Goal: Answer question/provide support: Share knowledge or assist other users

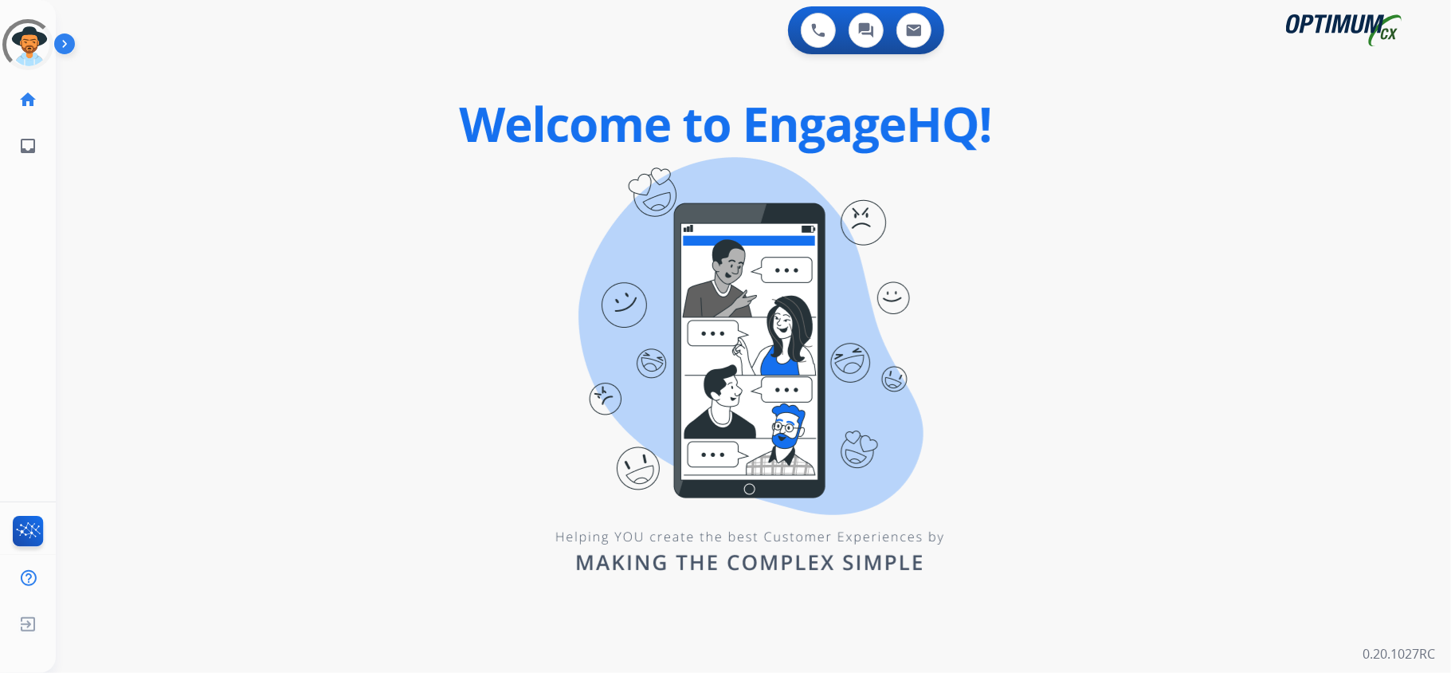
click at [579, 301] on div "0 Voice Interactions 0 Chat Interactions 0 Email Interactions swap_horiz Break …" at bounding box center [753, 336] width 1395 height 673
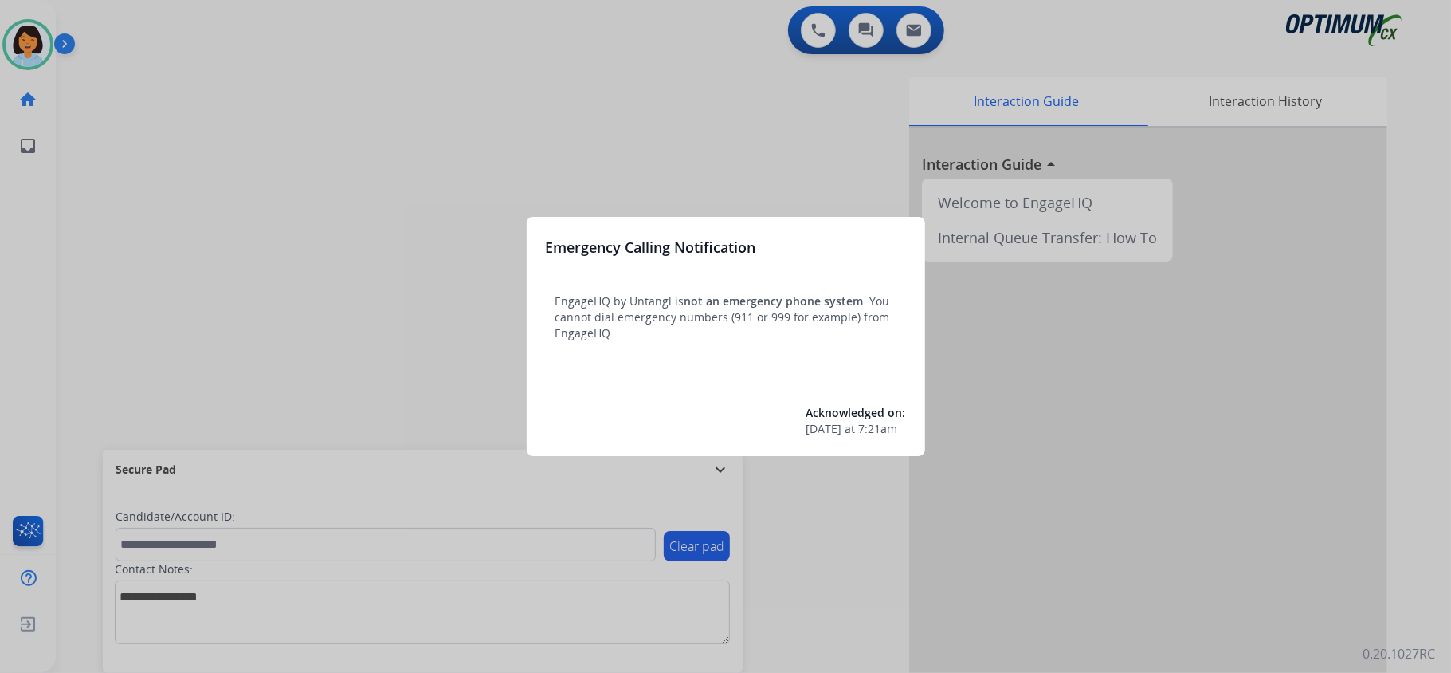
click at [453, 245] on div at bounding box center [725, 336] width 1451 height 673
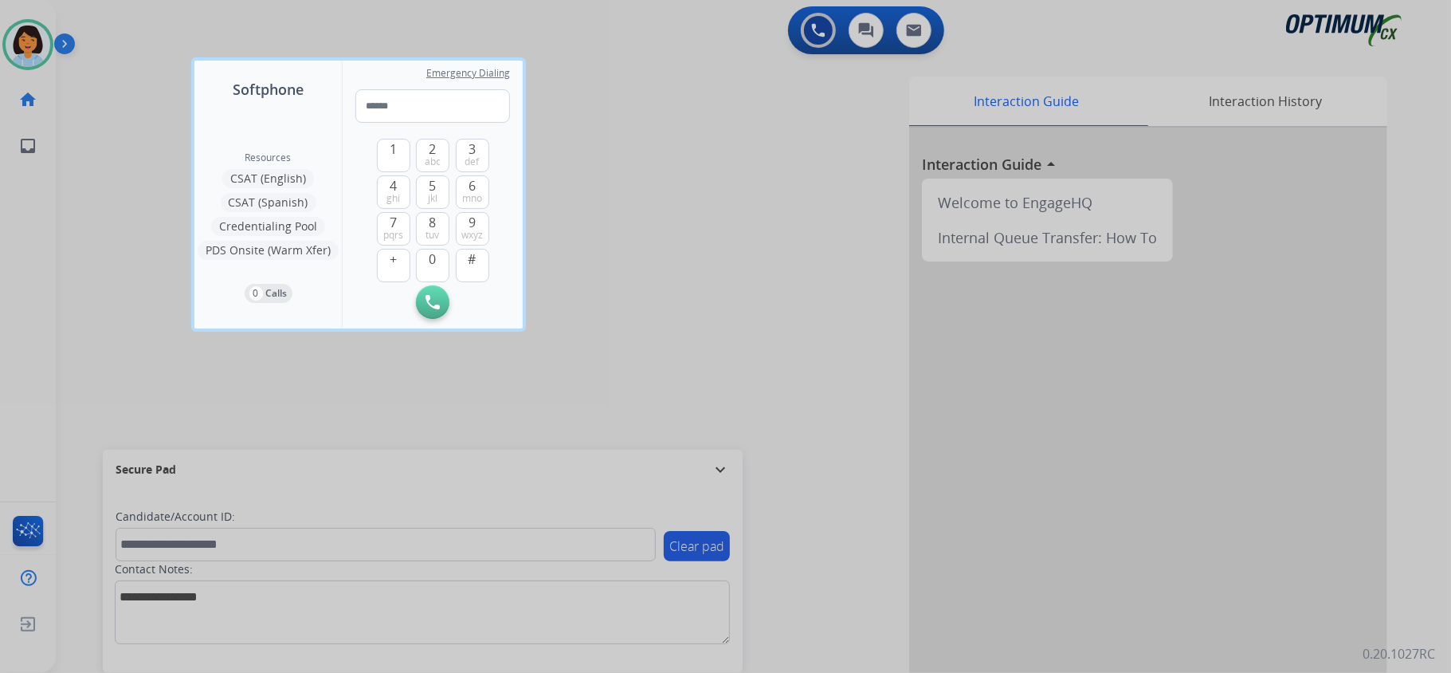
click at [665, 336] on div at bounding box center [725, 336] width 1451 height 673
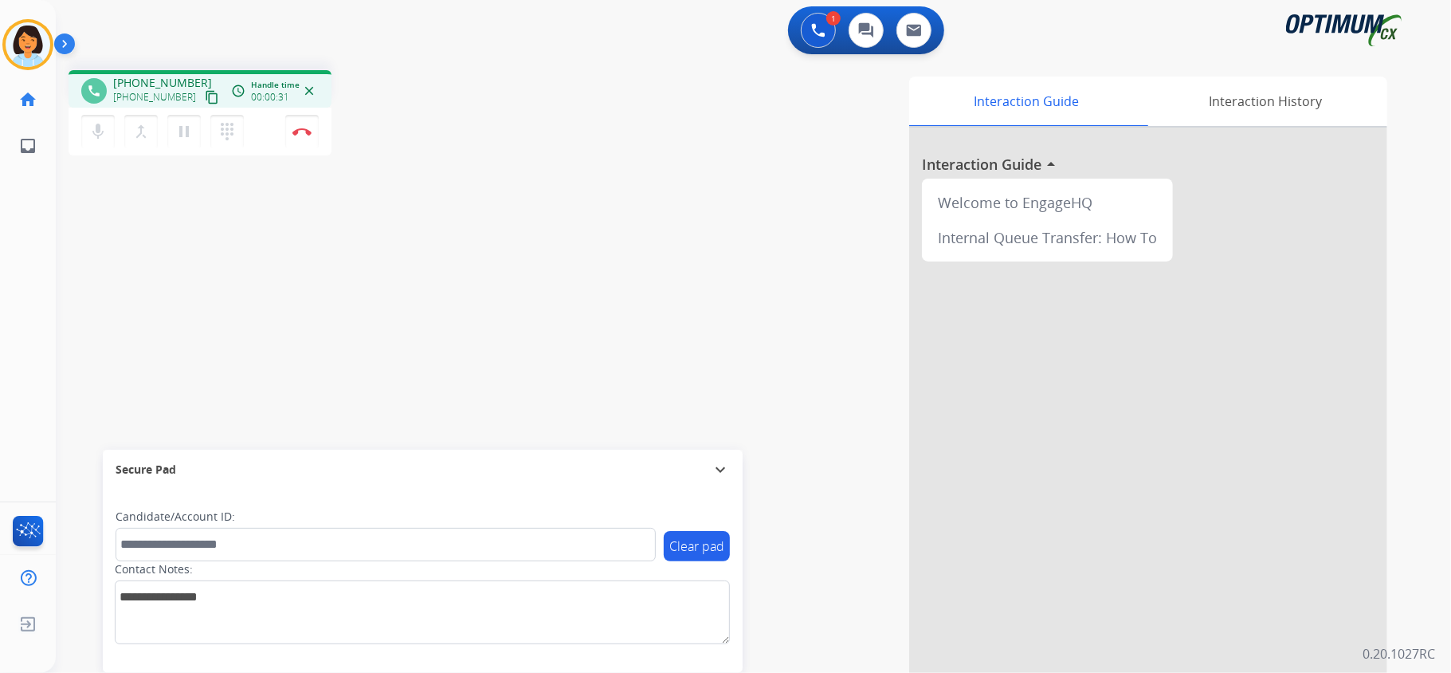
click at [205, 96] on mat-icon "content_copy" at bounding box center [212, 97] width 14 height 14
click at [304, 124] on button "Disconnect" at bounding box center [301, 131] width 33 height 33
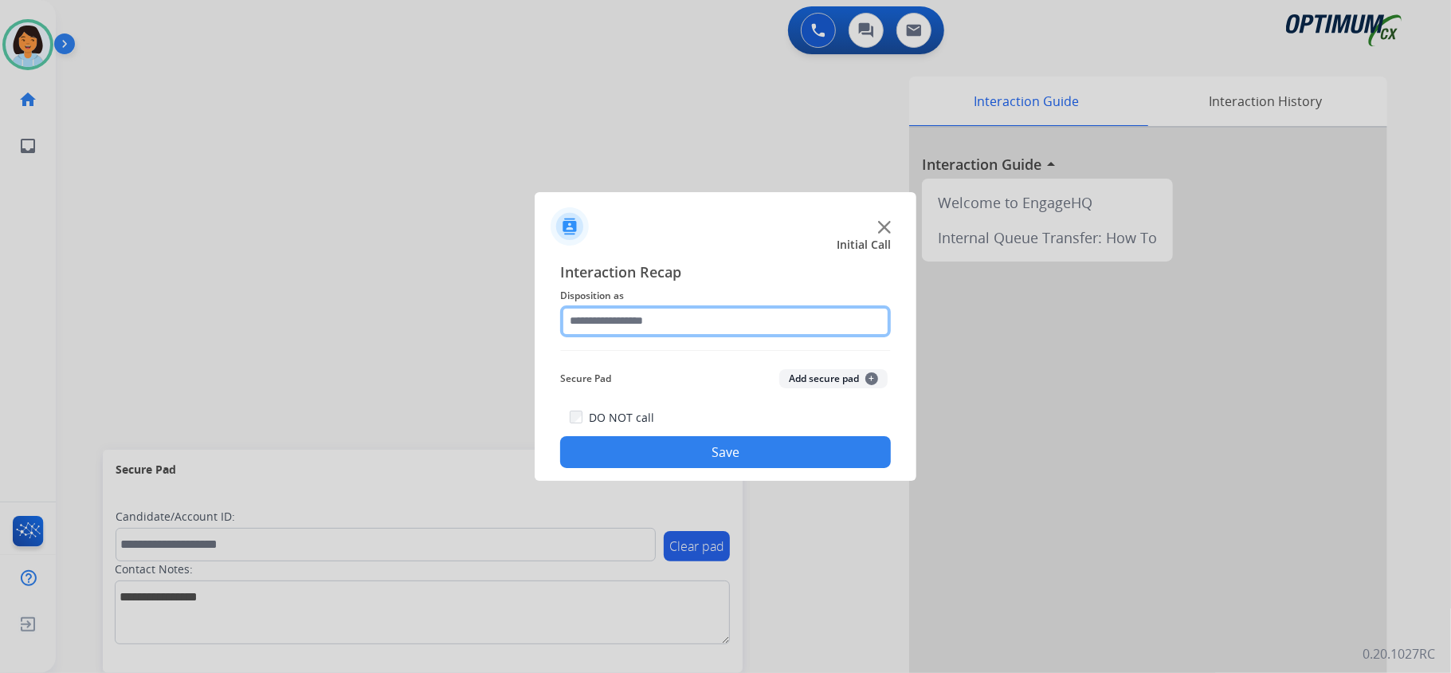
click at [610, 309] on input "text" at bounding box center [725, 321] width 331 height 32
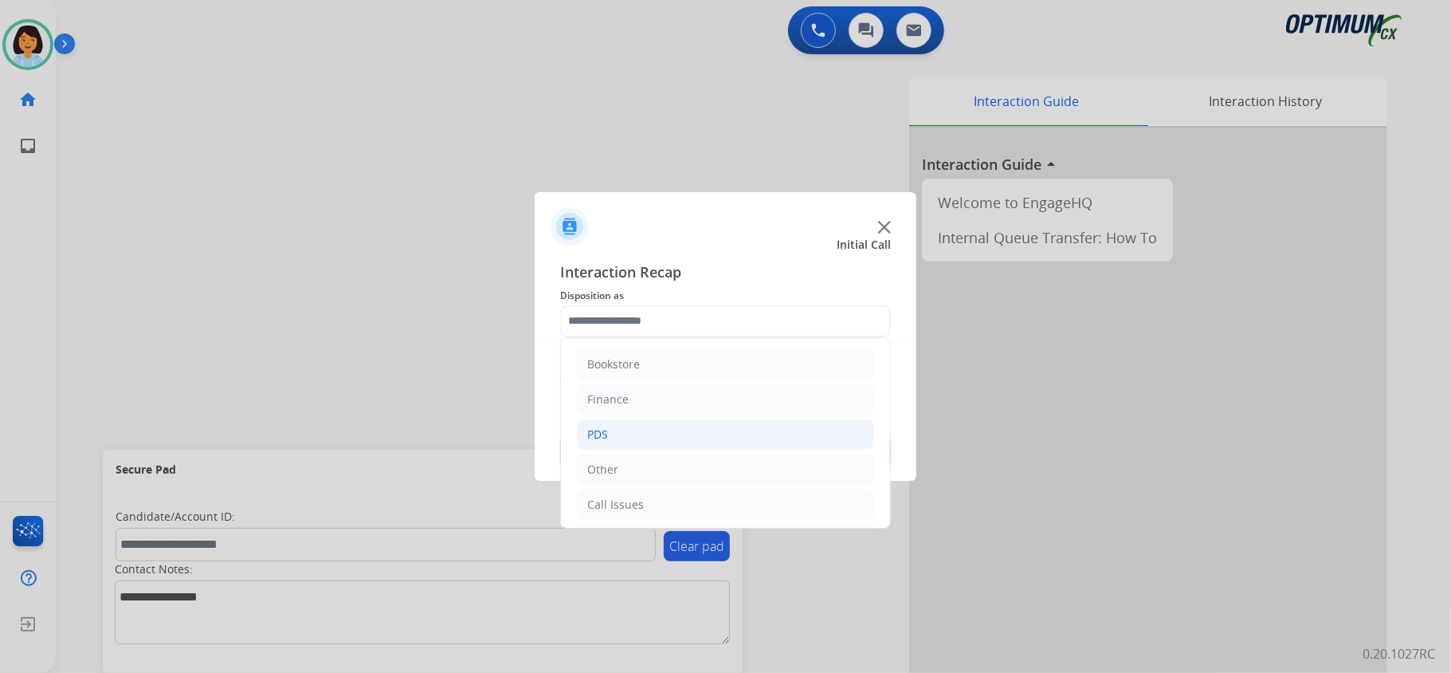
click at [666, 434] on li "PDS" at bounding box center [725, 434] width 297 height 30
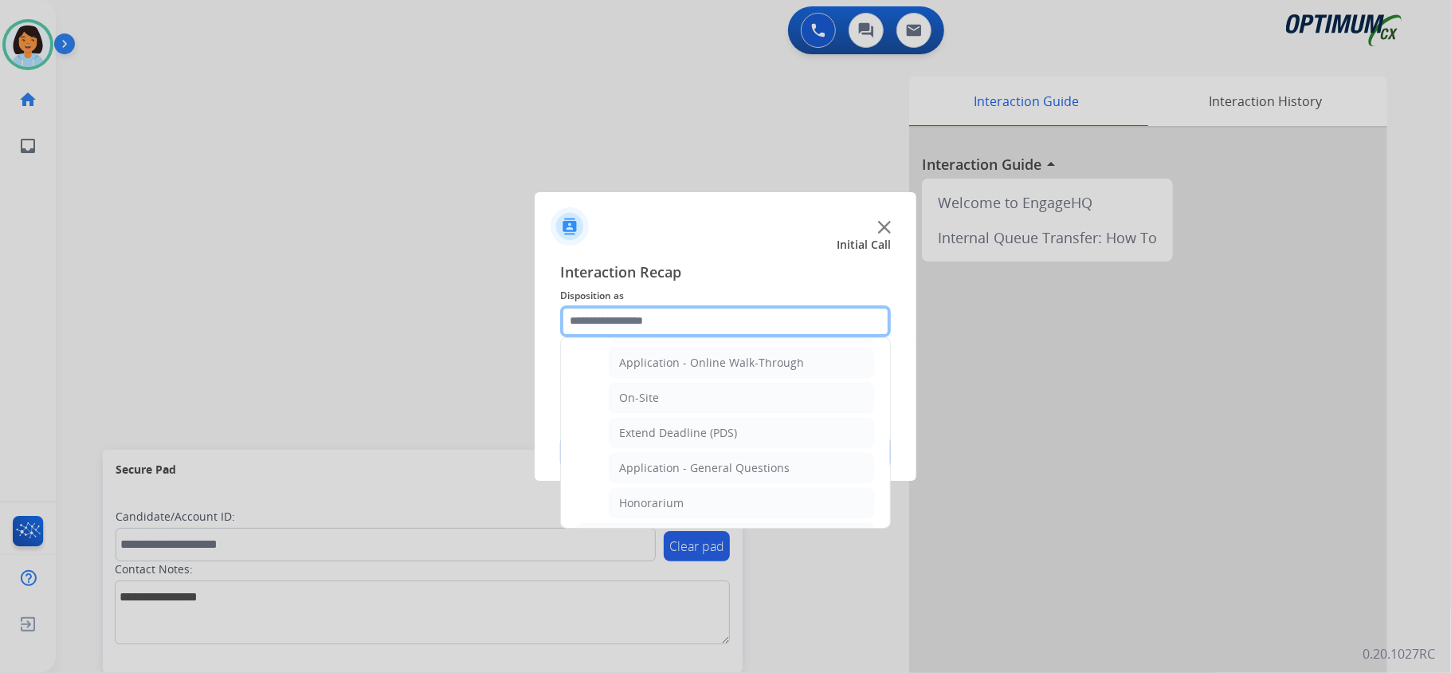
scroll to position [457, 0]
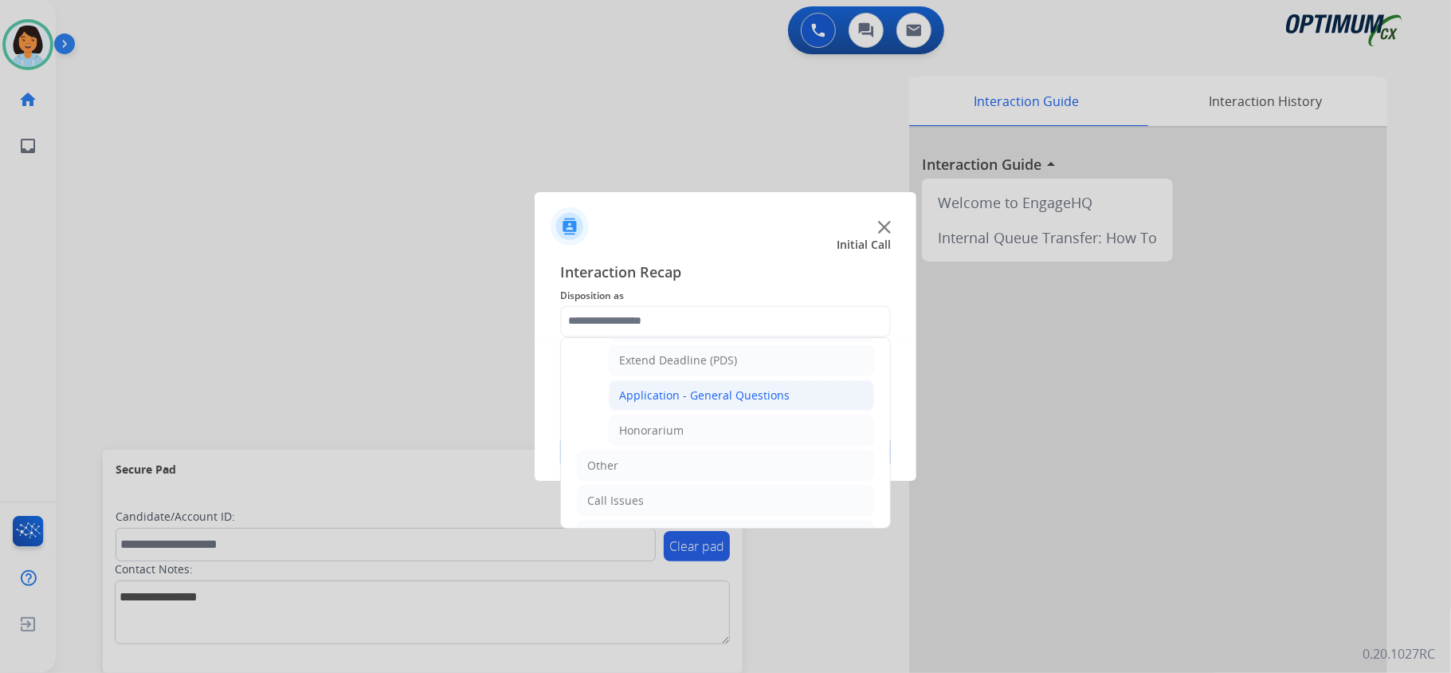
click at [744, 403] on div "Application - General Questions" at bounding box center [704, 395] width 171 height 16
type input "**********"
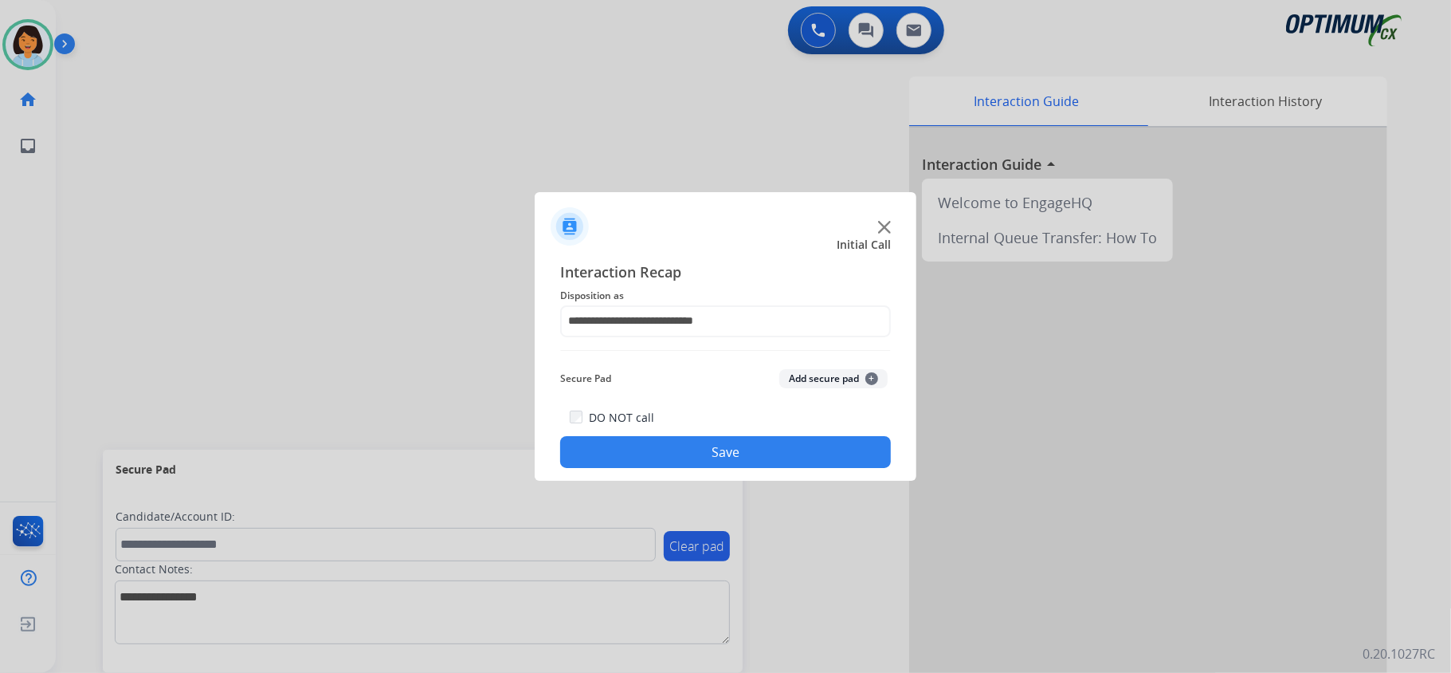
click at [724, 447] on button "Save" at bounding box center [725, 452] width 331 height 32
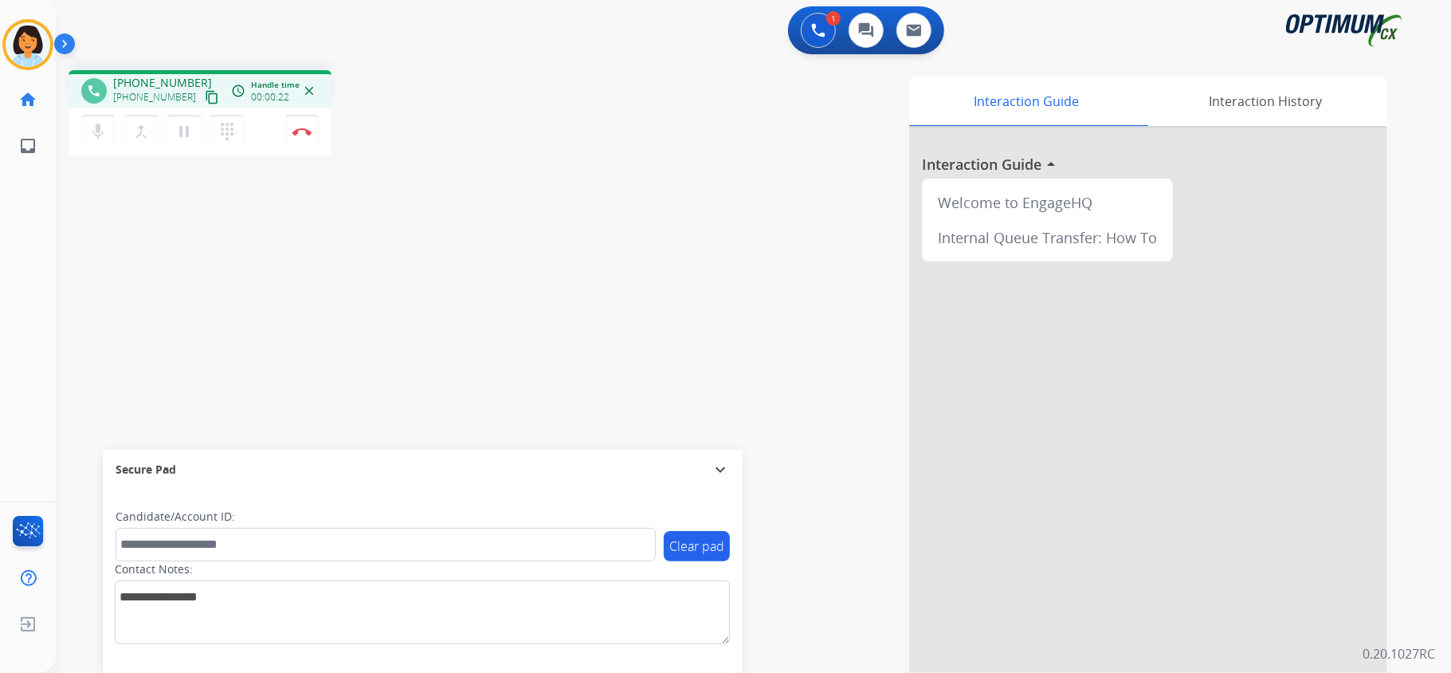
click at [205, 100] on mat-icon "content_copy" at bounding box center [212, 97] width 14 height 14
click at [306, 128] on img at bounding box center [301, 132] width 19 height 8
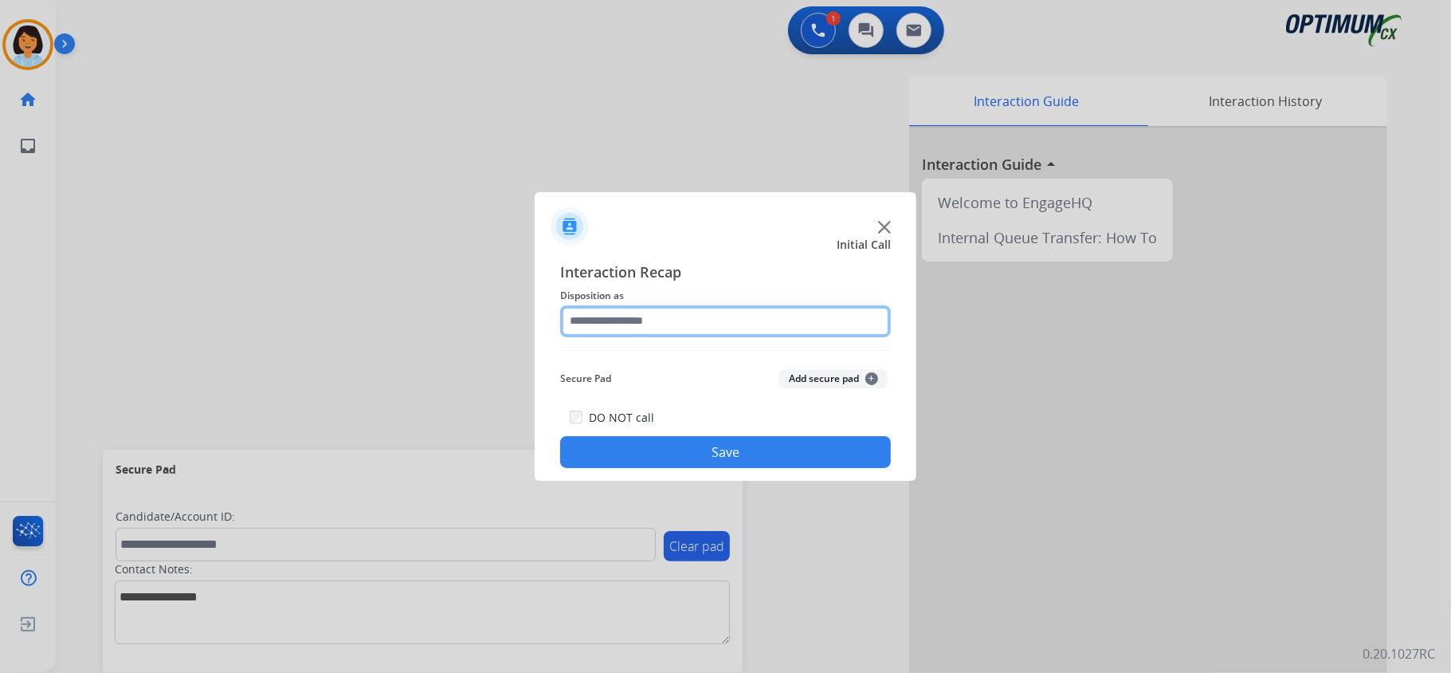
click at [803, 320] on input "text" at bounding box center [725, 321] width 331 height 32
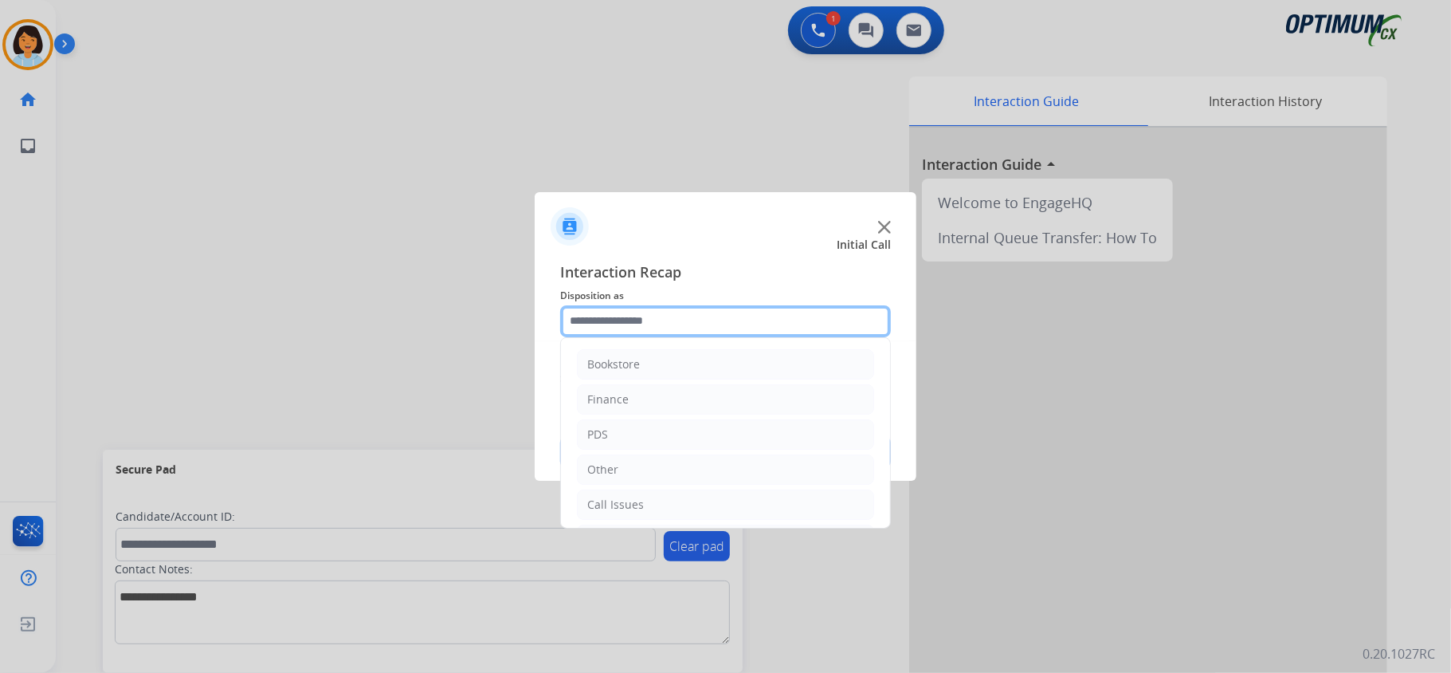
scroll to position [112, 0]
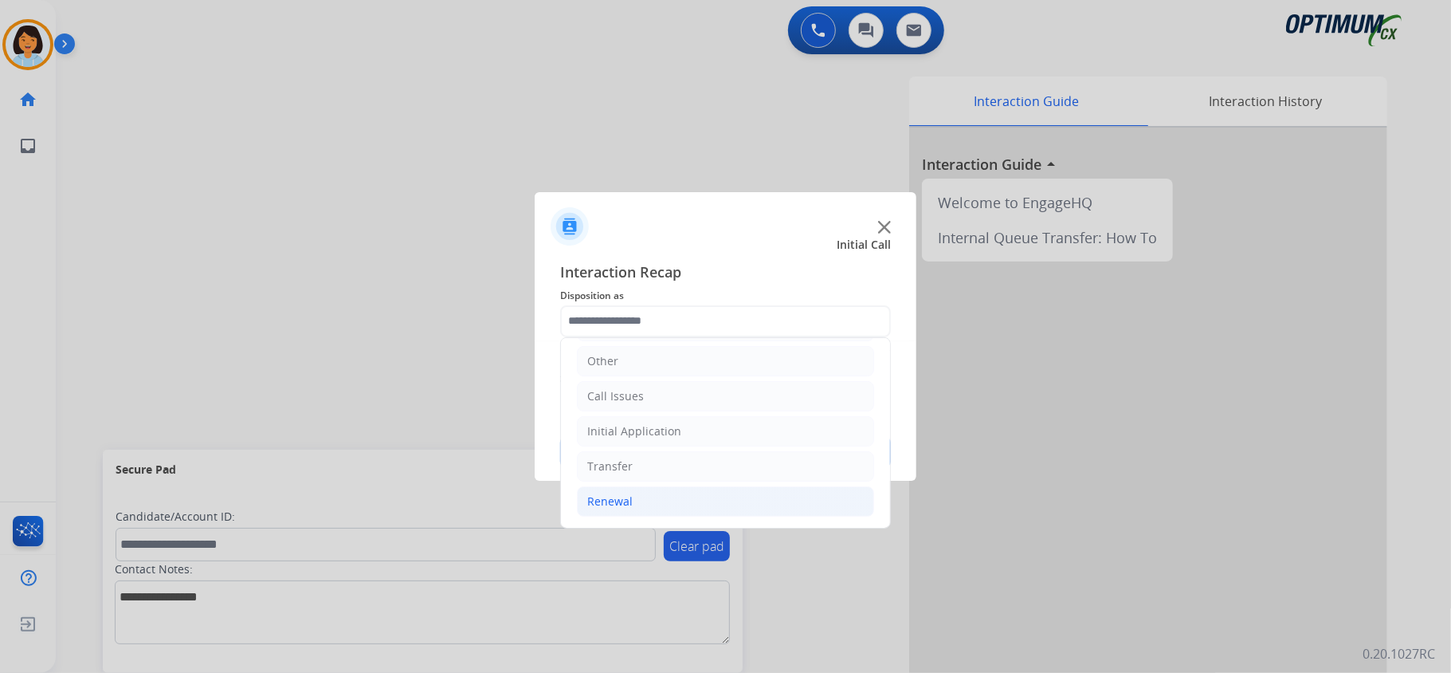
click at [635, 504] on li "Renewal" at bounding box center [725, 501] width 297 height 30
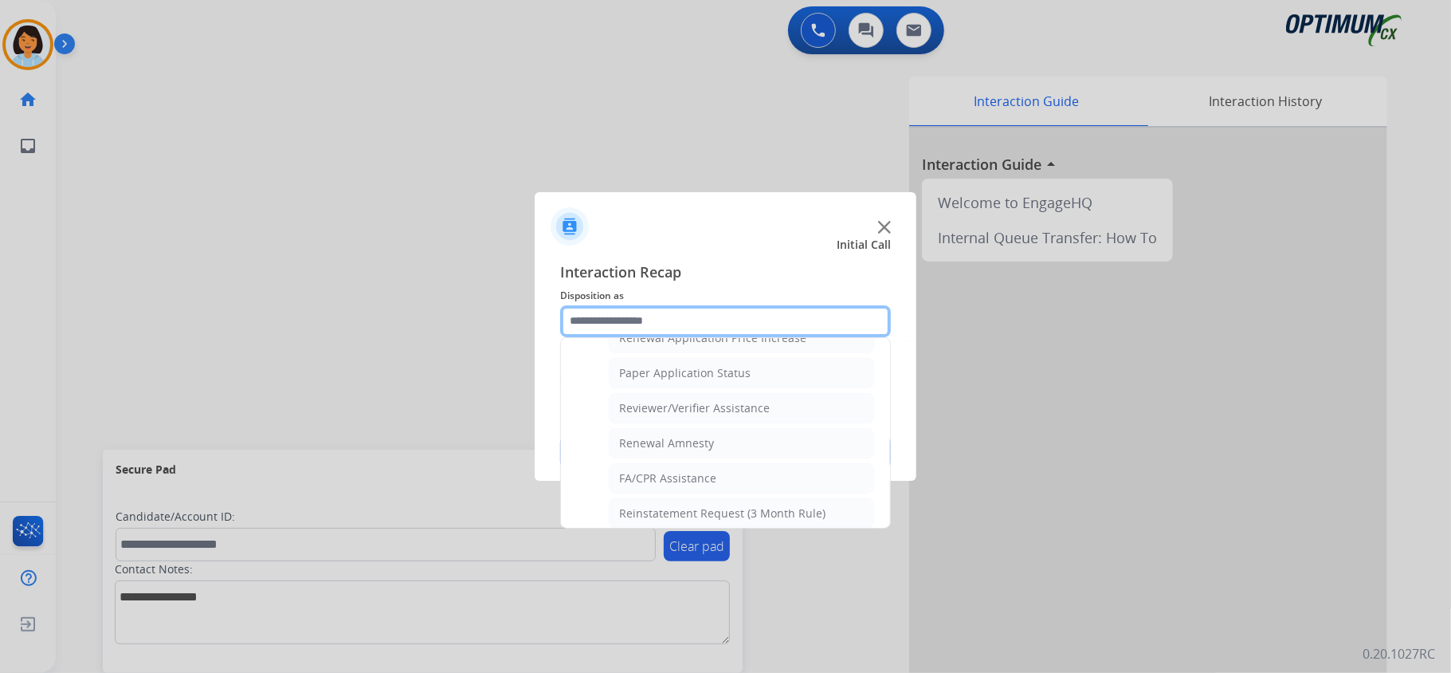
scroll to position [572, 0]
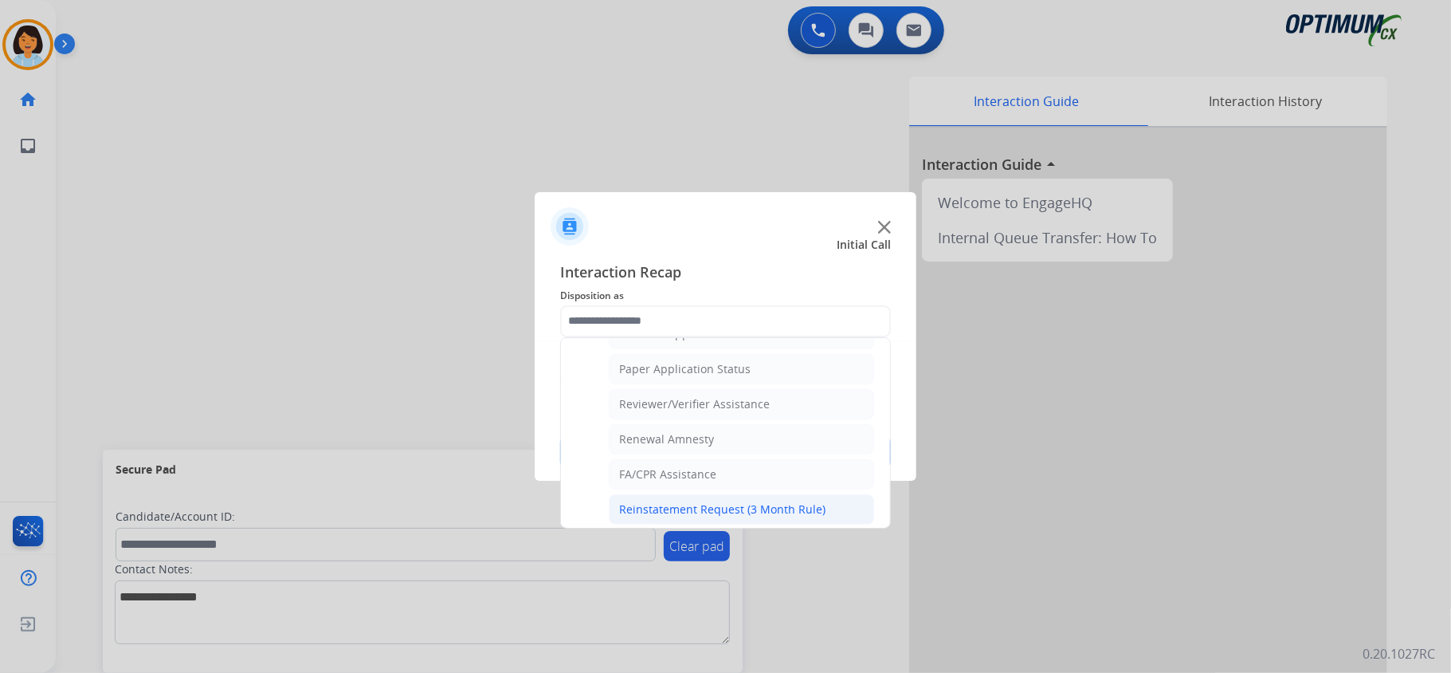
click at [679, 517] on div "Reinstatement Request (3 Month Rule)" at bounding box center [722, 509] width 206 height 16
type input "**********"
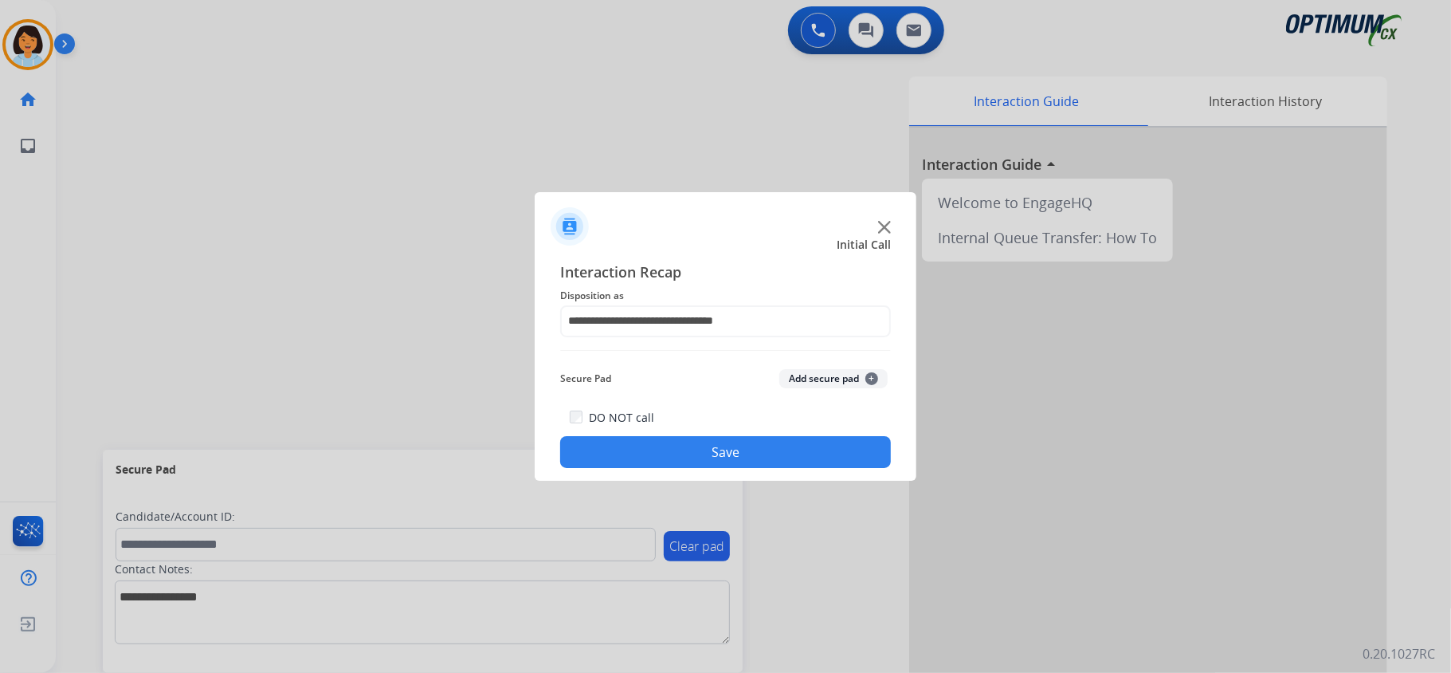
click at [681, 445] on button "Save" at bounding box center [725, 452] width 331 height 32
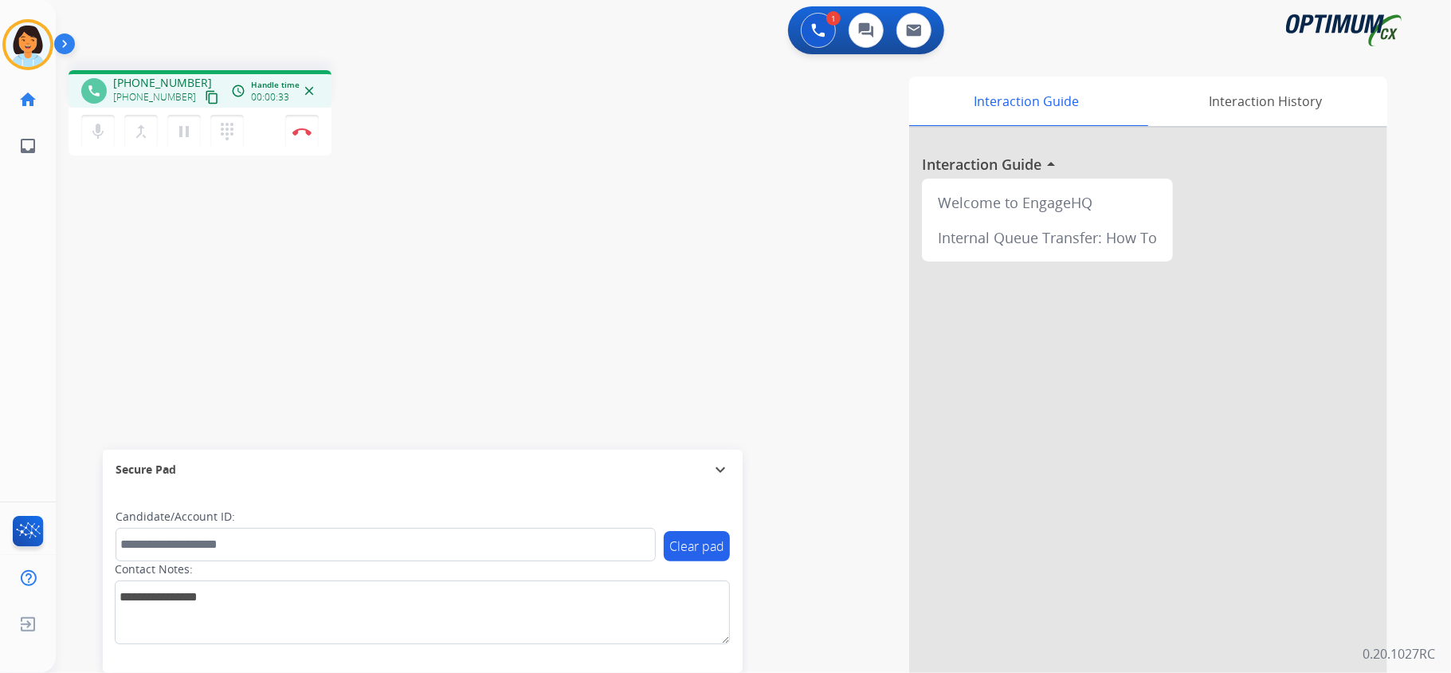
click at [205, 96] on mat-icon "content_copy" at bounding box center [212, 97] width 14 height 14
click at [301, 131] on img at bounding box center [301, 132] width 19 height 8
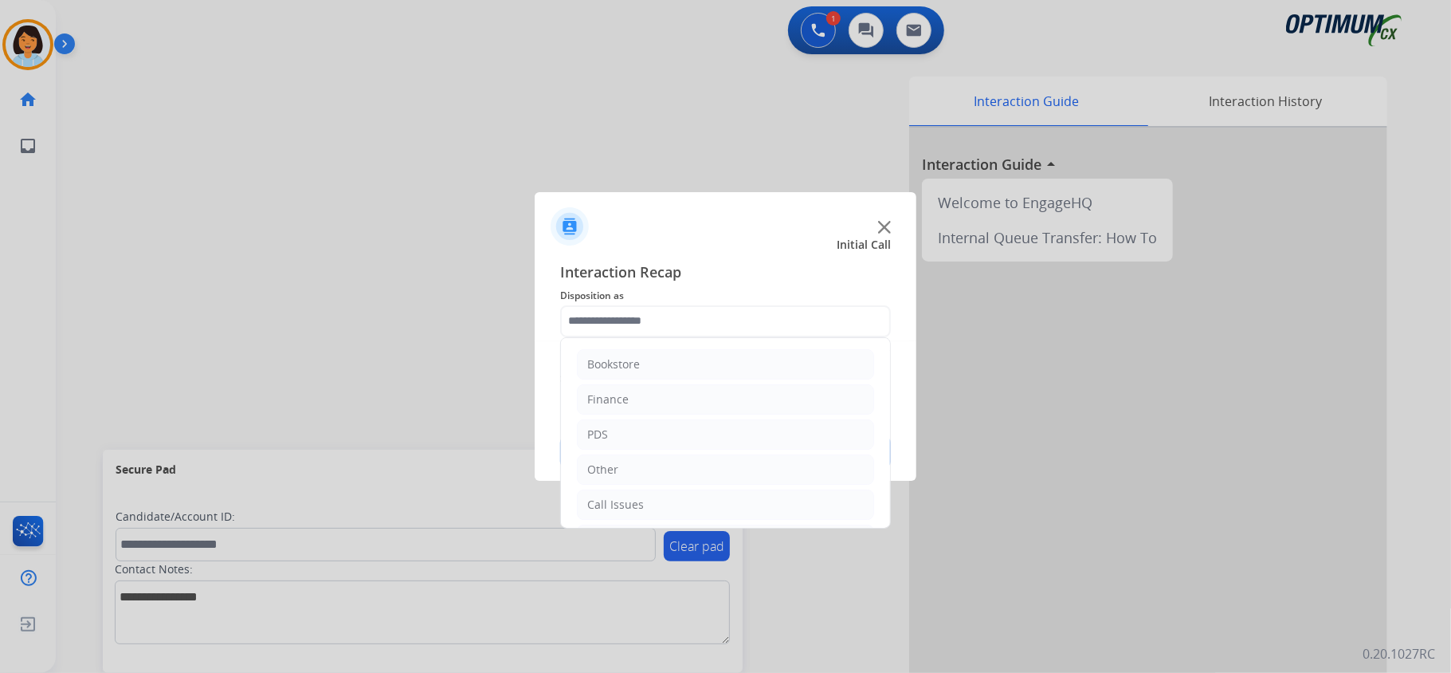
scroll to position [112, 0]
click at [638, 508] on li "Renewal" at bounding box center [725, 501] width 297 height 30
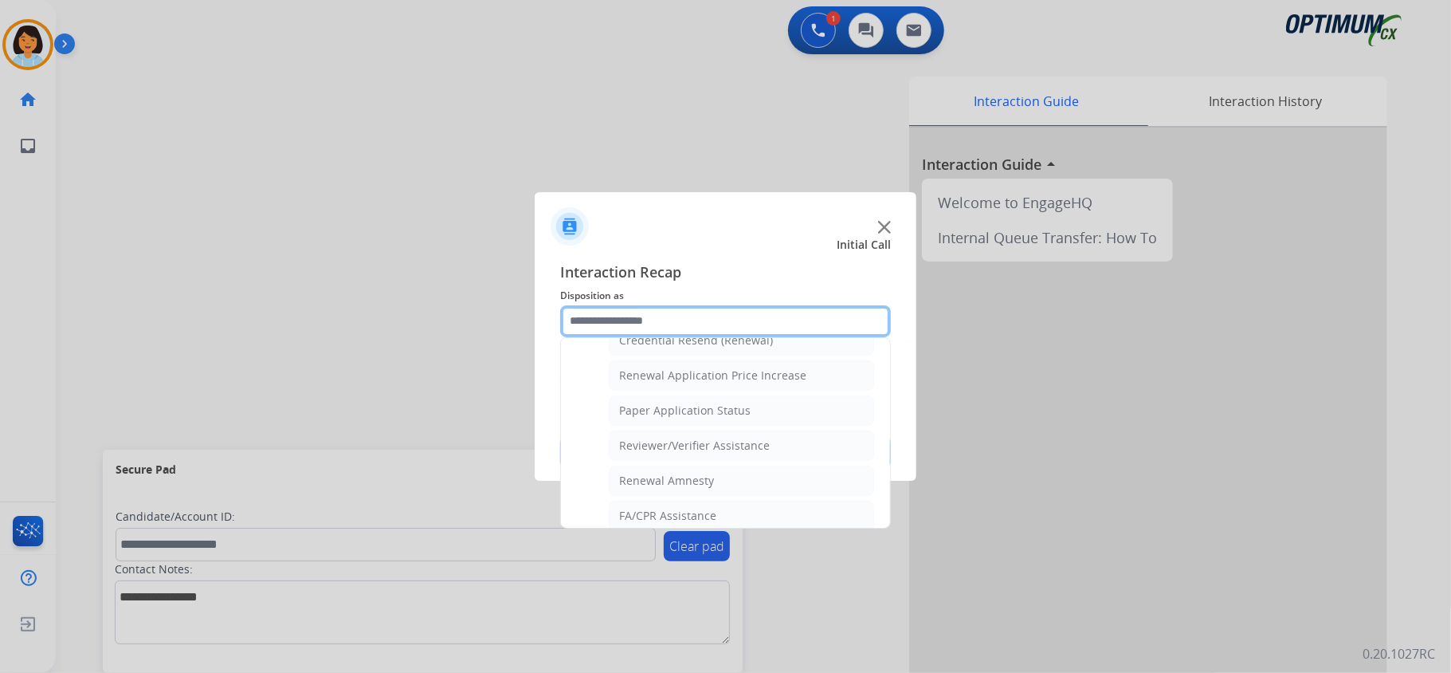
scroll to position [540, 0]
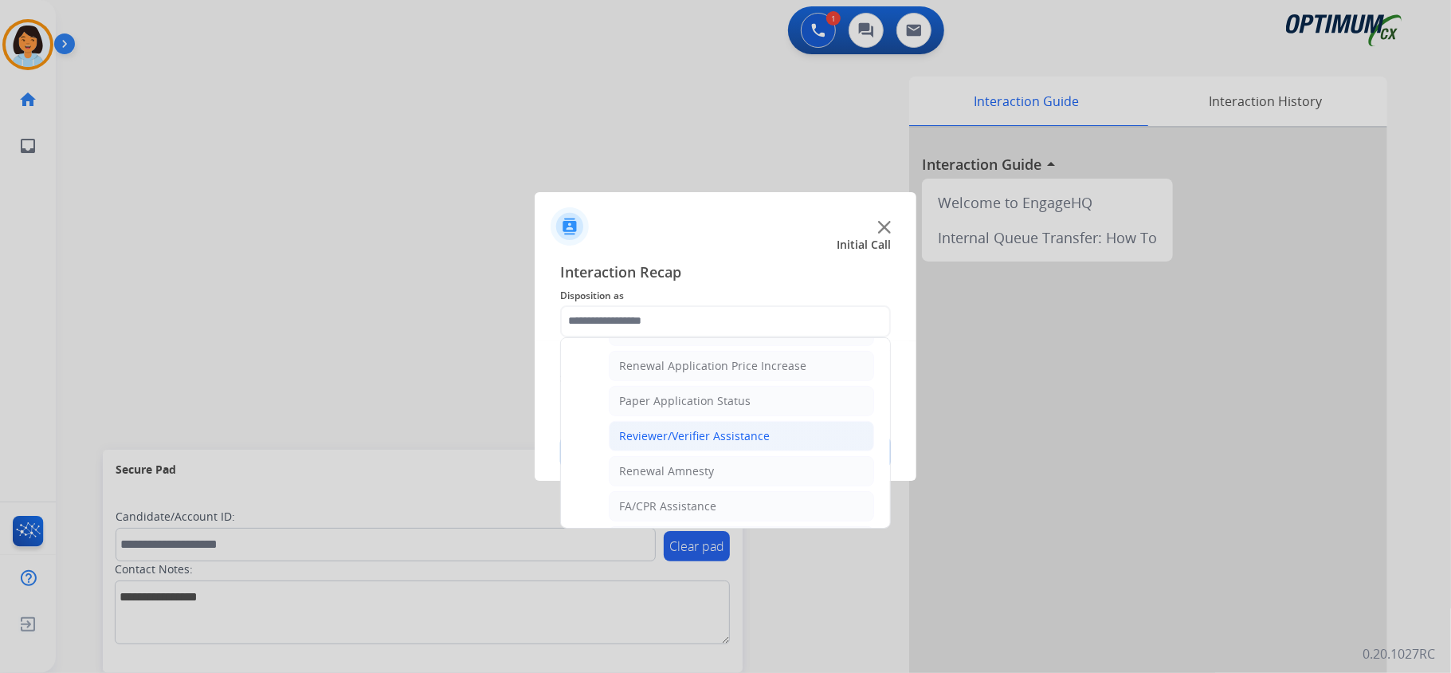
click at [768, 448] on li "Reviewer/Verifier Assistance" at bounding box center [741, 436] width 265 height 30
type input "**********"
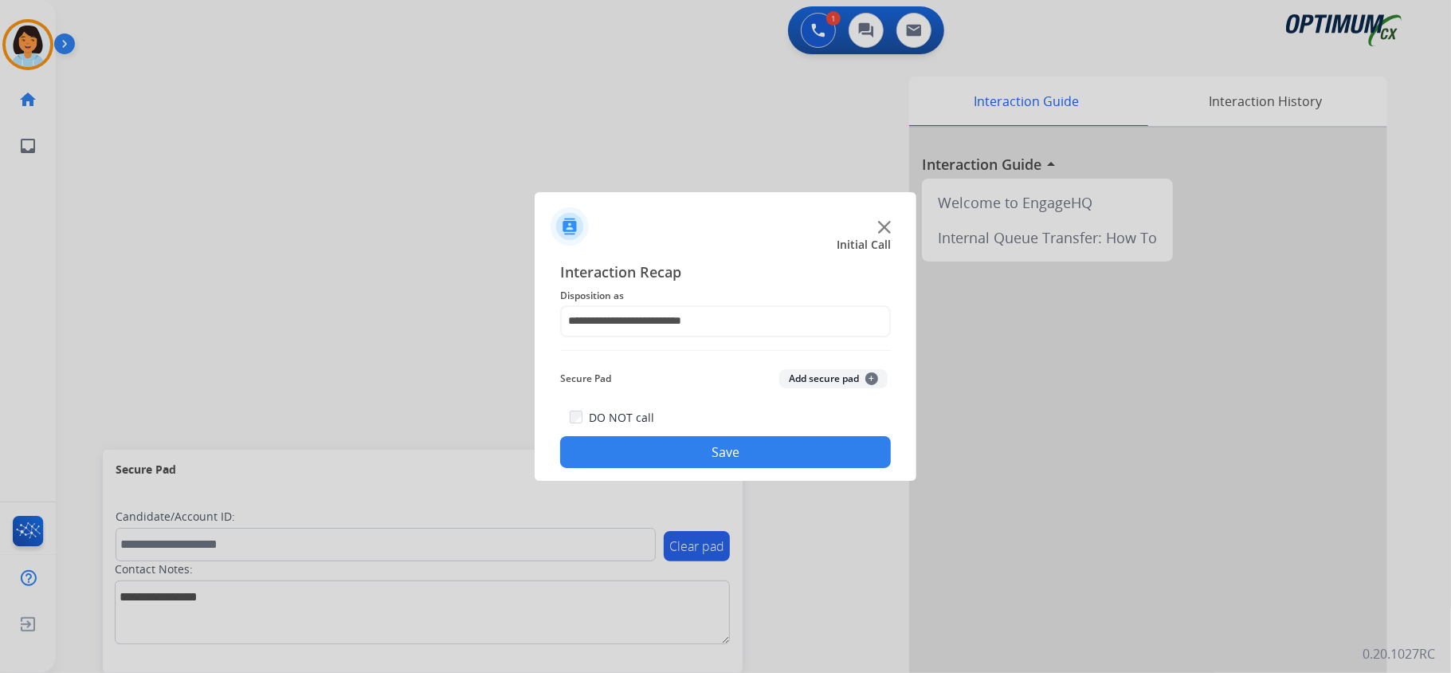
click at [757, 449] on button "Save" at bounding box center [725, 452] width 331 height 32
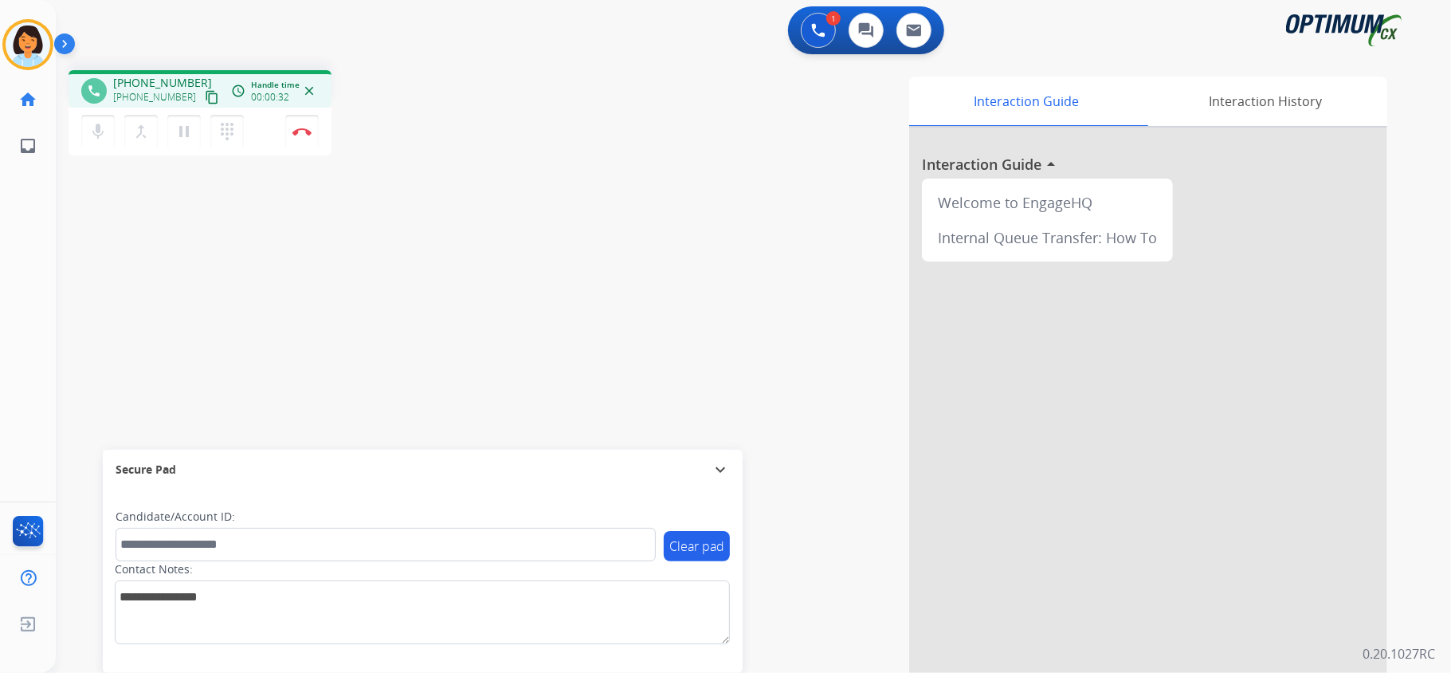
click at [205, 100] on mat-icon "content_copy" at bounding box center [212, 97] width 14 height 14
click at [306, 131] on img at bounding box center [301, 132] width 19 height 8
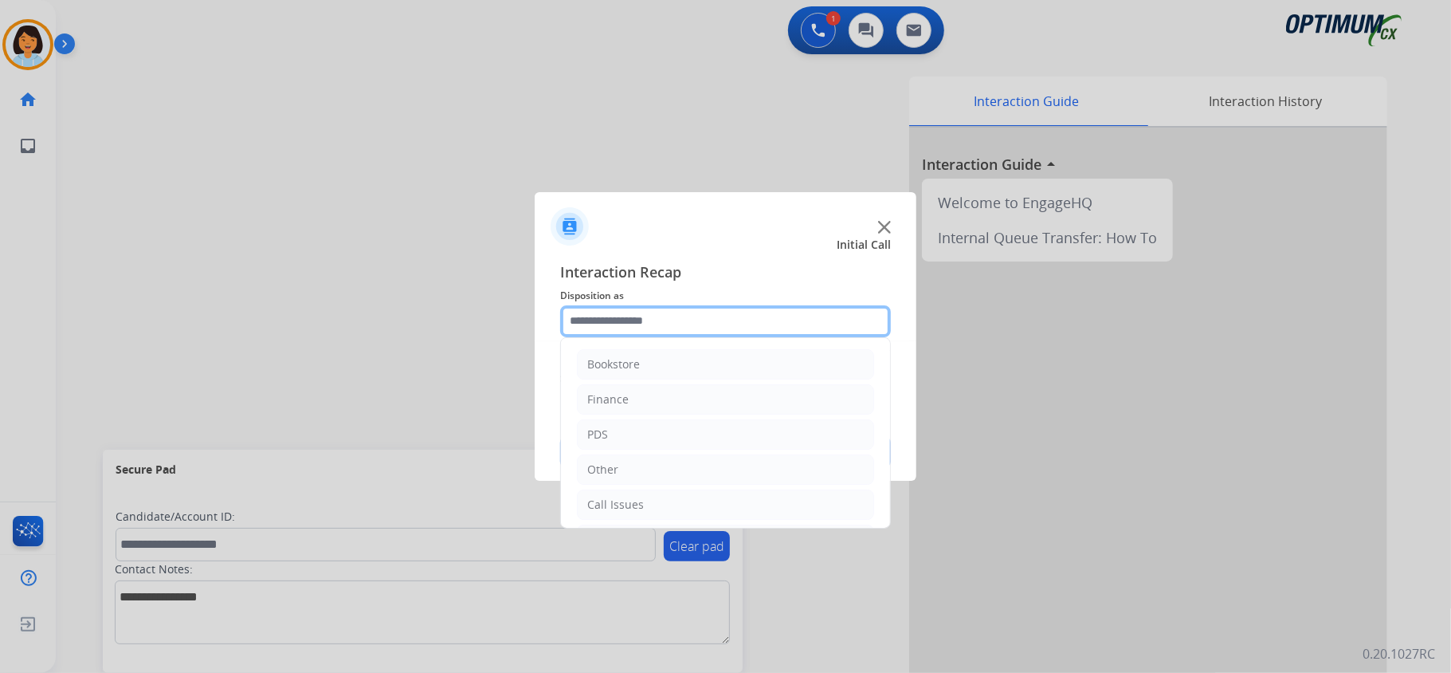
click at [689, 323] on input "text" at bounding box center [725, 321] width 331 height 32
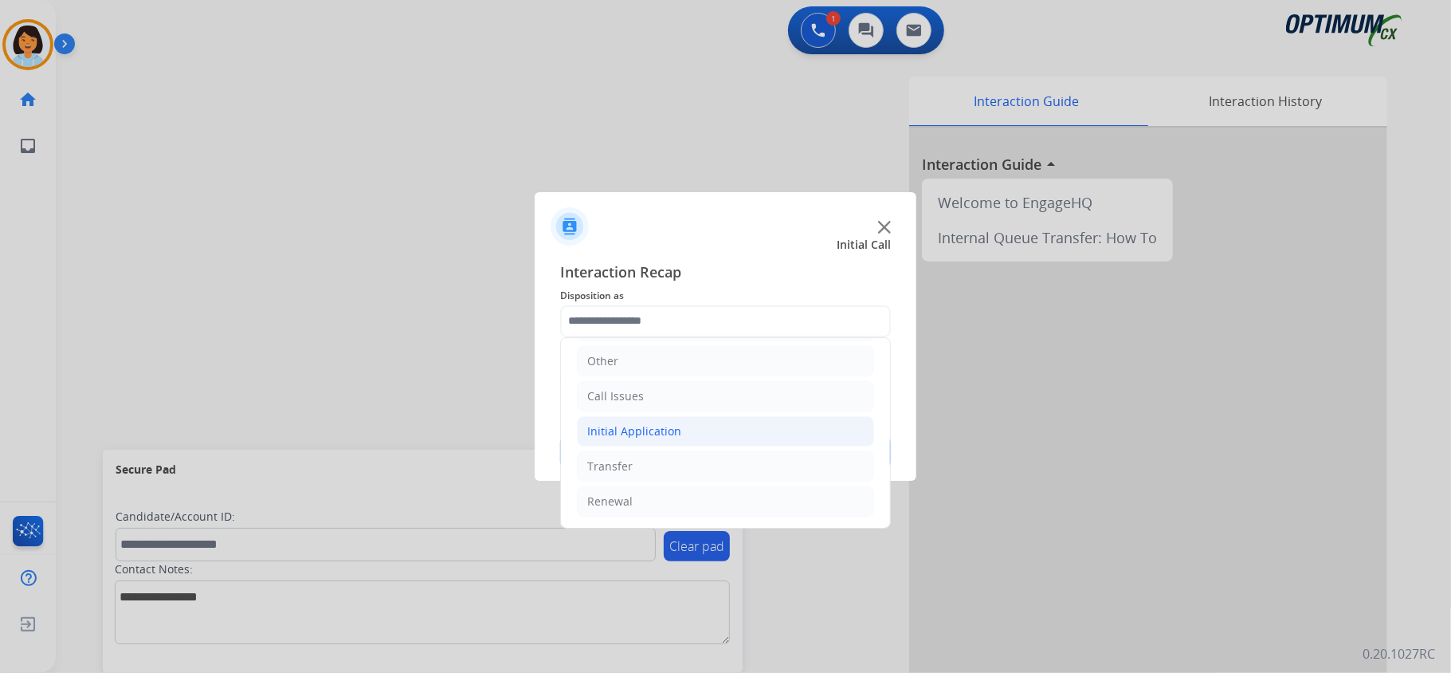
click at [698, 435] on li "Initial Application" at bounding box center [725, 431] width 297 height 30
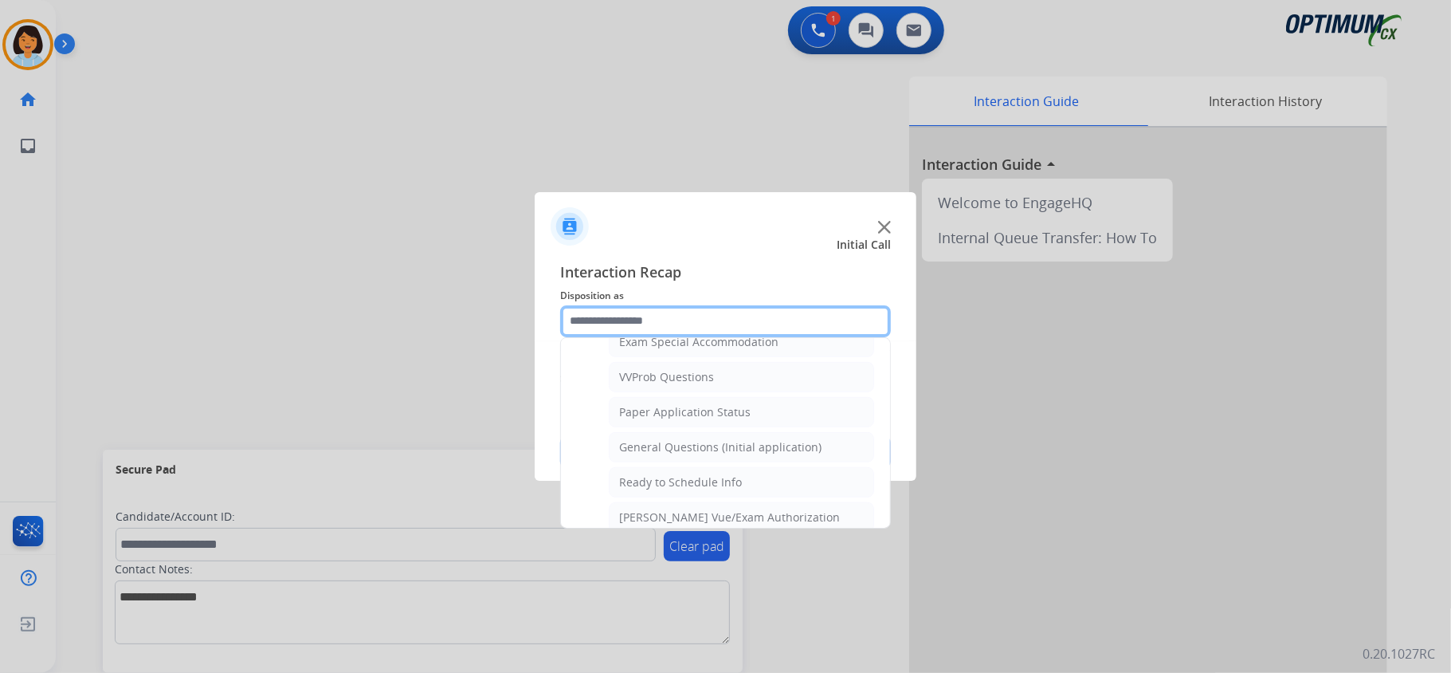
scroll to position [877, 0]
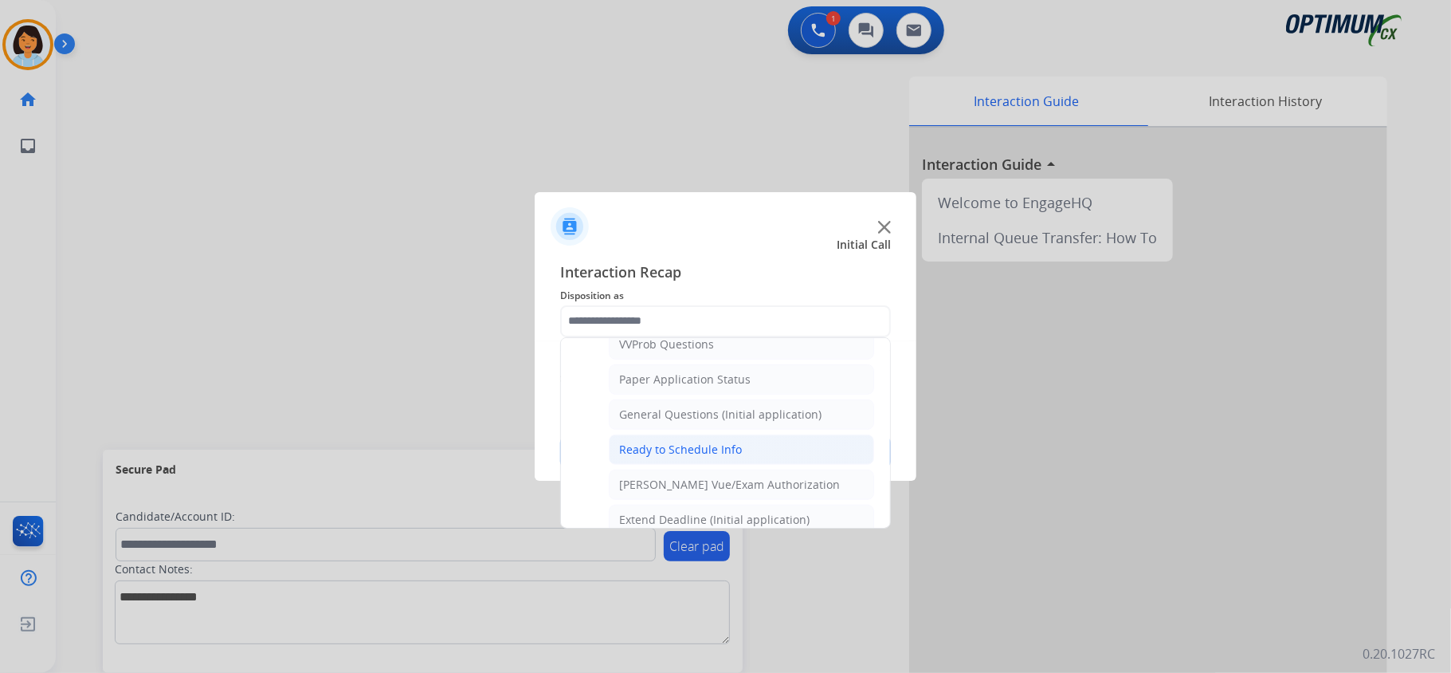
click at [717, 457] on div "Ready to Schedule Info" at bounding box center [680, 449] width 123 height 16
type input "**********"
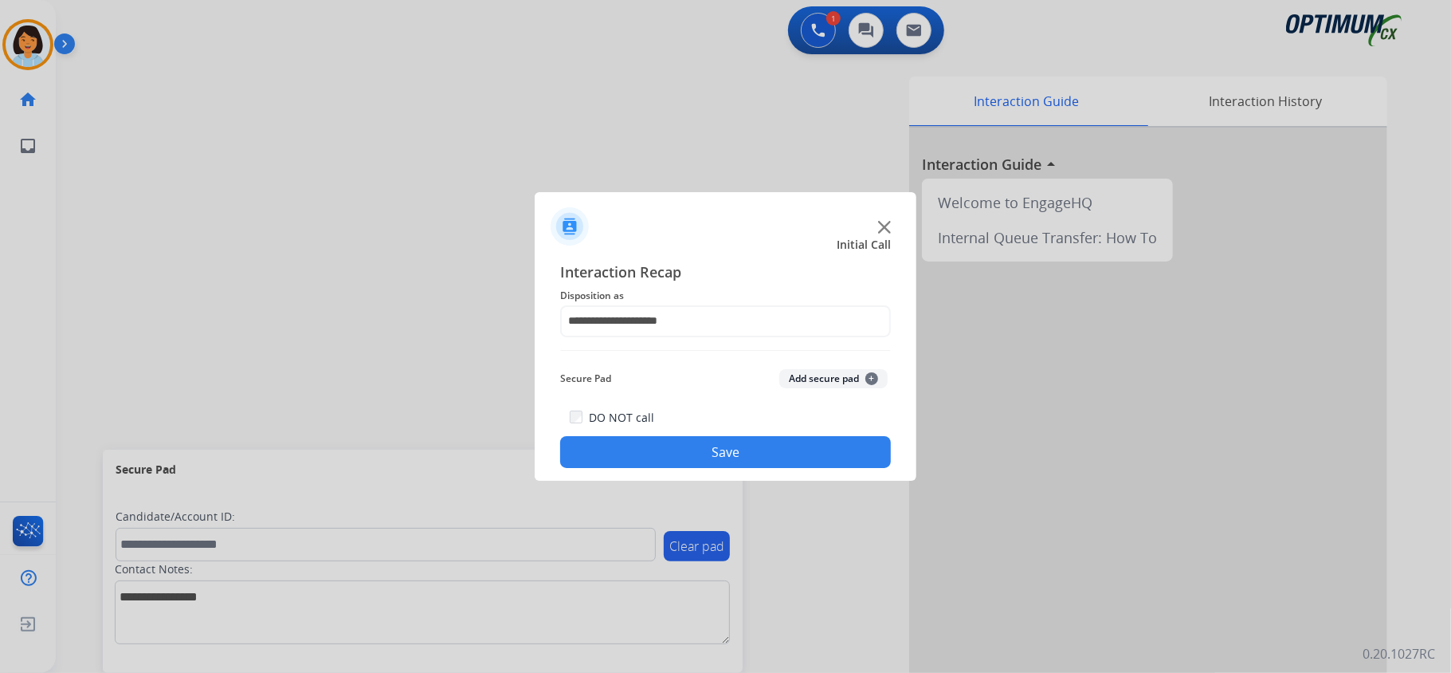
click at [702, 454] on button "Save" at bounding box center [725, 452] width 331 height 32
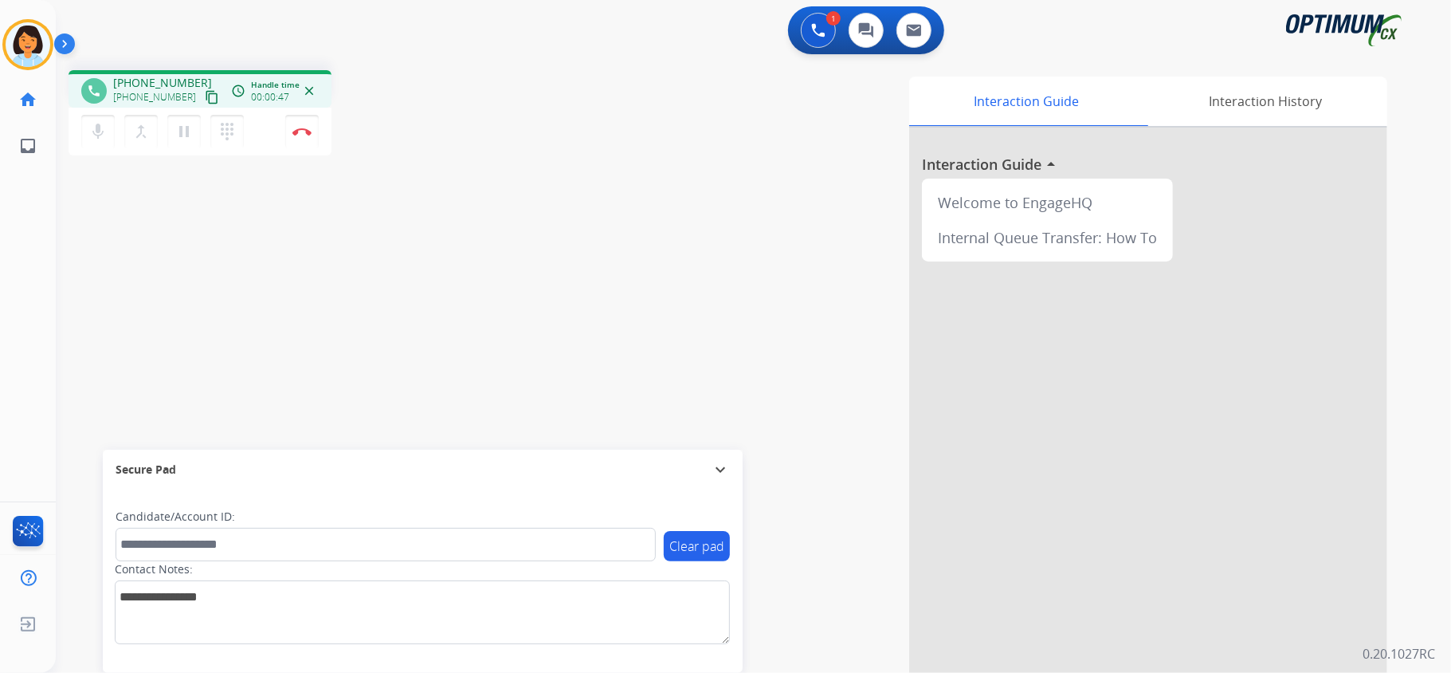
click at [205, 94] on mat-icon "content_copy" at bounding box center [212, 97] width 14 height 14
click at [300, 128] on img at bounding box center [301, 132] width 19 height 8
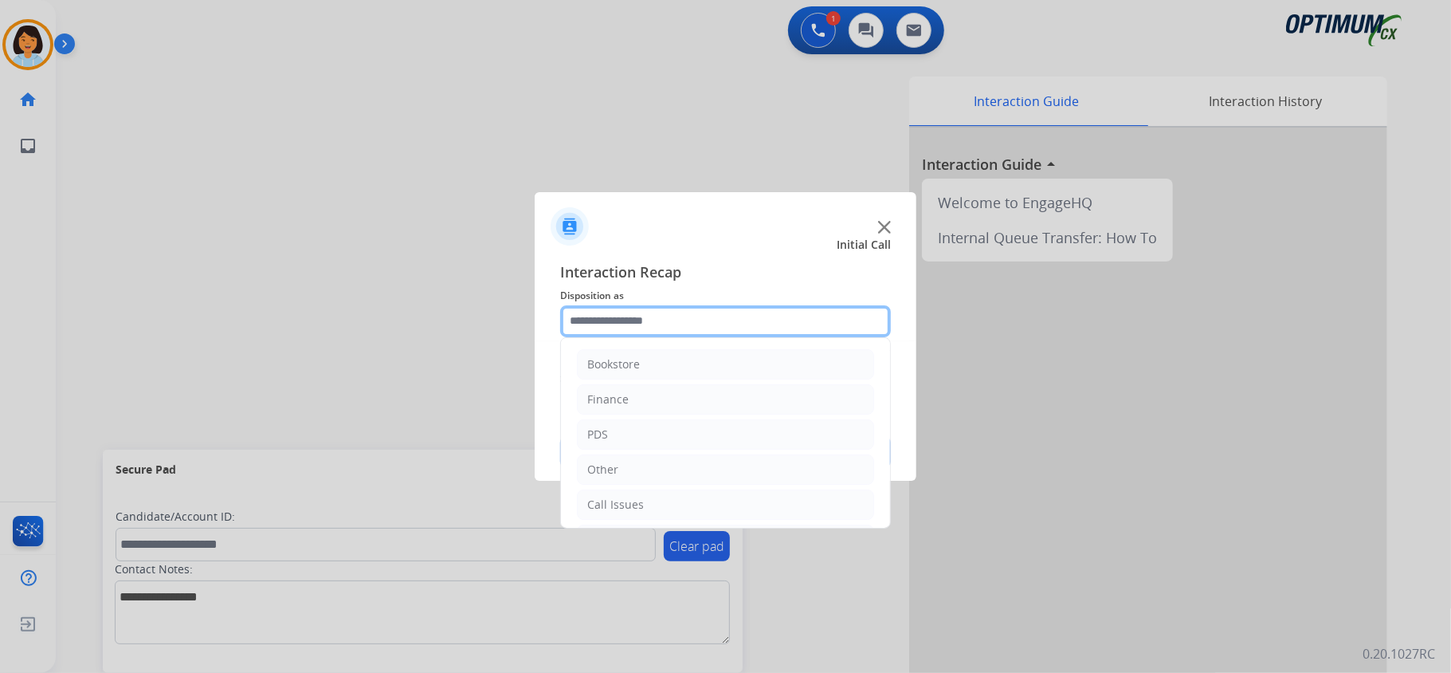
click at [779, 316] on input "text" at bounding box center [725, 321] width 331 height 32
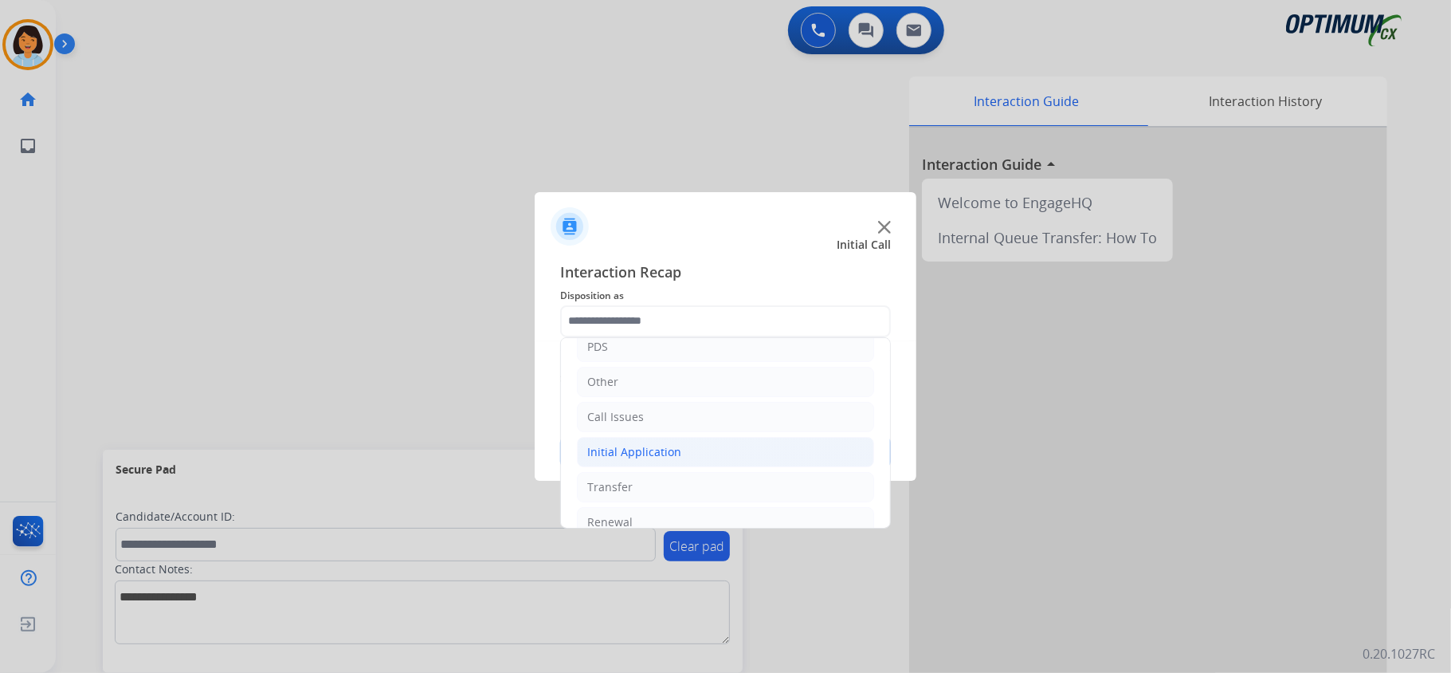
click at [635, 453] on div "Initial Application" at bounding box center [634, 452] width 94 height 16
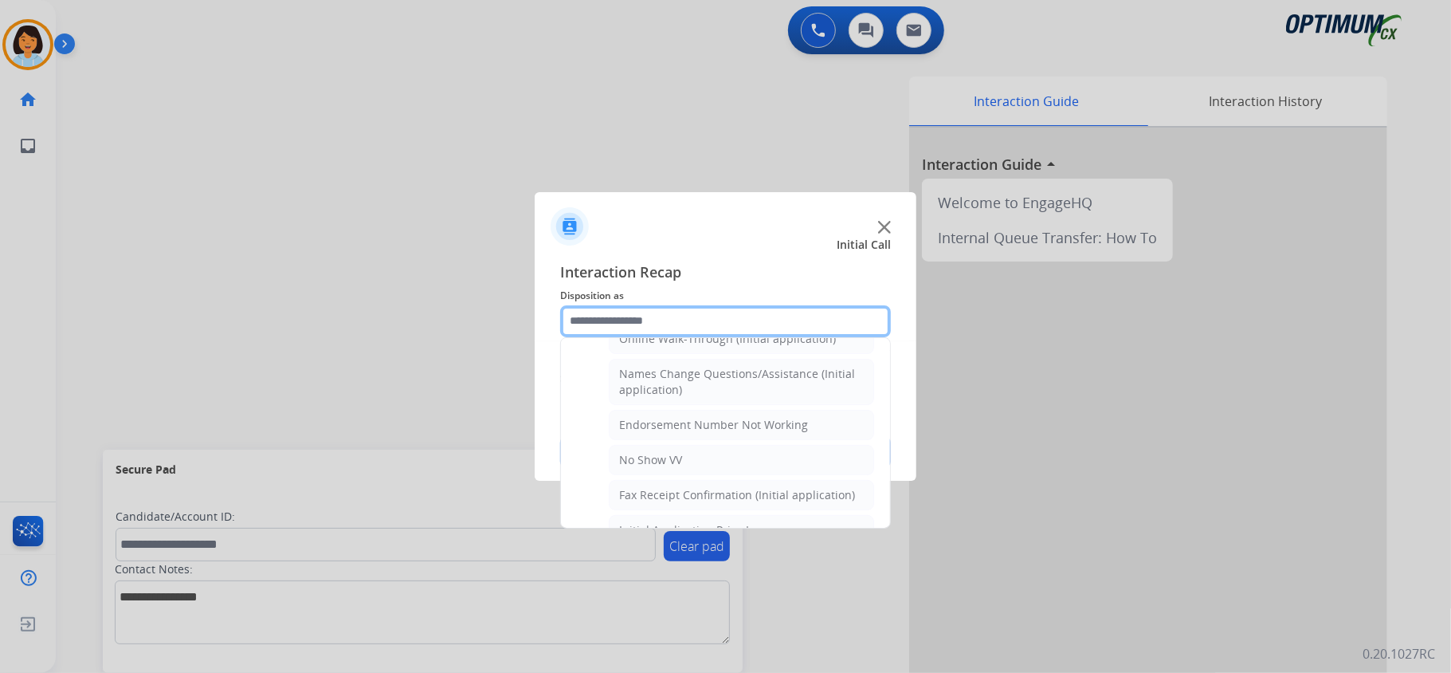
scroll to position [383, 0]
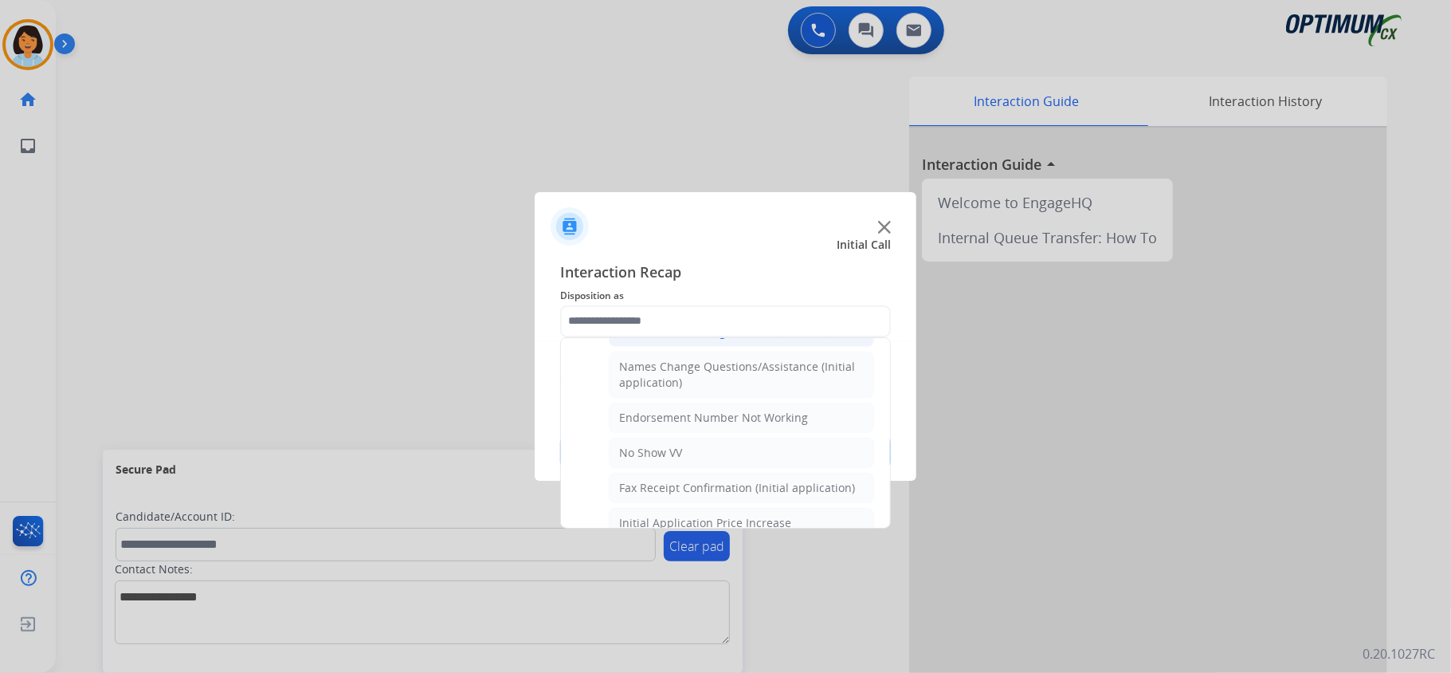
click at [808, 339] on div "Online Walk-Through (Initial application)" at bounding box center [727, 332] width 217 height 16
type input "**********"
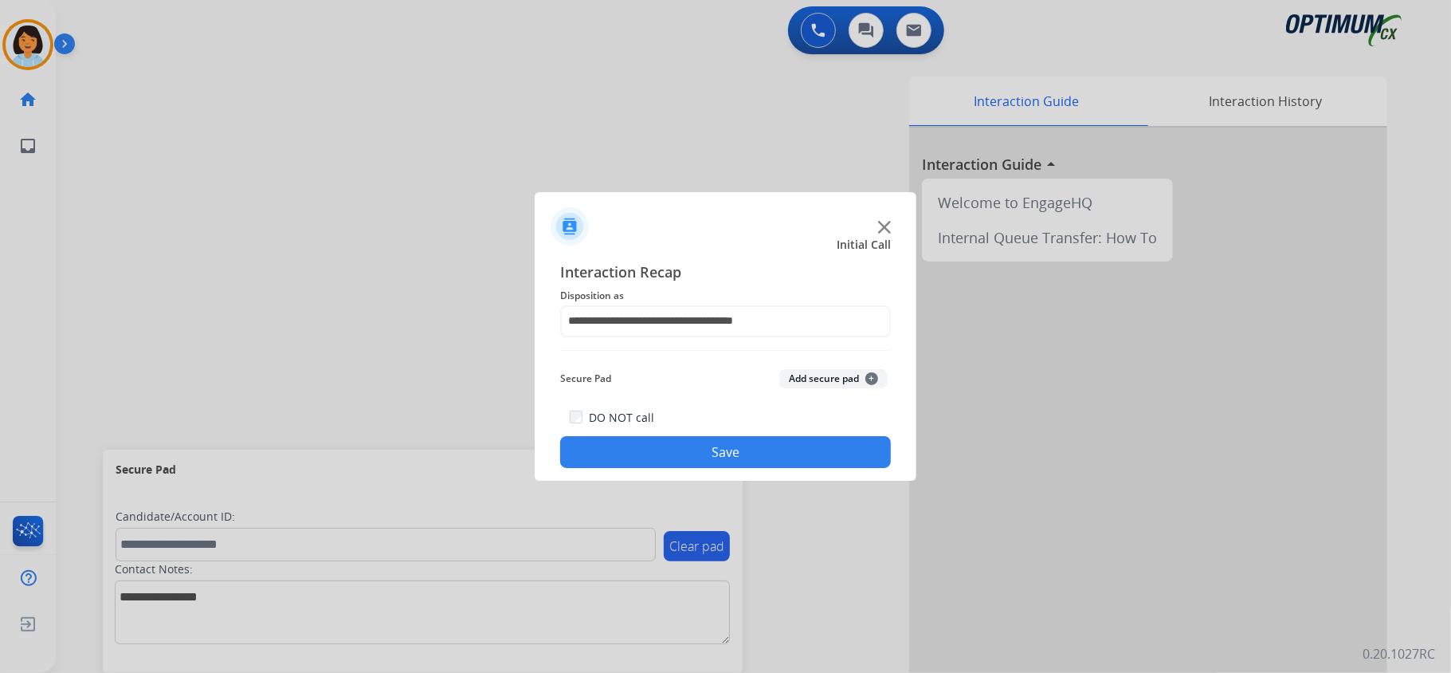
click at [751, 456] on button "Save" at bounding box center [725, 452] width 331 height 32
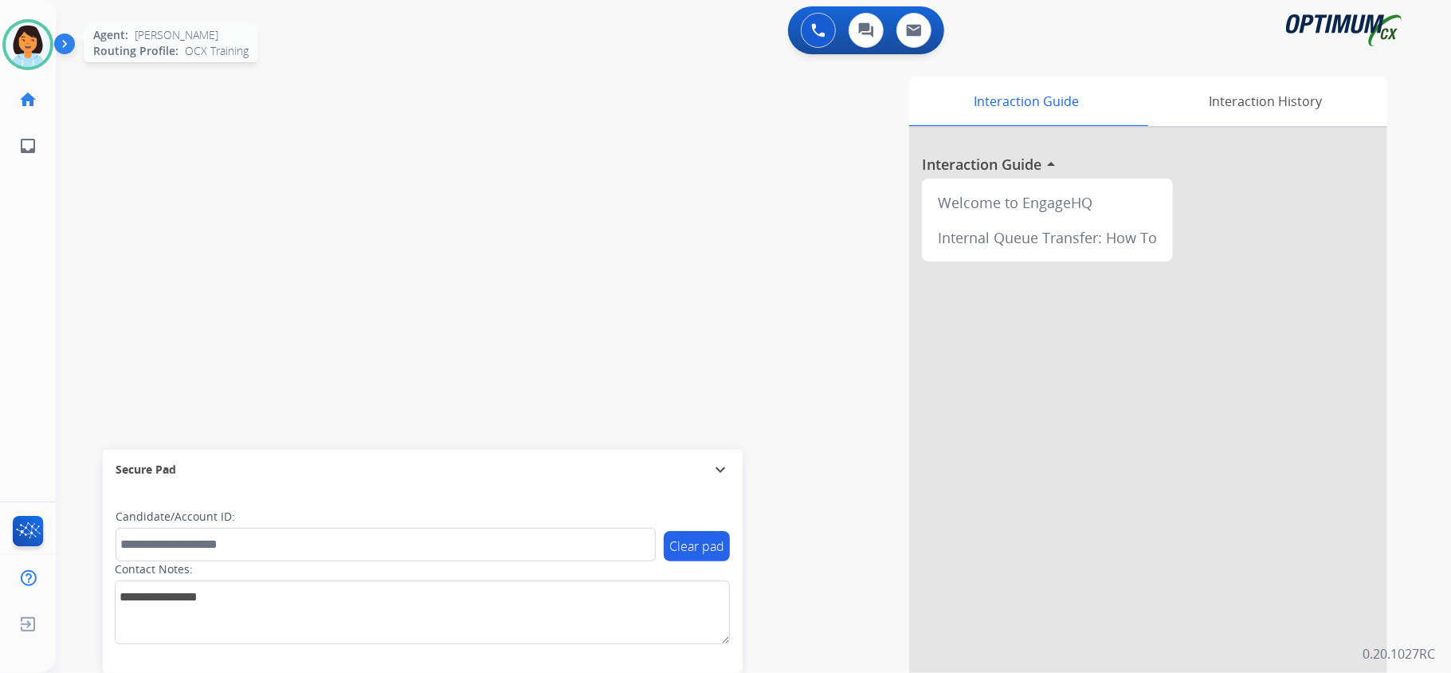
click at [23, 55] on img at bounding box center [28, 44] width 45 height 45
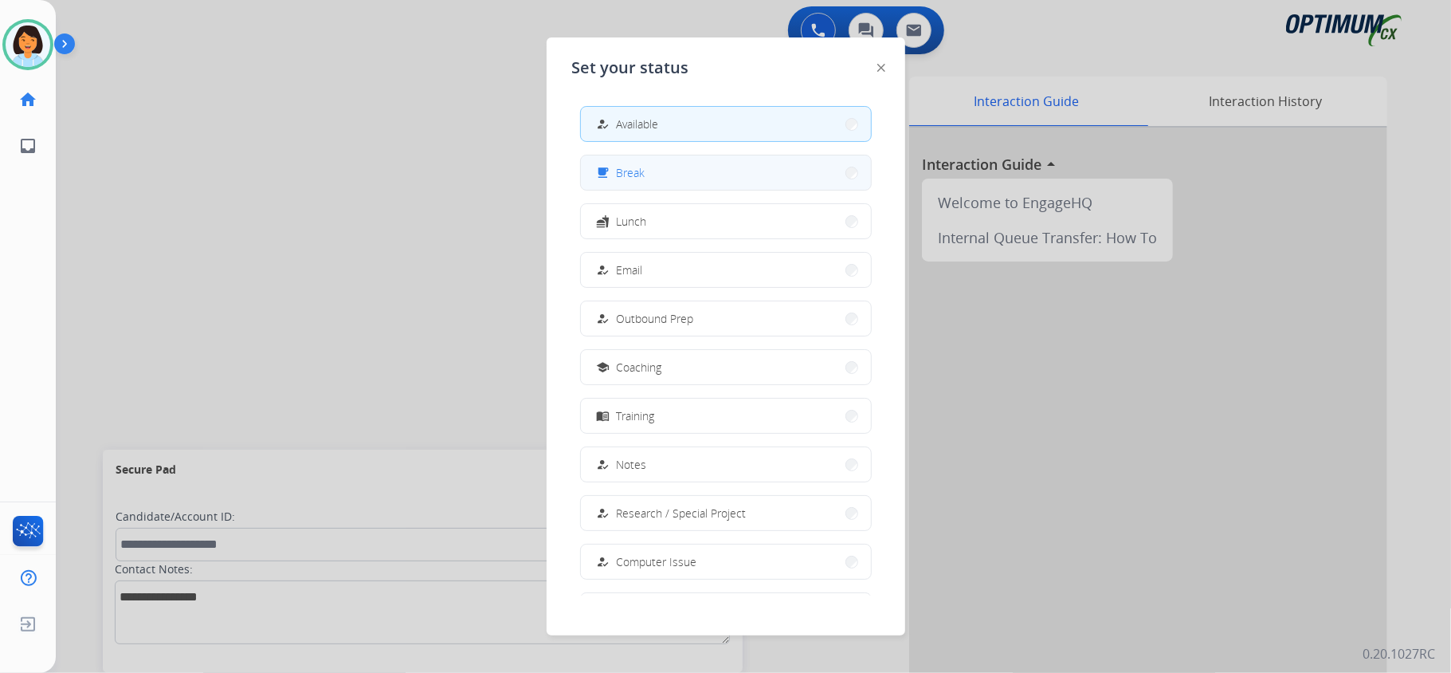
click at [642, 167] on span "Break" at bounding box center [631, 172] width 29 height 17
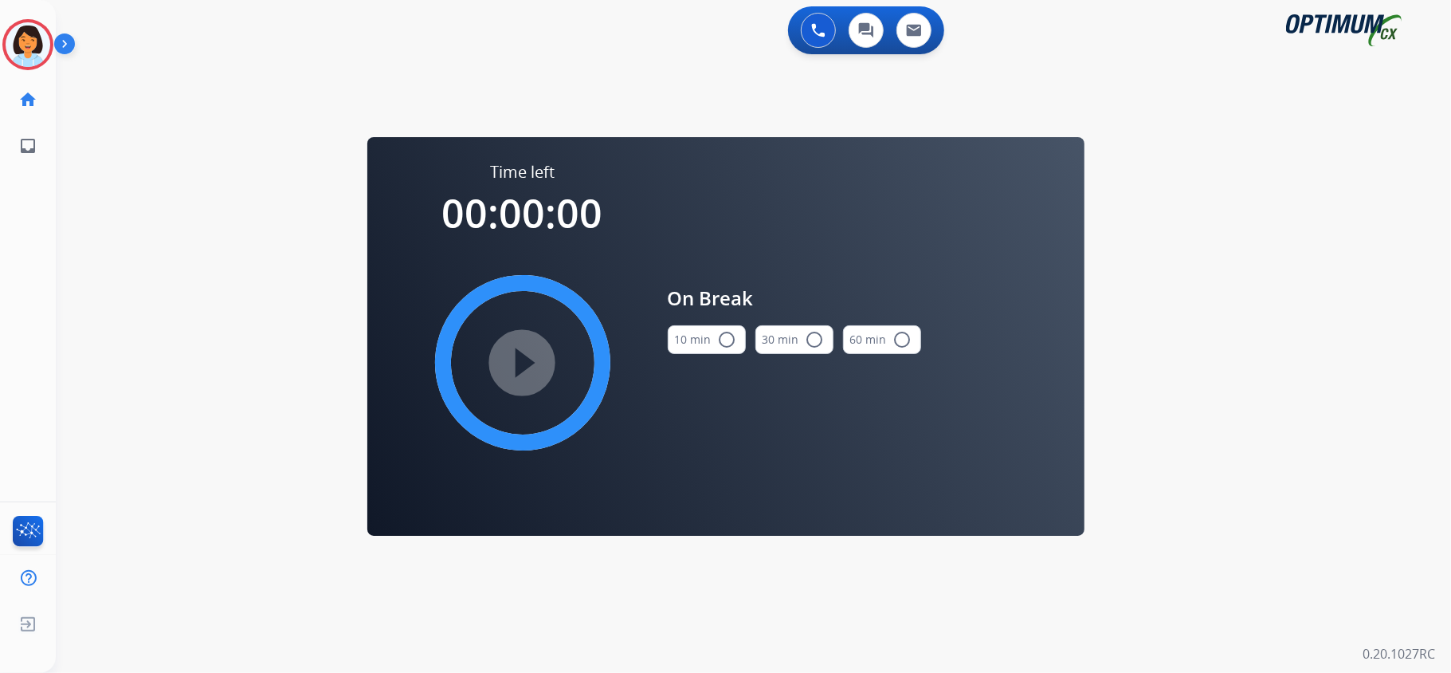
click at [734, 333] on mat-icon "radio_button_unchecked" at bounding box center [727, 339] width 19 height 19
click at [513, 357] on mat-icon "play_circle_filled" at bounding box center [522, 362] width 19 height 19
click at [33, 45] on icon at bounding box center [28, 45] width 52 height 52
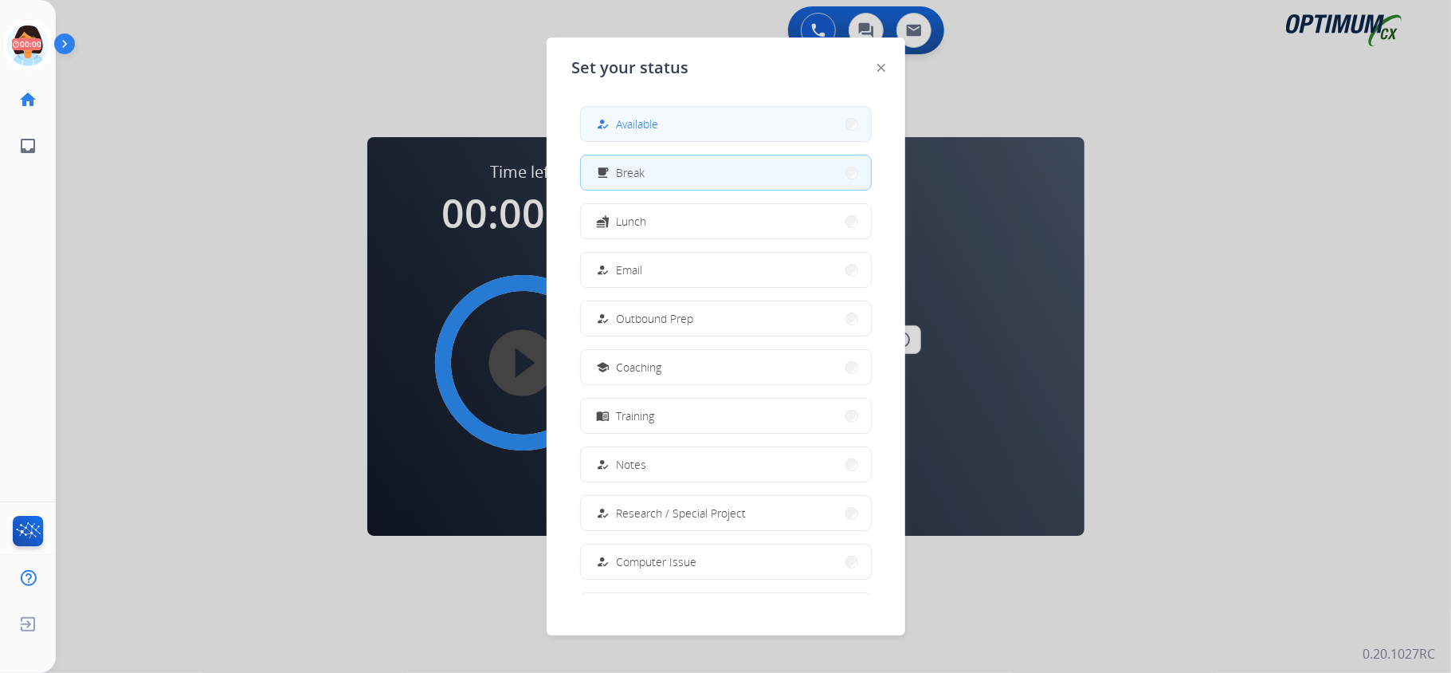
click at [620, 112] on button "how_to_reg Available" at bounding box center [726, 124] width 290 height 34
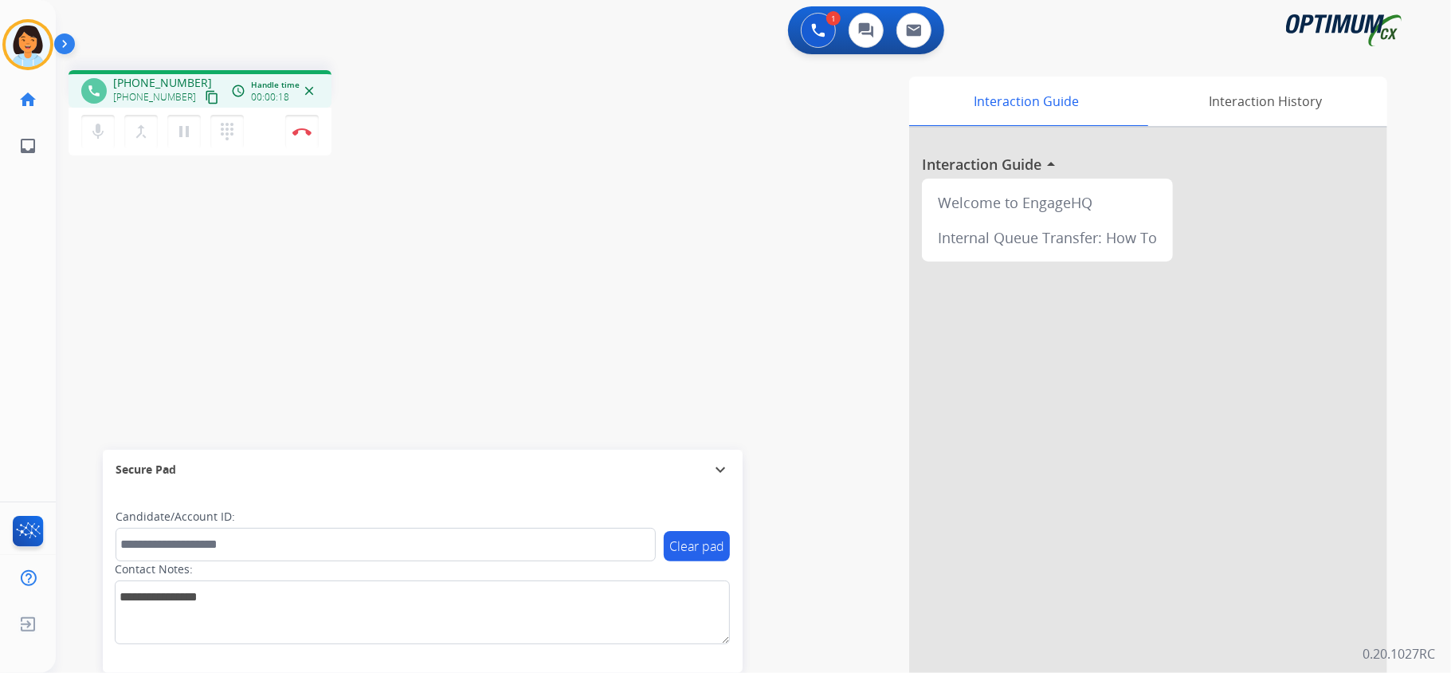
click at [205, 100] on mat-icon "content_copy" at bounding box center [212, 97] width 14 height 14
click at [308, 131] on img at bounding box center [301, 132] width 19 height 8
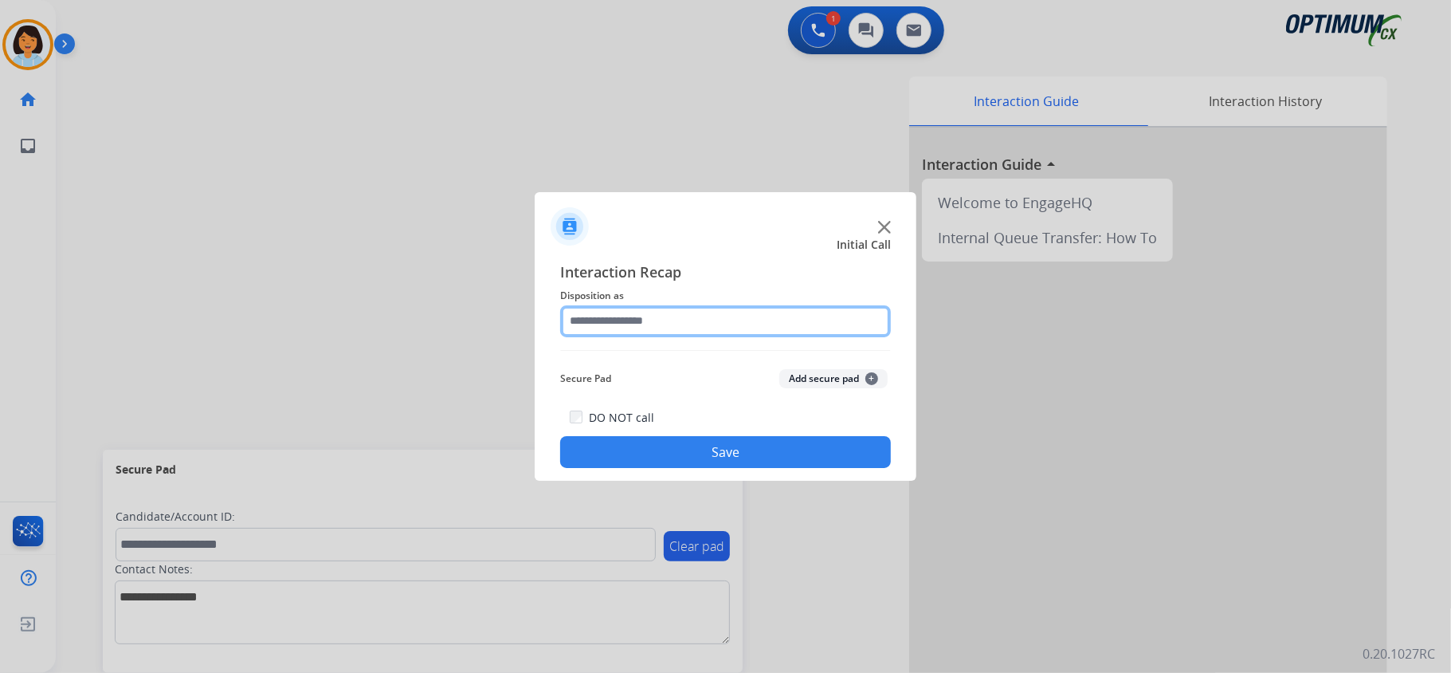
click at [725, 319] on input "text" at bounding box center [725, 321] width 331 height 32
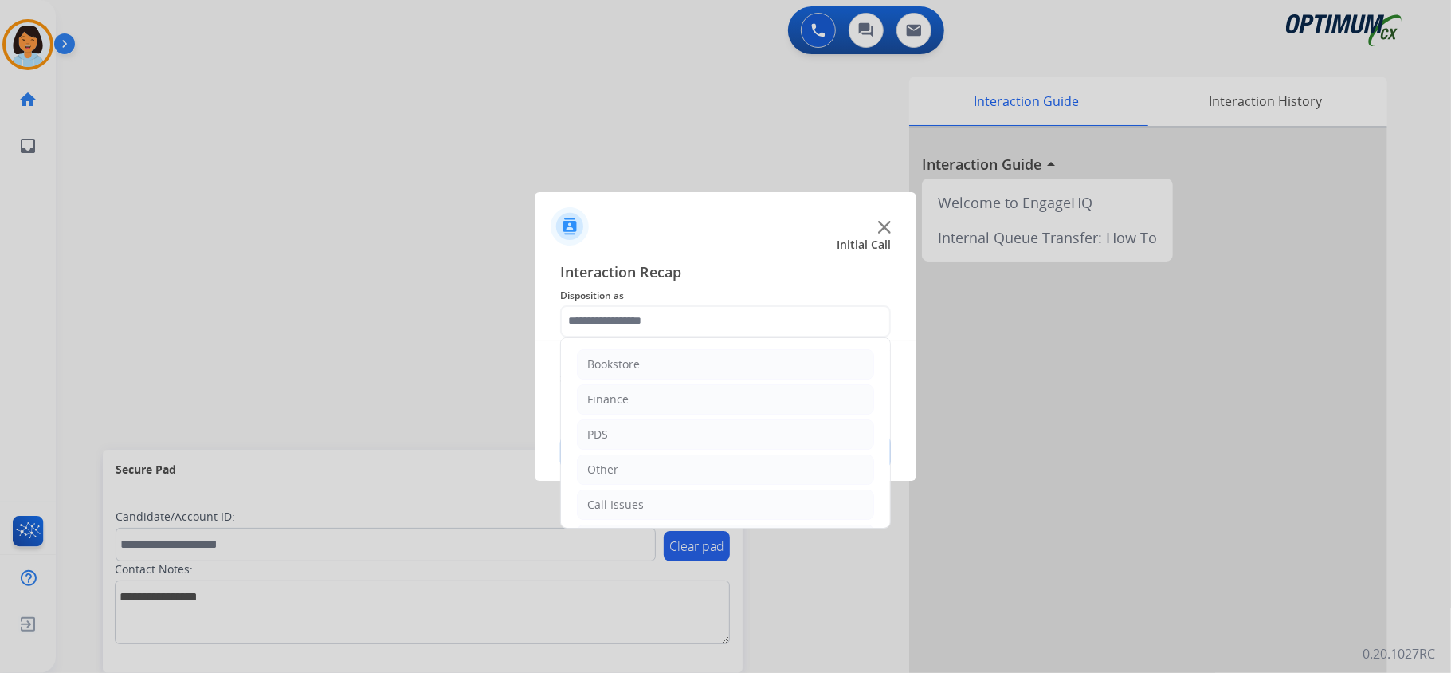
drag, startPoint x: 890, startPoint y: 411, endPoint x: 910, endPoint y: 514, distance: 104.7
click at [0, 514] on app-contact-recap-modal "Initial Call Interaction Recap Disposition as Bookstore Finance PDS Other Call …" at bounding box center [0, 336] width 0 height 673
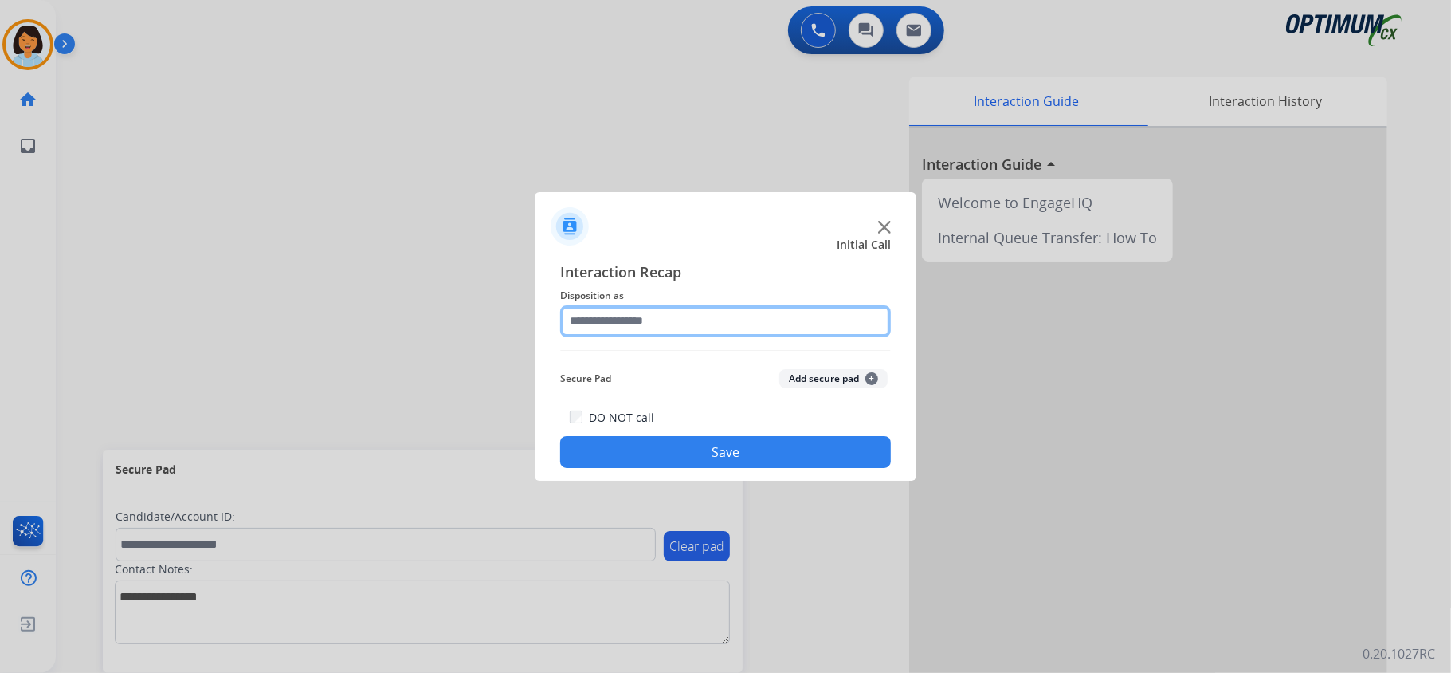
click at [700, 312] on input "text" at bounding box center [725, 321] width 331 height 32
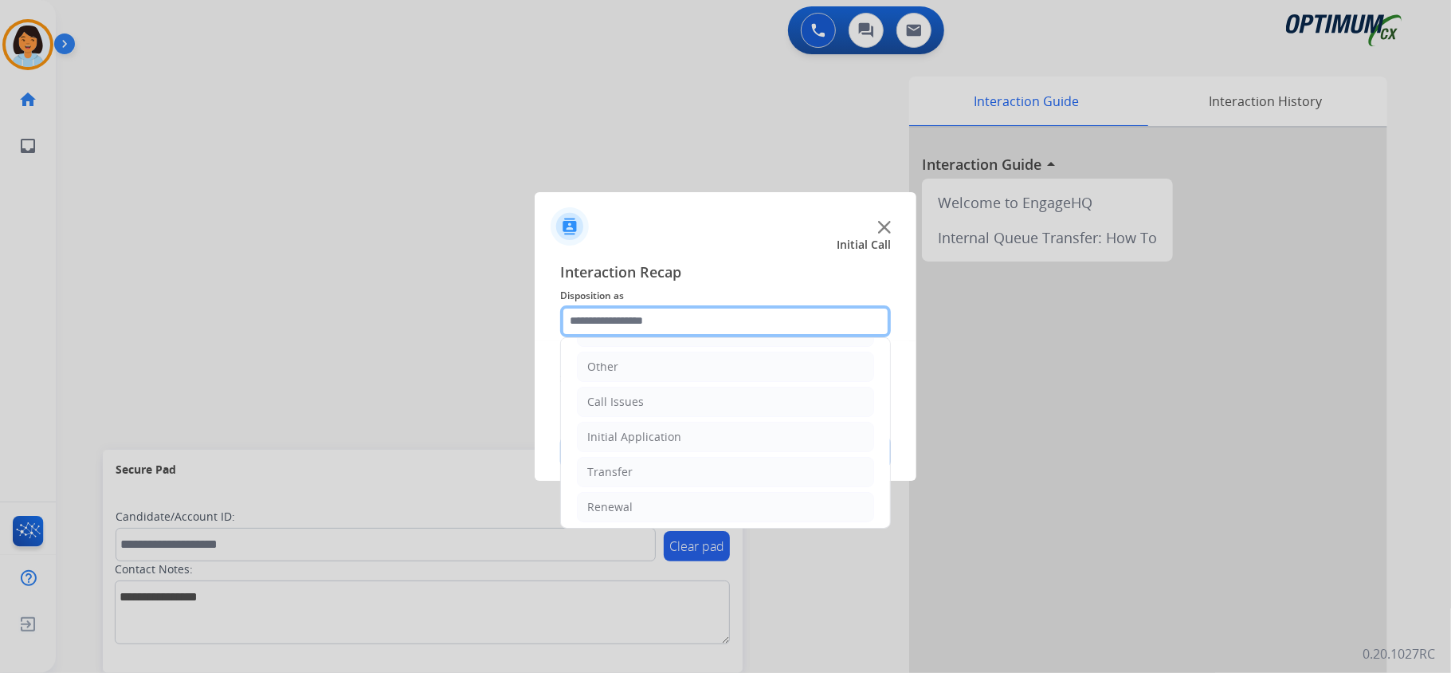
scroll to position [112, 0]
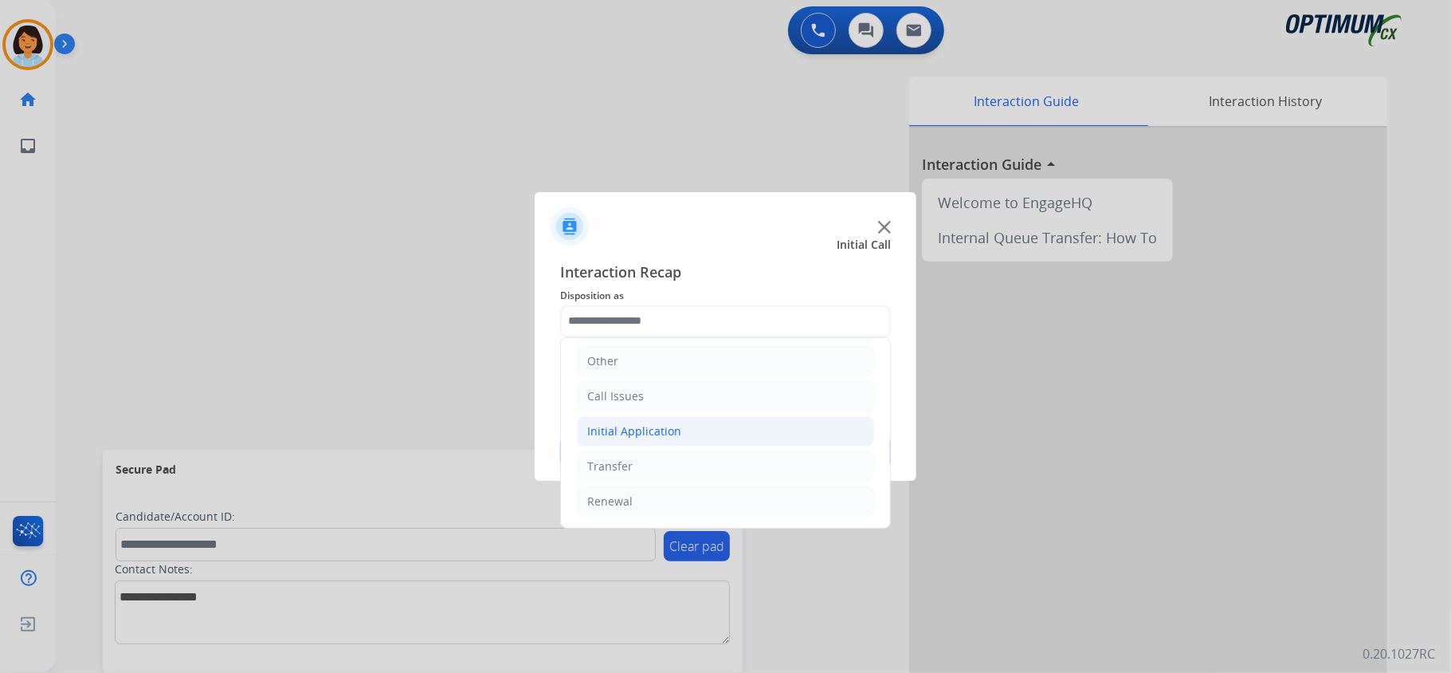
click at [747, 428] on li "Initial Application" at bounding box center [725, 431] width 297 height 30
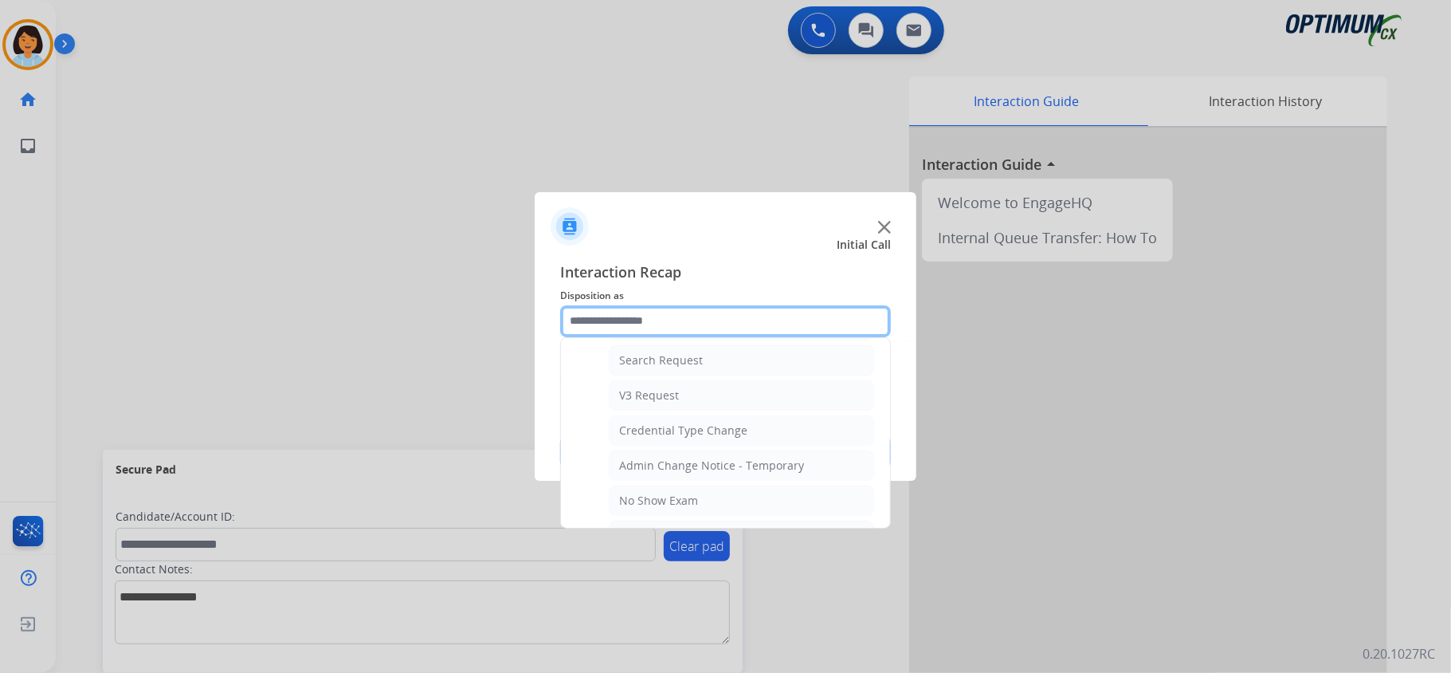
scroll to position [587, 0]
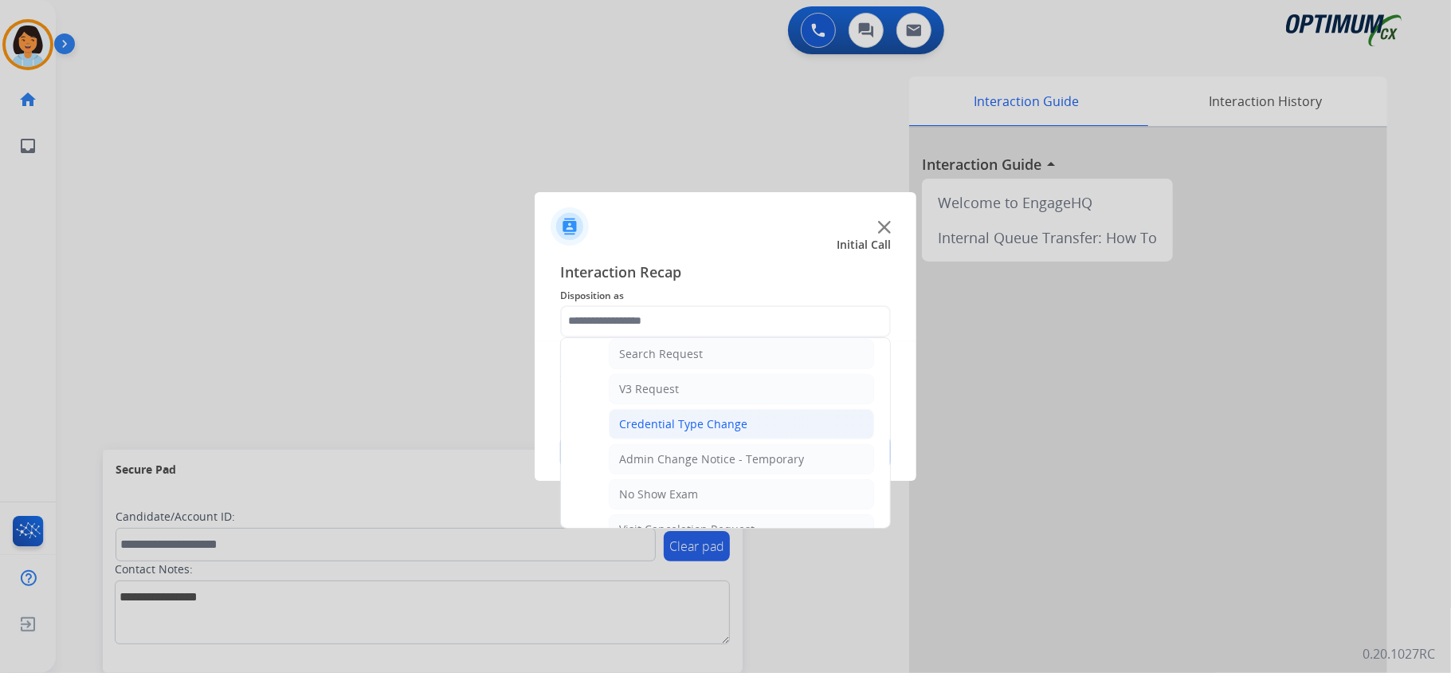
click at [817, 431] on li "Credential Type Change" at bounding box center [741, 424] width 265 height 30
type input "**********"
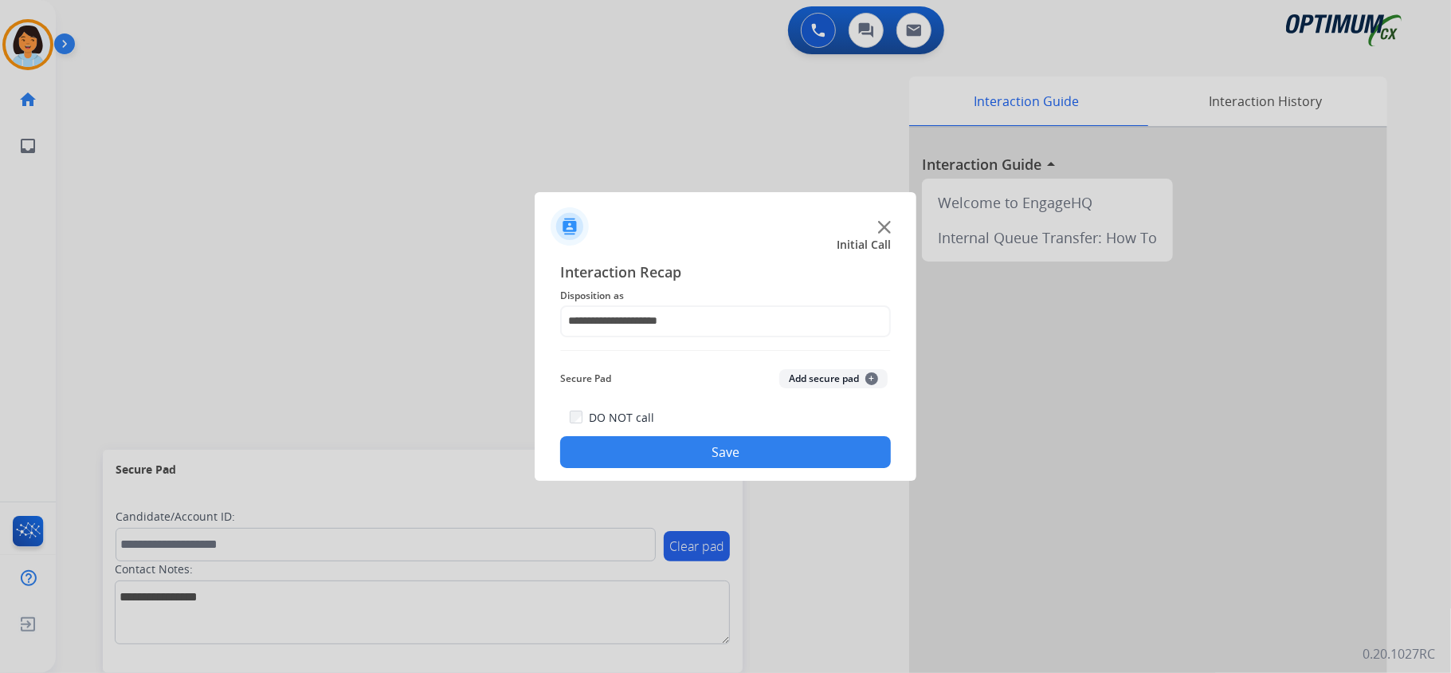
click at [784, 456] on button "Save" at bounding box center [725, 452] width 331 height 32
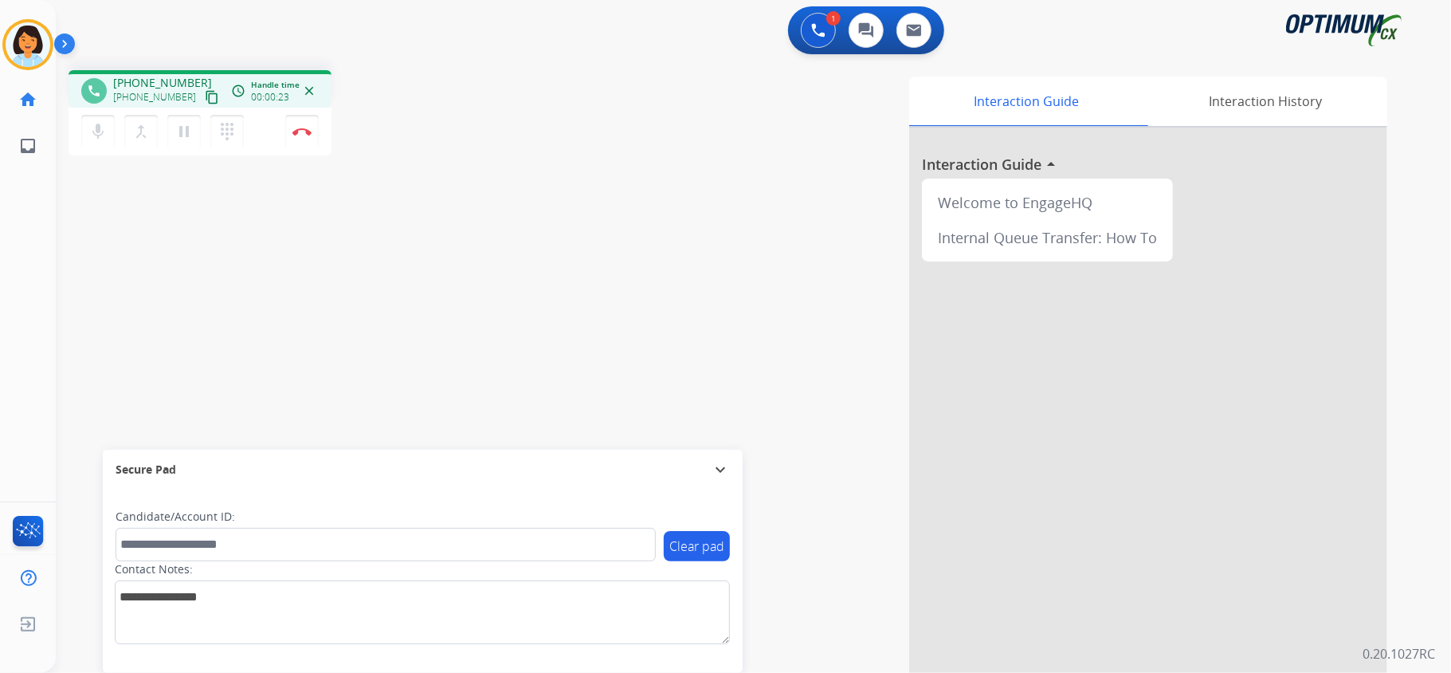
click at [205, 99] on mat-icon "content_copy" at bounding box center [212, 97] width 14 height 14
click at [301, 135] on button "Disconnect" at bounding box center [301, 131] width 33 height 33
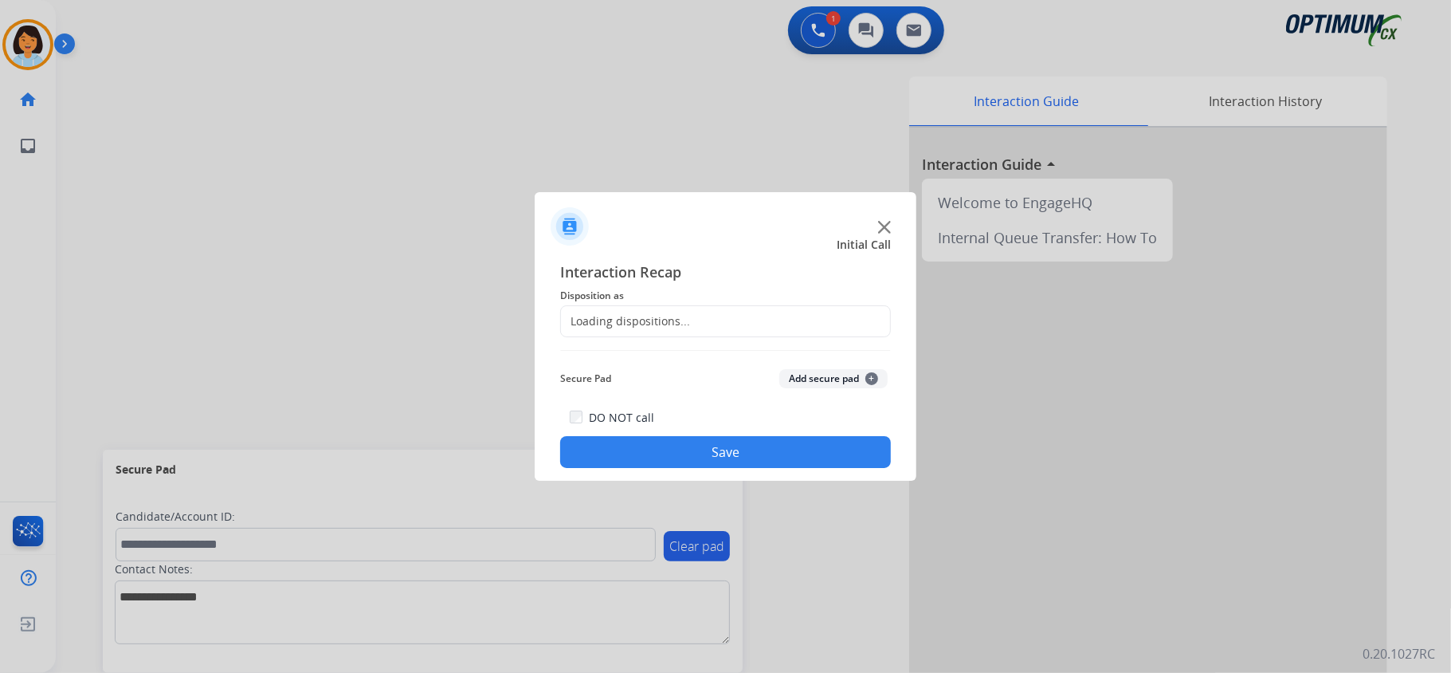
click at [817, 312] on div "Loading dispositions..." at bounding box center [725, 321] width 331 height 32
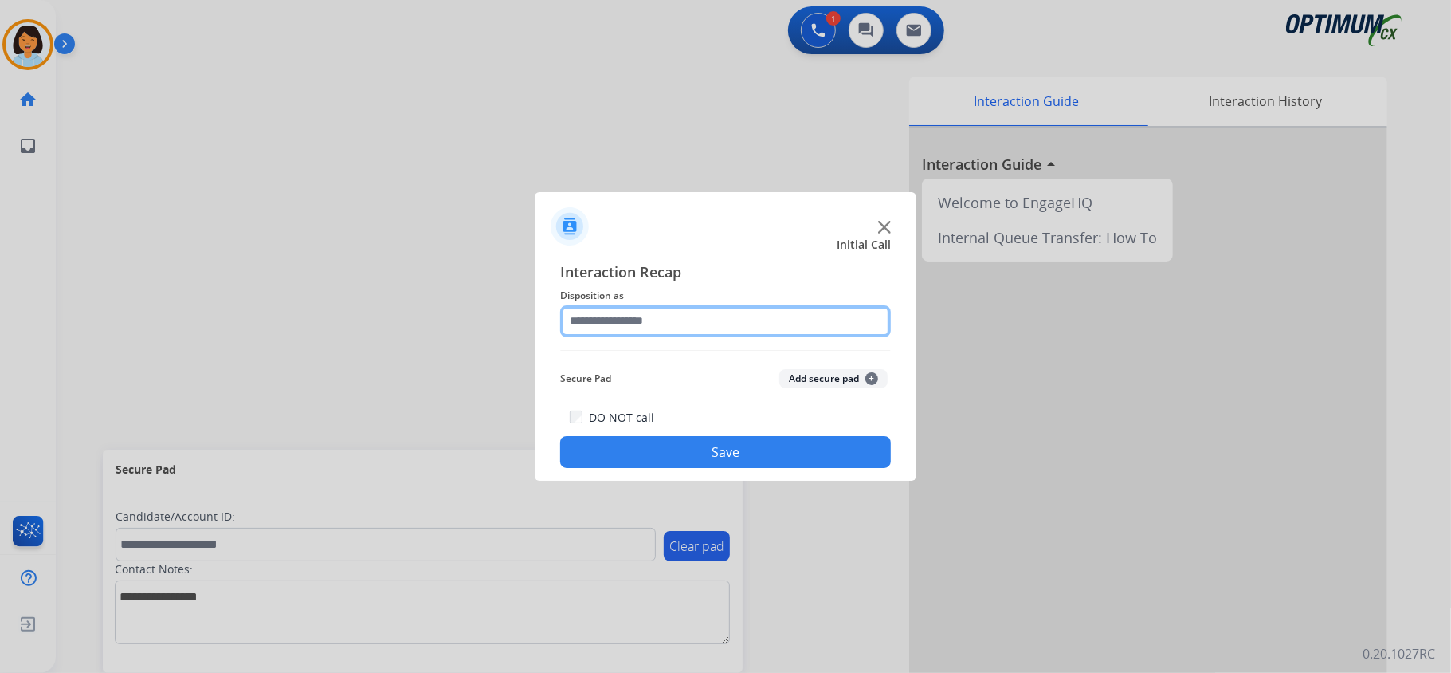
click at [817, 312] on input "text" at bounding box center [725, 321] width 331 height 32
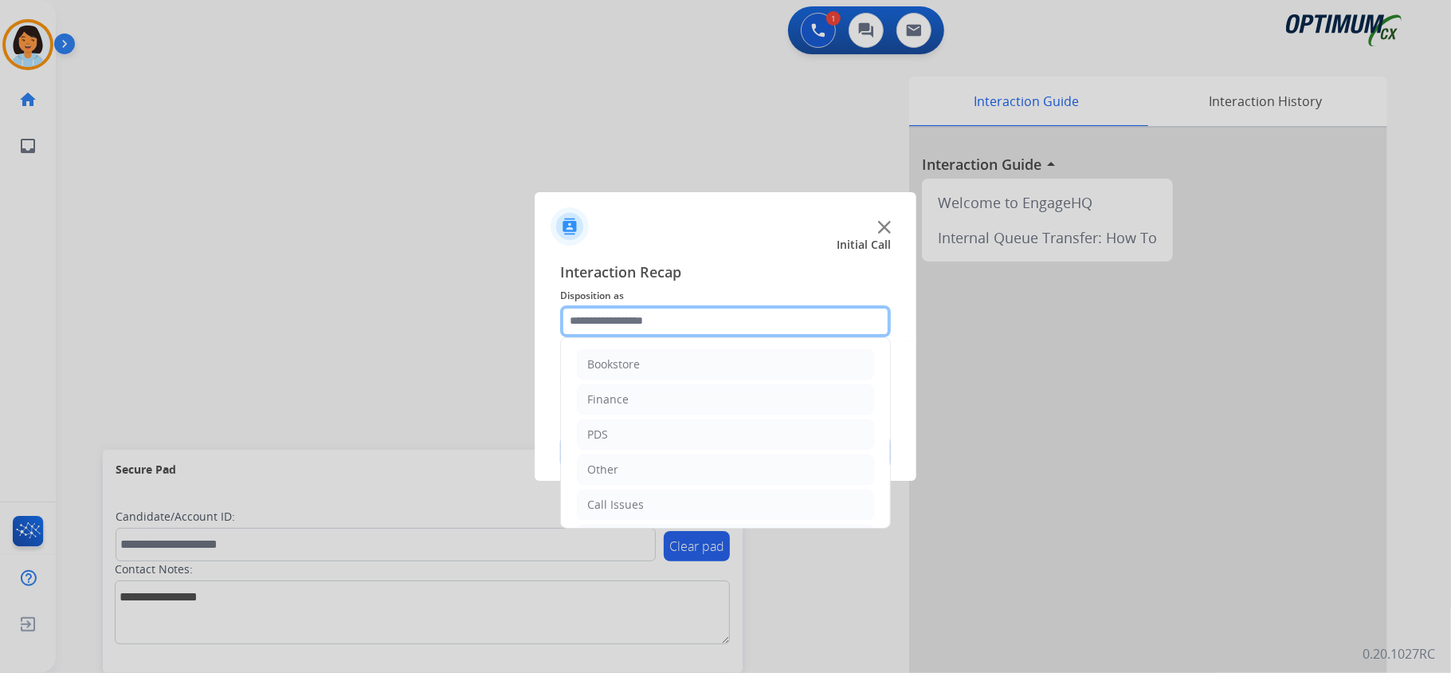
scroll to position [112, 0]
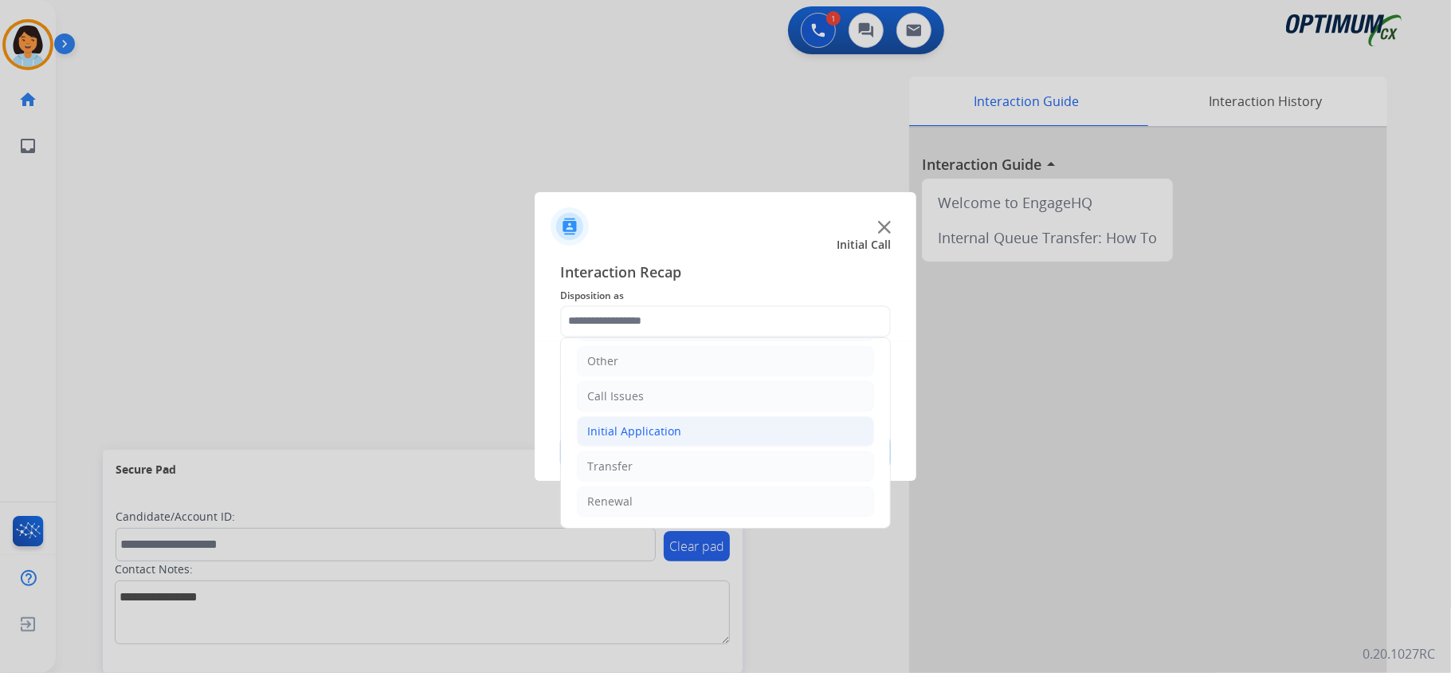
click at [712, 427] on li "Initial Application" at bounding box center [725, 431] width 297 height 30
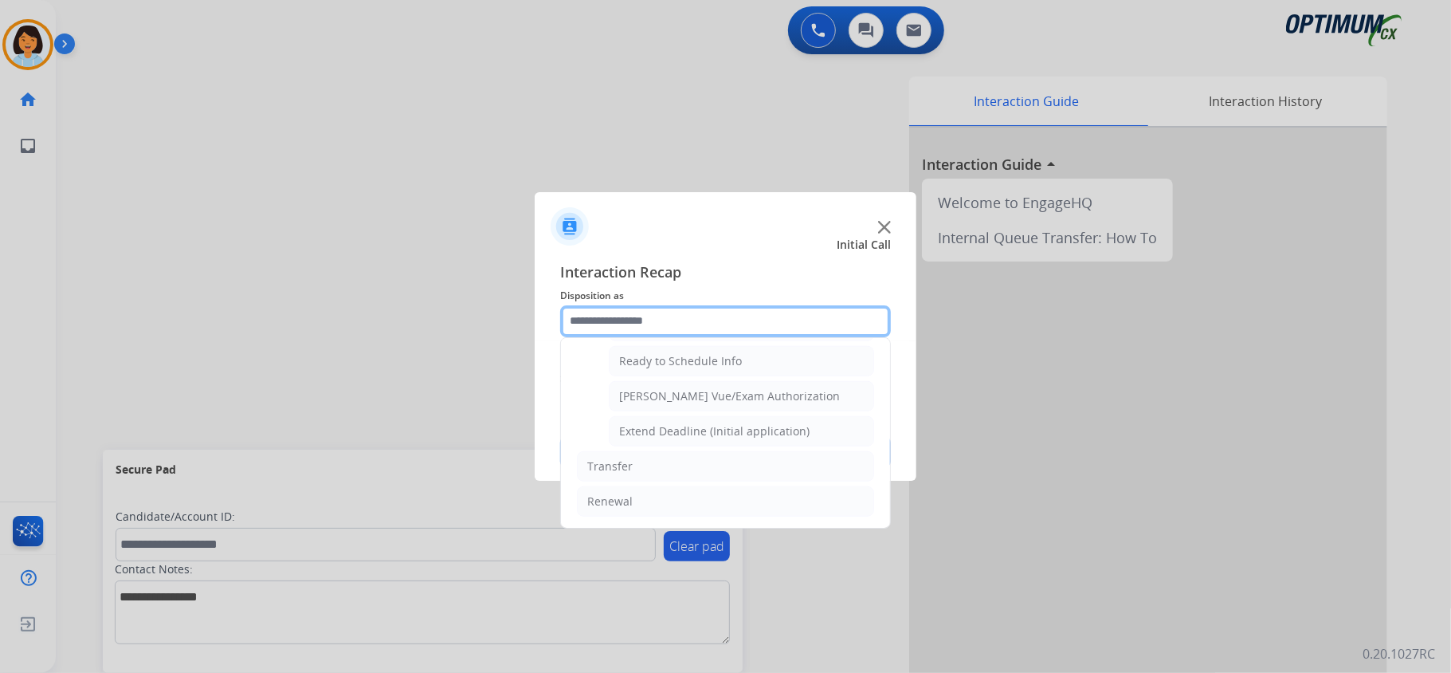
scroll to position [983, 0]
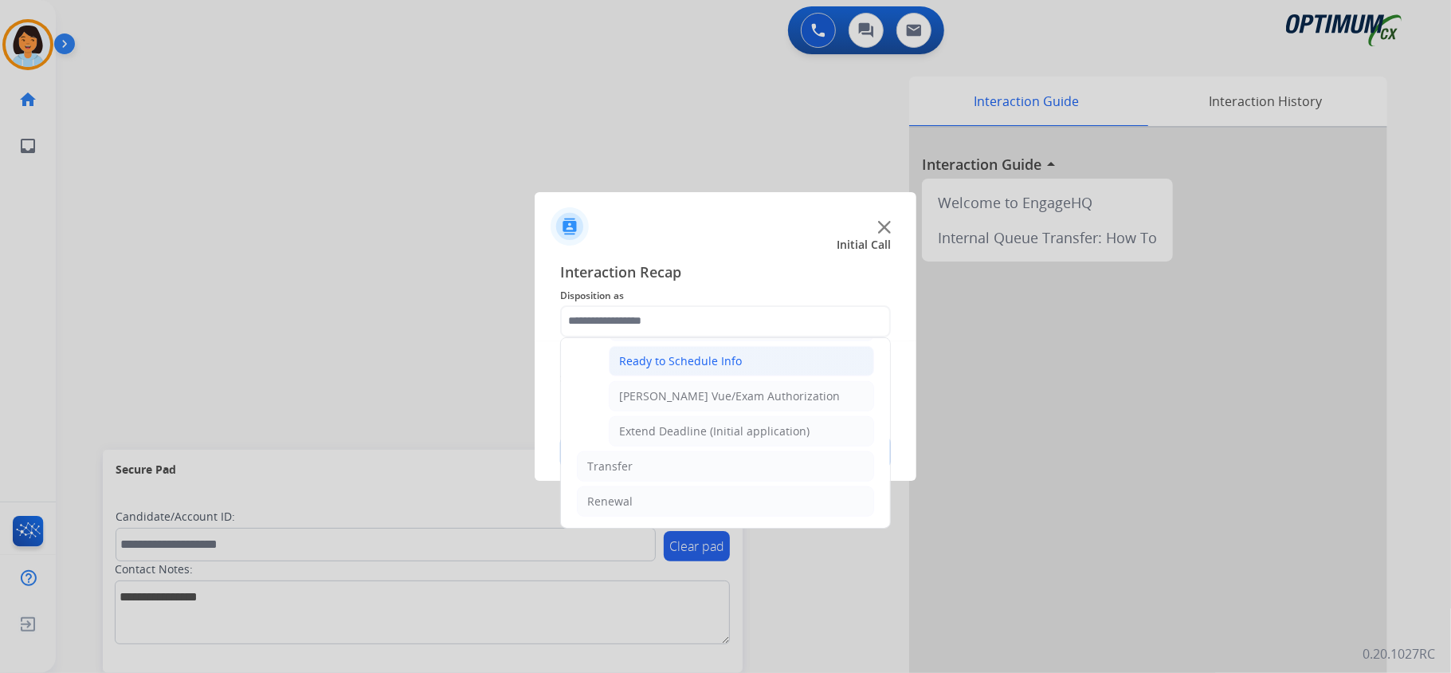
click at [717, 358] on div "Ready to Schedule Info" at bounding box center [680, 361] width 123 height 16
type input "**********"
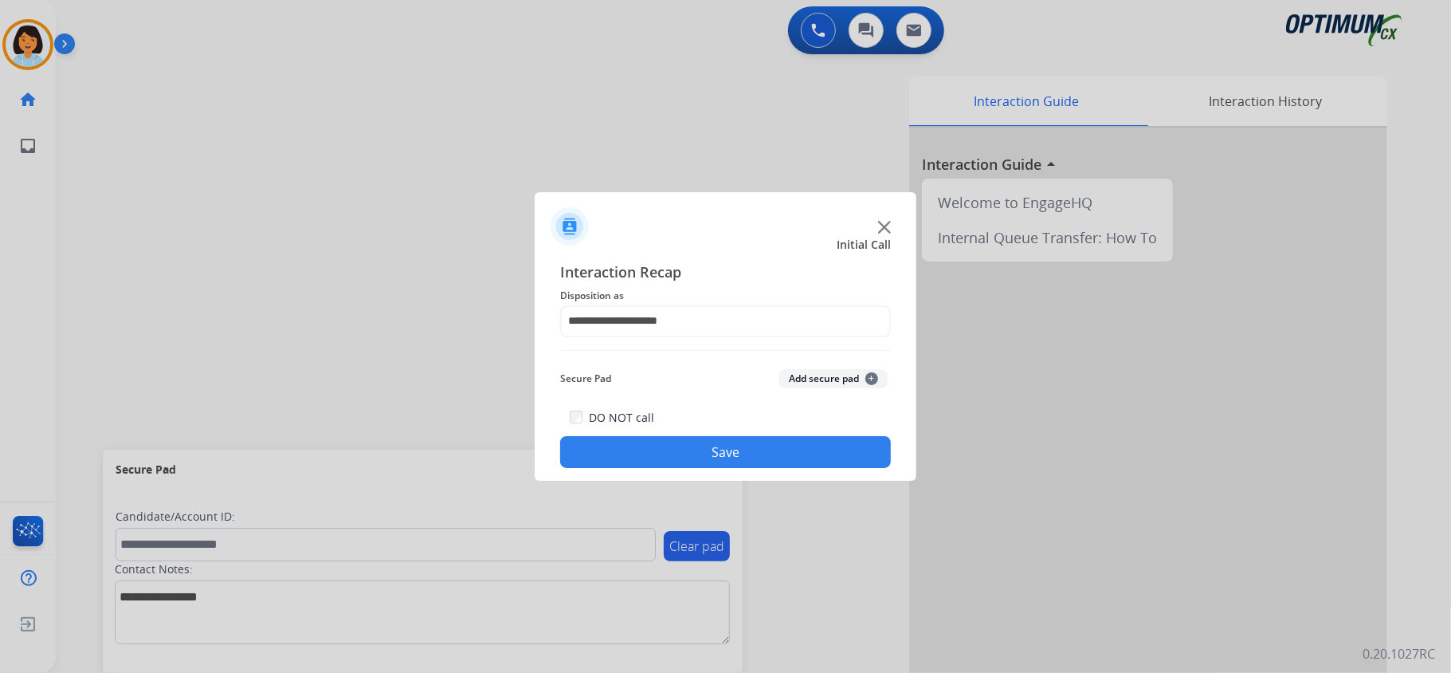
click at [725, 449] on button "Save" at bounding box center [725, 452] width 331 height 32
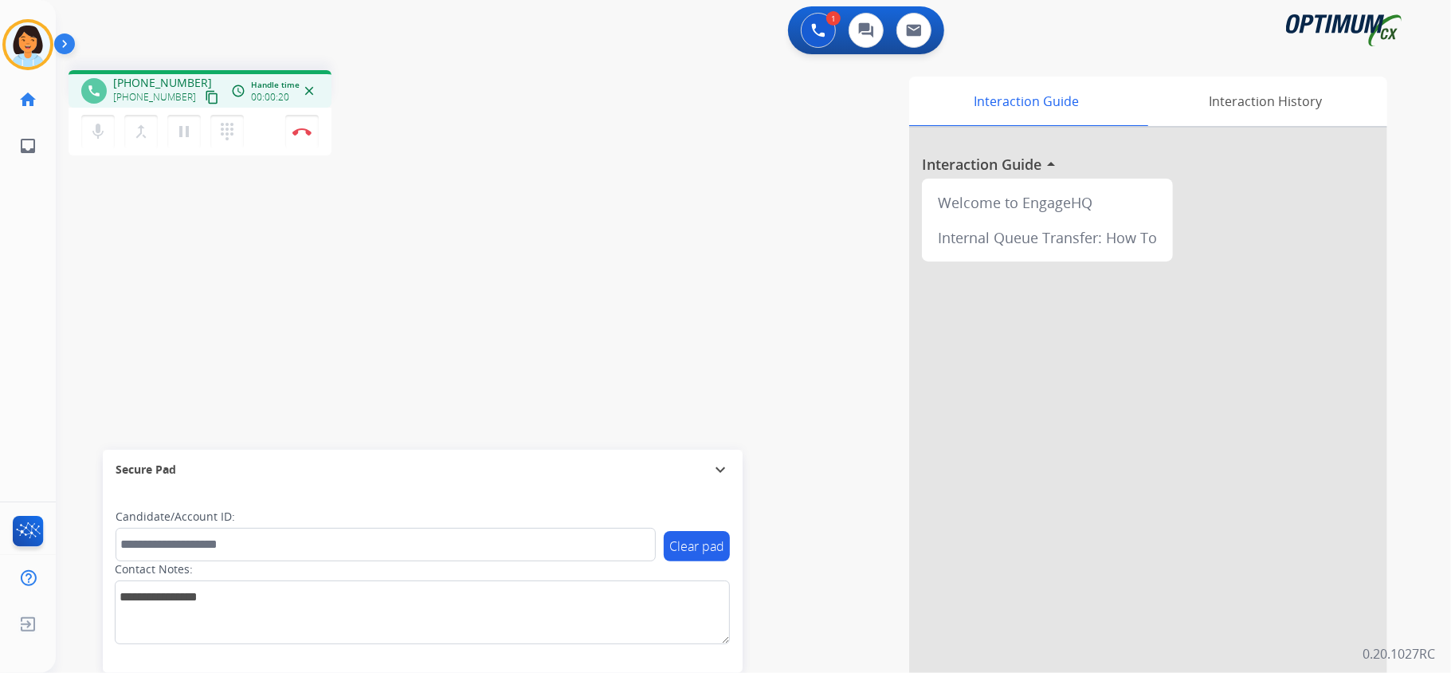
click at [204, 94] on div "[PHONE_NUMBER] content_copy" at bounding box center [167, 97] width 108 height 19
click at [205, 93] on mat-icon "content_copy" at bounding box center [212, 97] width 14 height 14
click at [301, 129] on img at bounding box center [301, 132] width 19 height 8
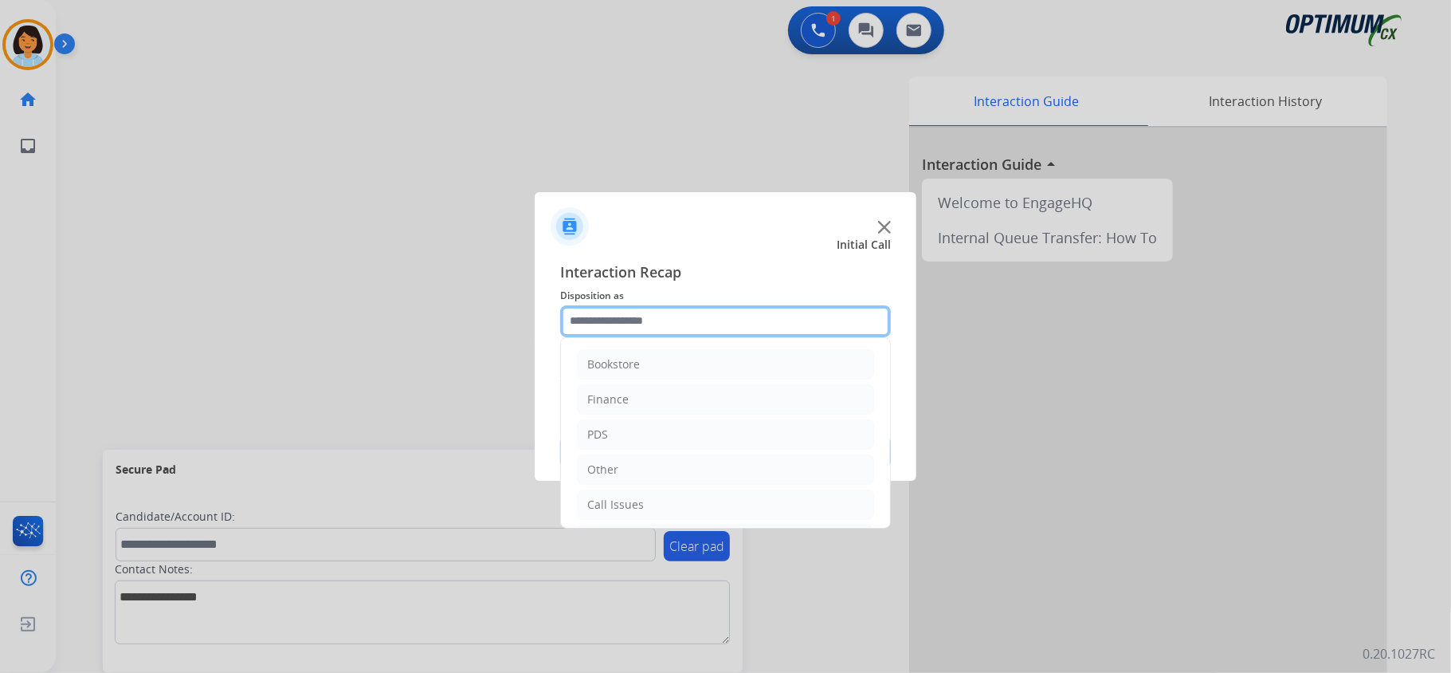
click at [670, 312] on input "text" at bounding box center [725, 321] width 331 height 32
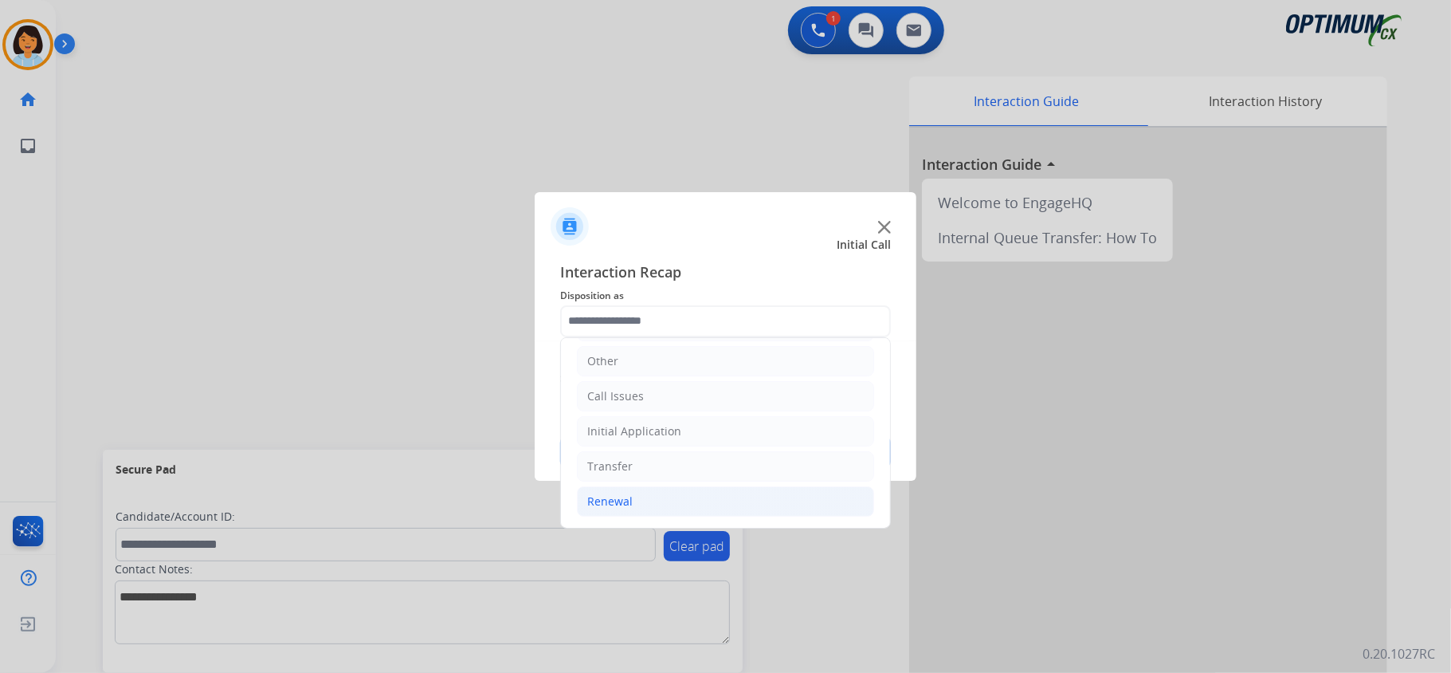
click at [651, 505] on li "Renewal" at bounding box center [725, 501] width 297 height 30
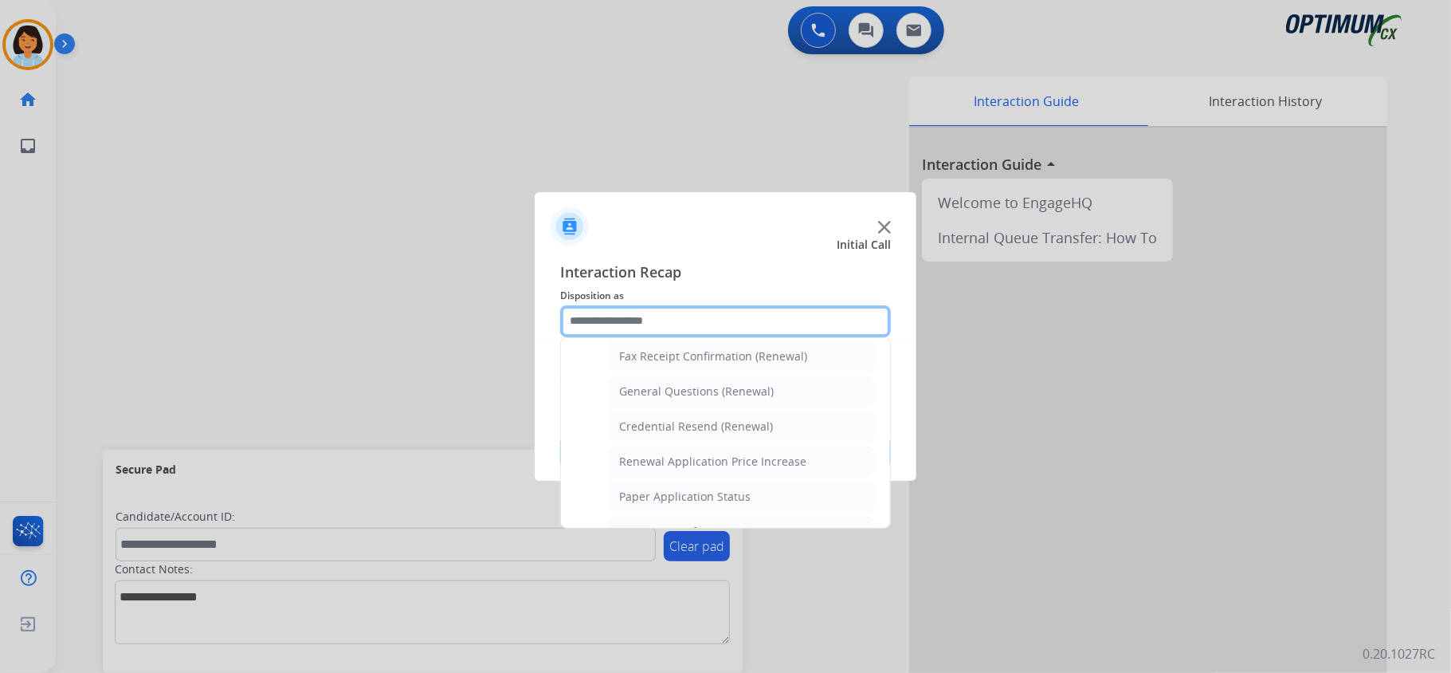
scroll to position [449, 0]
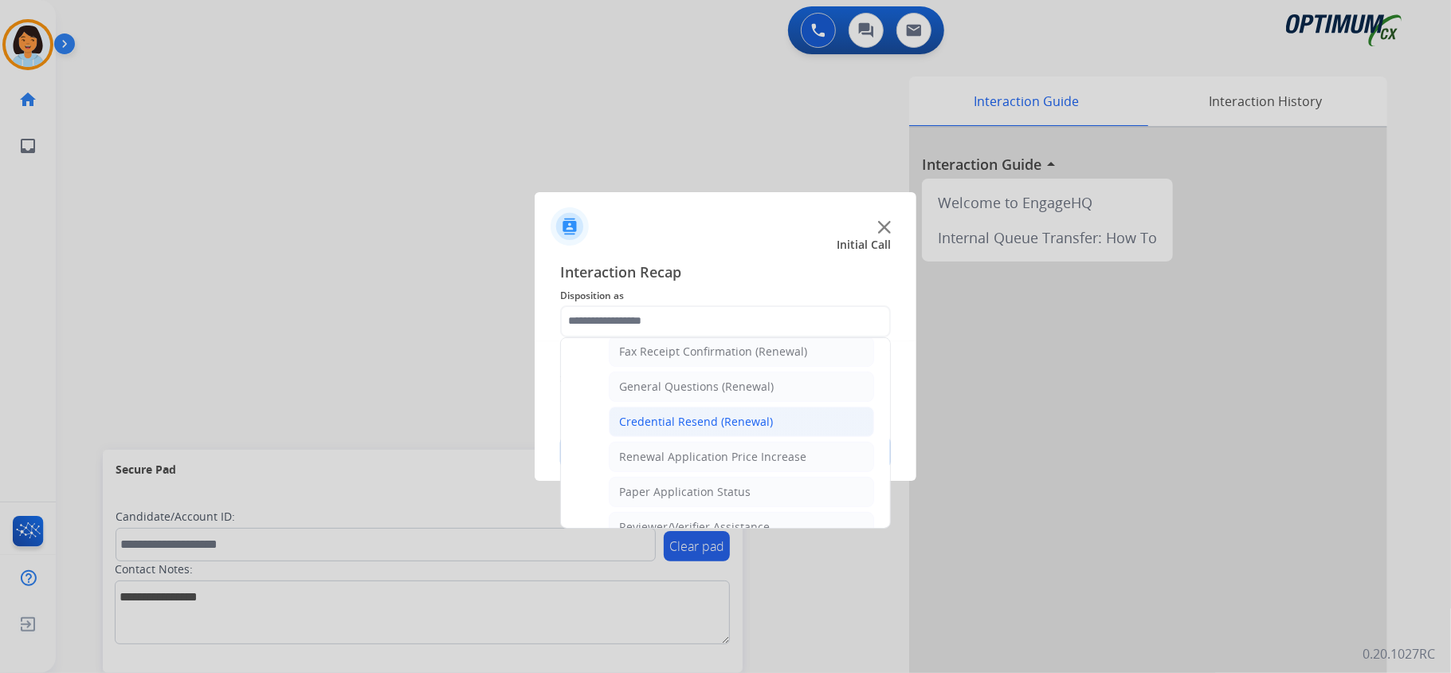
click at [733, 427] on div "Credential Resend (Renewal)" at bounding box center [696, 422] width 154 height 16
type input "**********"
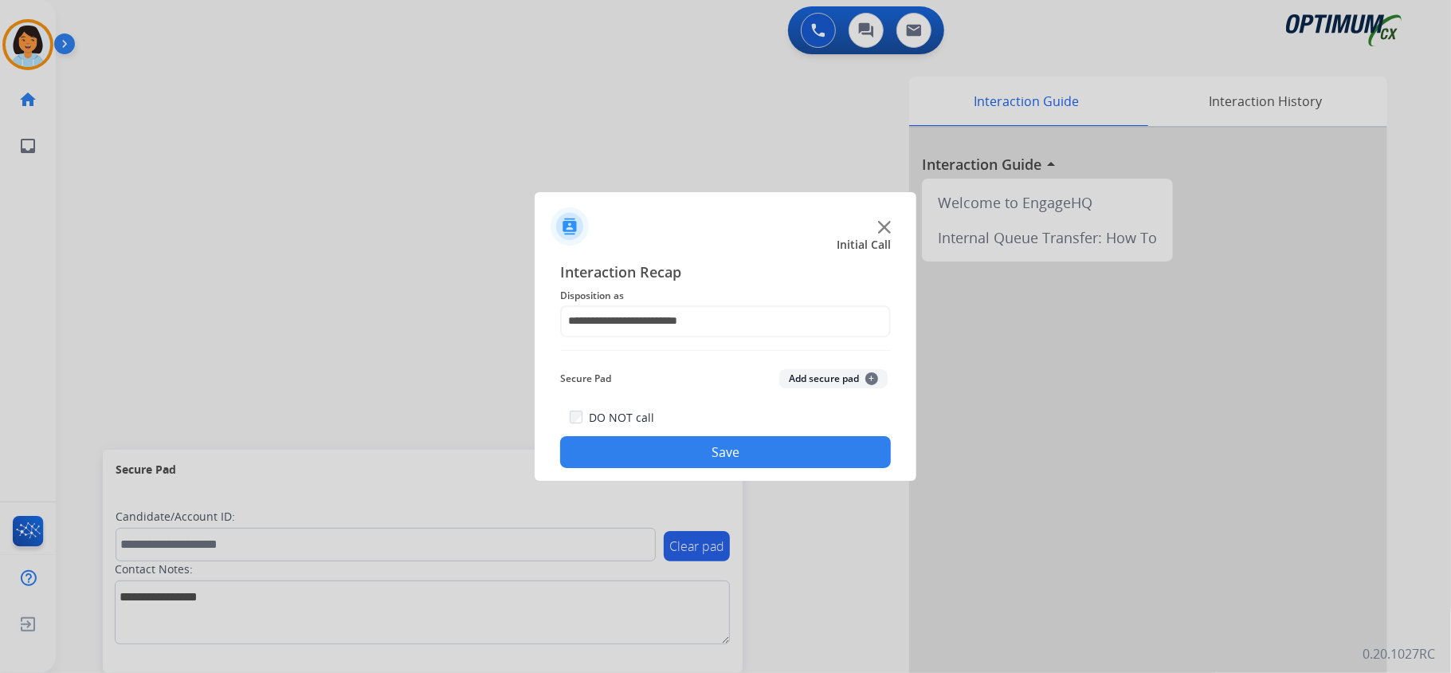
click at [734, 457] on button "Save" at bounding box center [725, 452] width 331 height 32
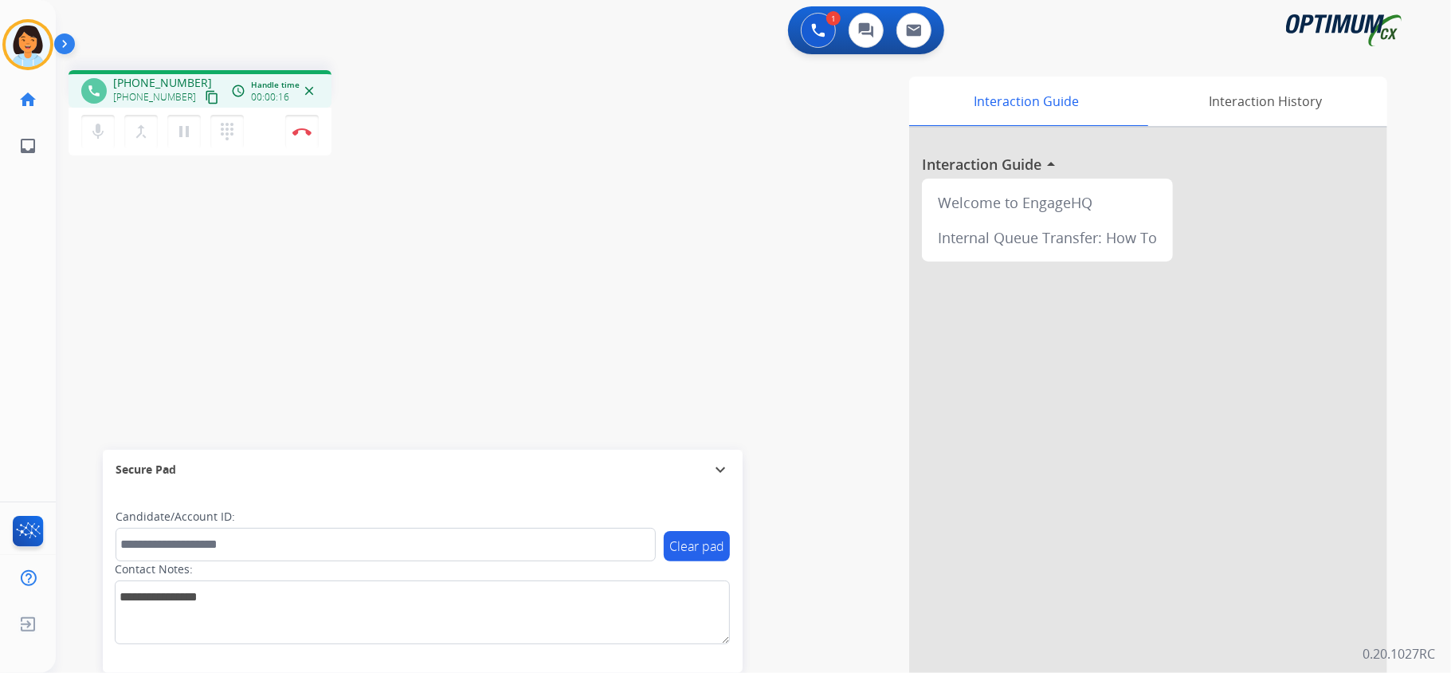
click at [205, 93] on mat-icon "content_copy" at bounding box center [212, 97] width 14 height 14
click at [303, 134] on img at bounding box center [301, 132] width 19 height 8
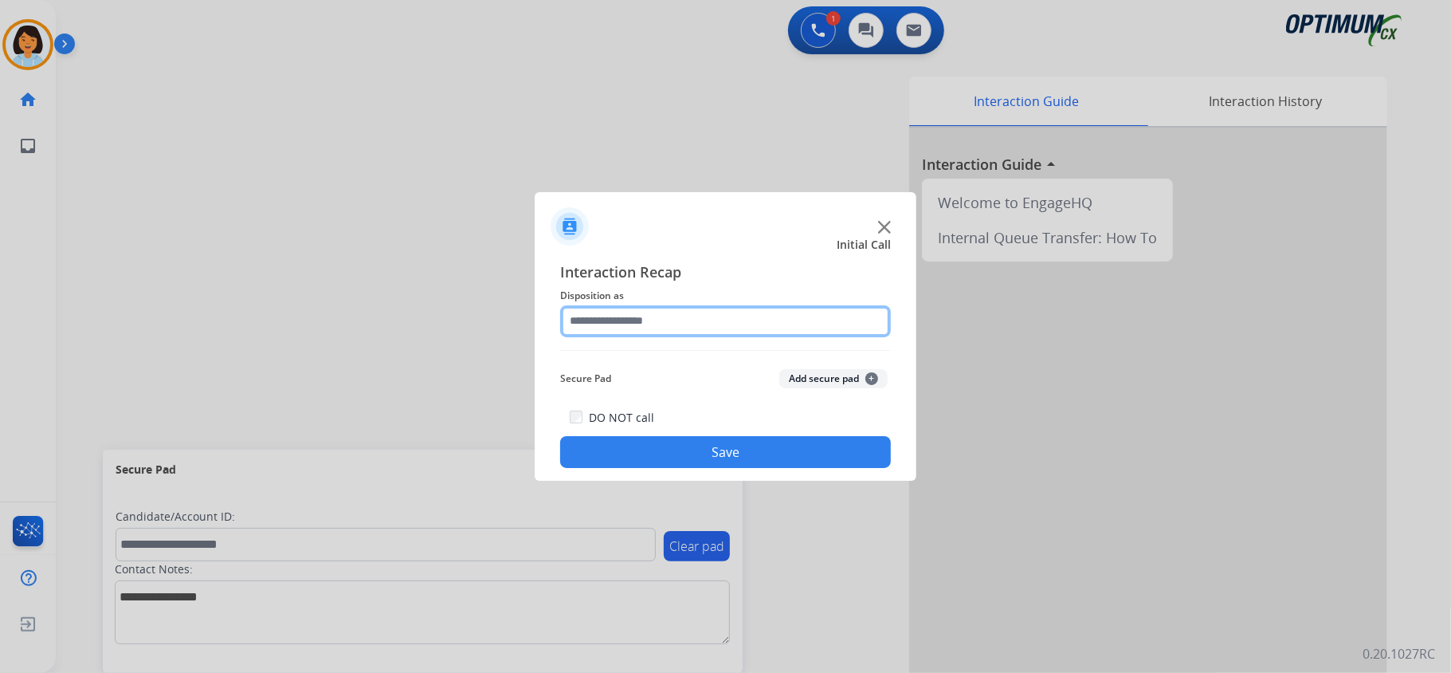
click at [677, 314] on input "text" at bounding box center [725, 321] width 331 height 32
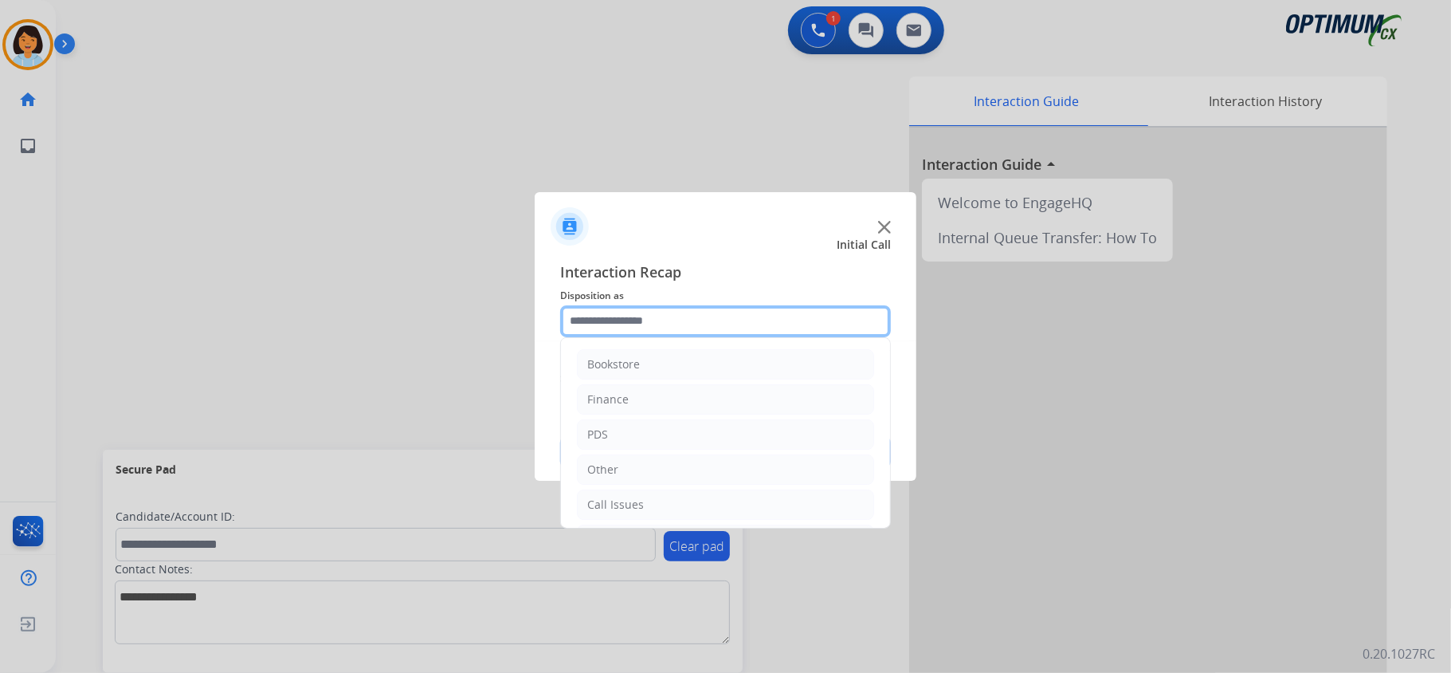
scroll to position [112, 0]
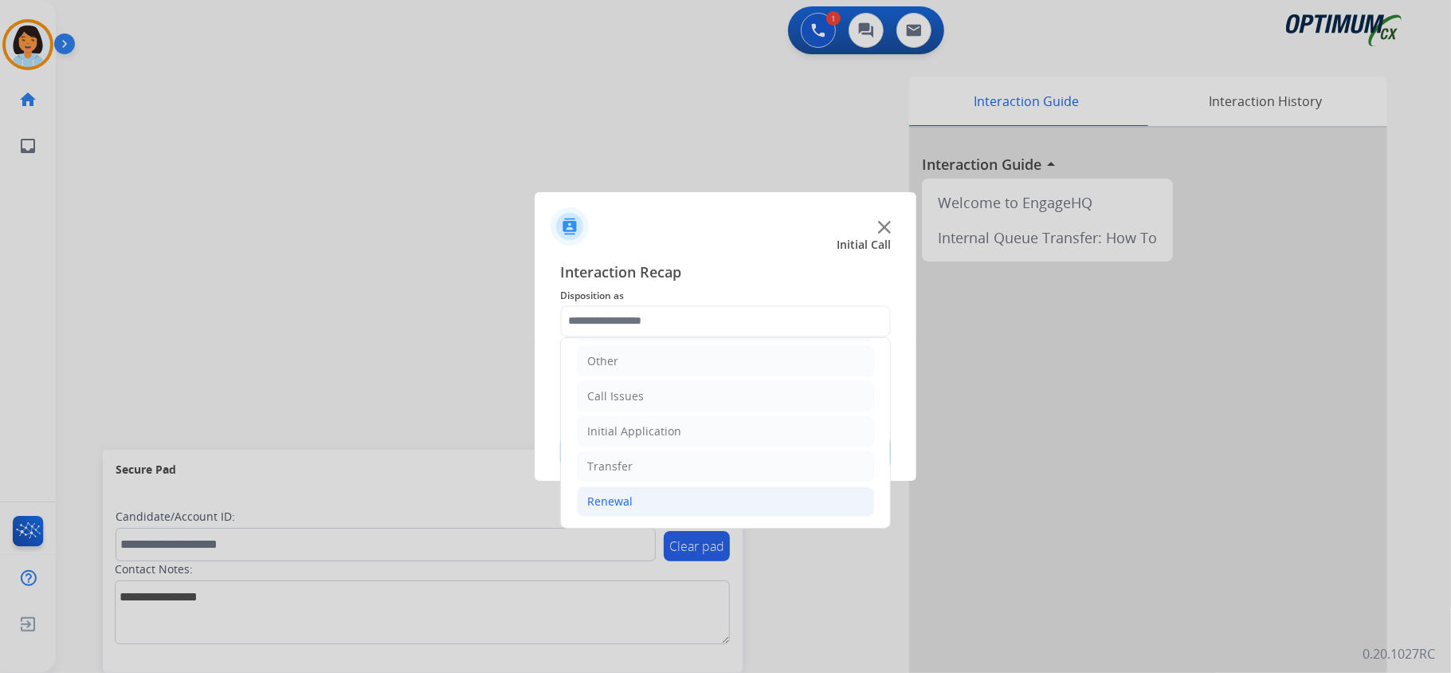
click at [681, 498] on li "Renewal" at bounding box center [725, 501] width 297 height 30
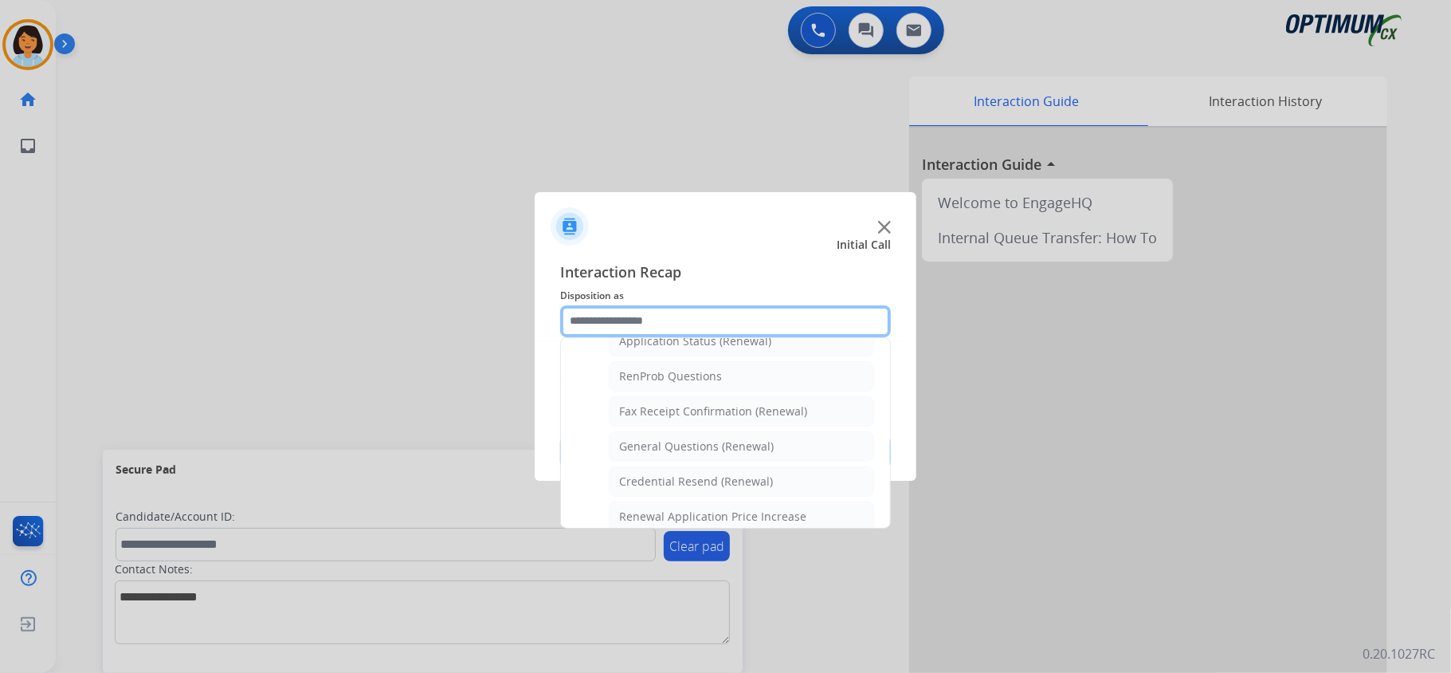
scroll to position [394, 0]
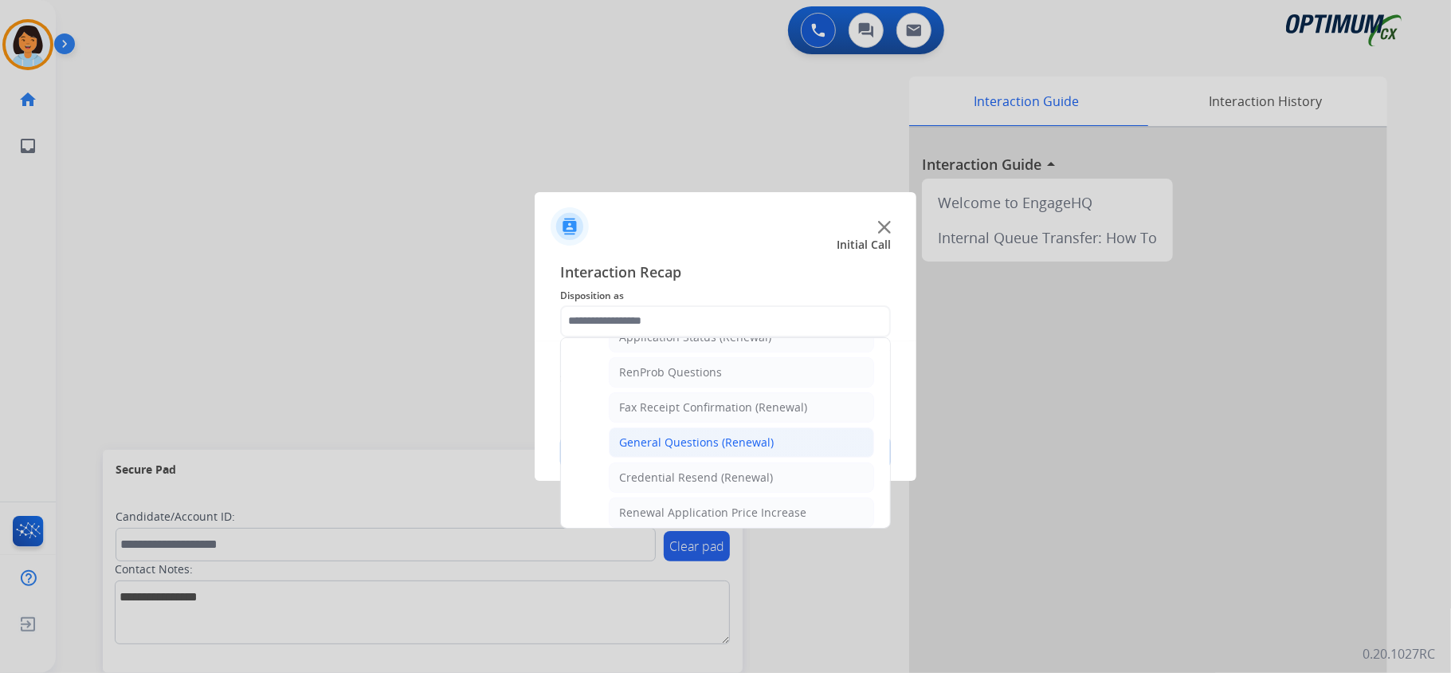
click at [786, 443] on li "General Questions (Renewal)" at bounding box center [741, 442] width 265 height 30
type input "**********"
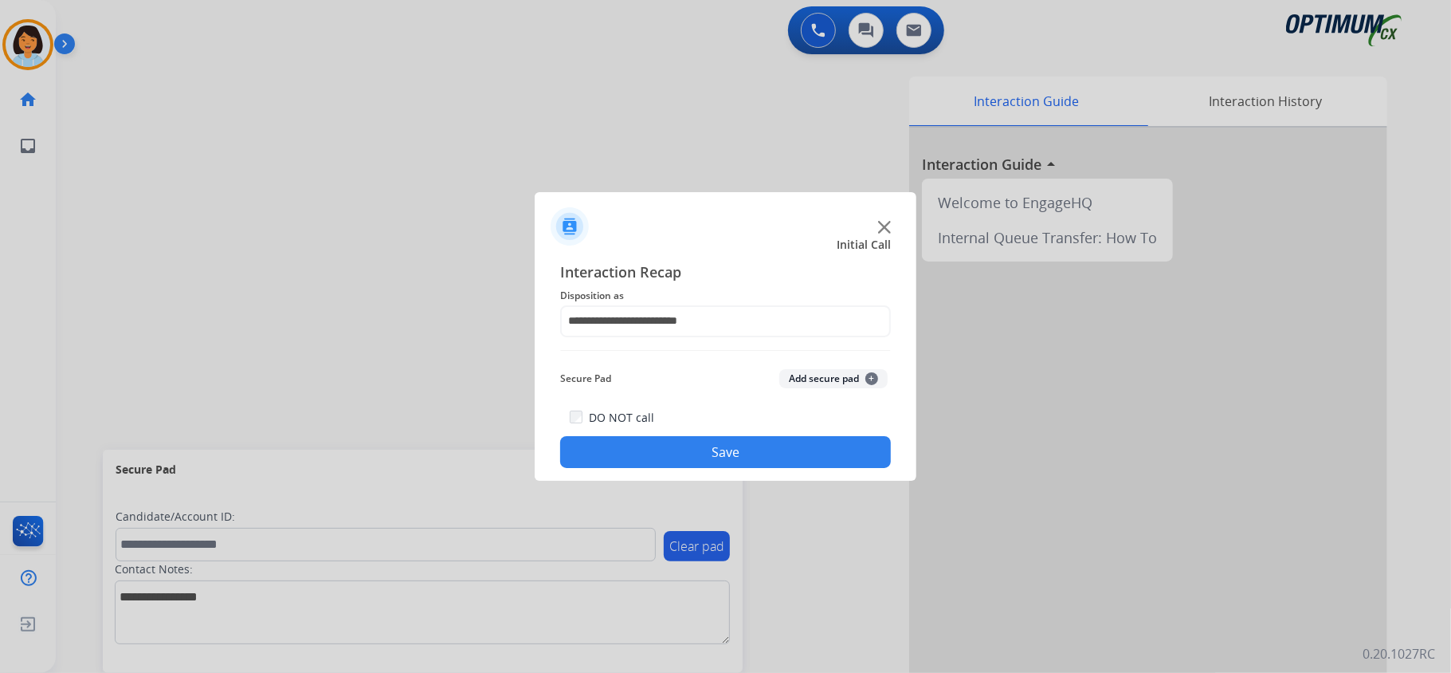
click at [763, 443] on button "Save" at bounding box center [725, 452] width 331 height 32
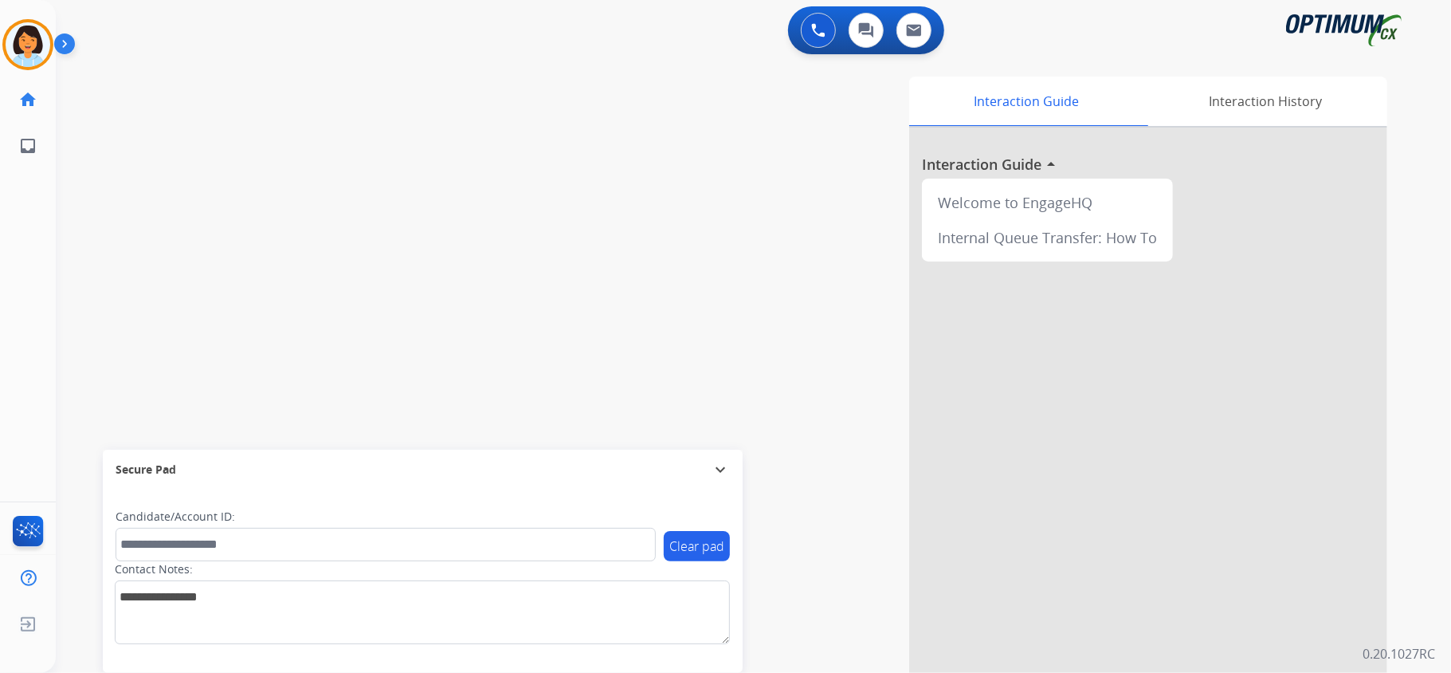
click at [414, 311] on div "swap_horiz Break voice bridge close_fullscreen Connect 3-Way Call merge_type Se…" at bounding box center [734, 389] width 1357 height 665
click at [147, 379] on div "swap_horiz Break voice bridge close_fullscreen Connect 3-Way Call merge_type Se…" at bounding box center [734, 389] width 1357 height 665
click at [205, 94] on mat-icon "content_copy" at bounding box center [212, 97] width 14 height 14
click at [206, 103] on div "phone [PHONE_NUMBER] [PHONE_NUMBER] content_copy access_time Call metrics Queue…" at bounding box center [200, 88] width 263 height 37
click at [205, 97] on mat-icon "content_copy" at bounding box center [212, 97] width 14 height 14
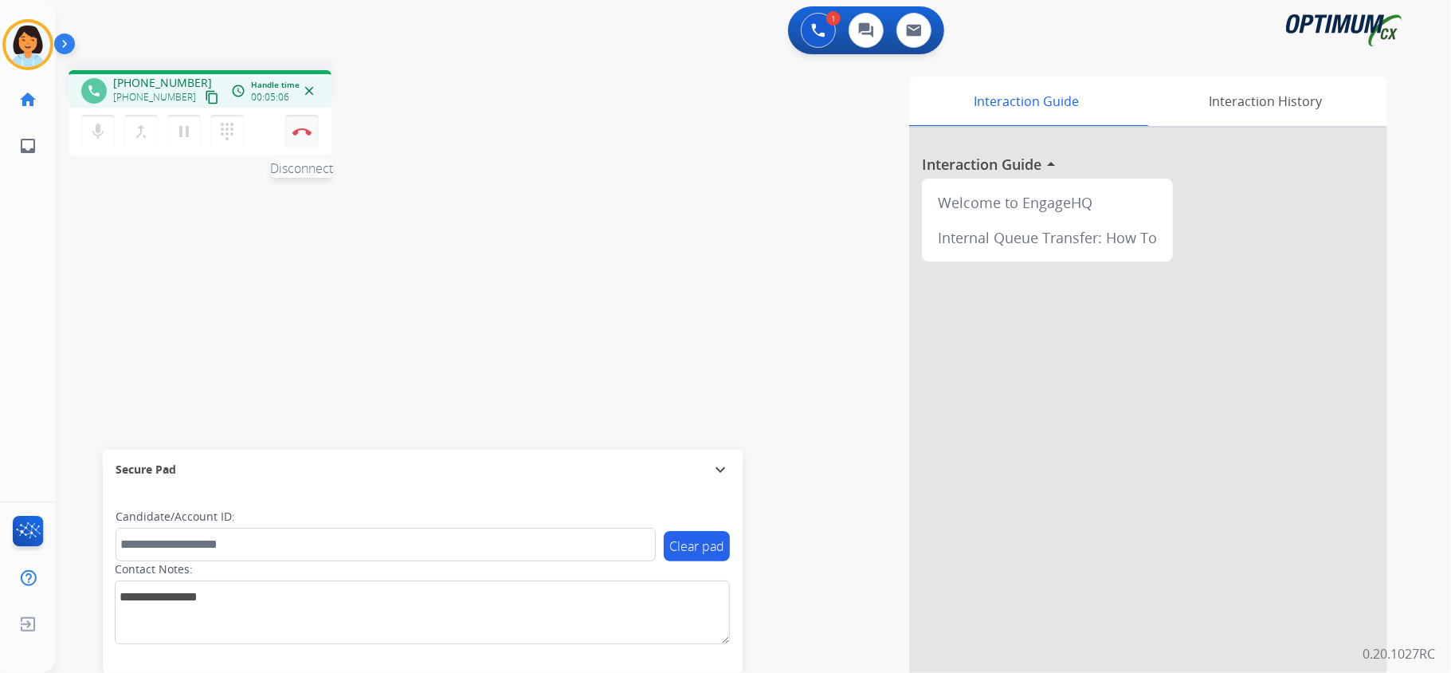
click at [308, 131] on img at bounding box center [301, 132] width 19 height 8
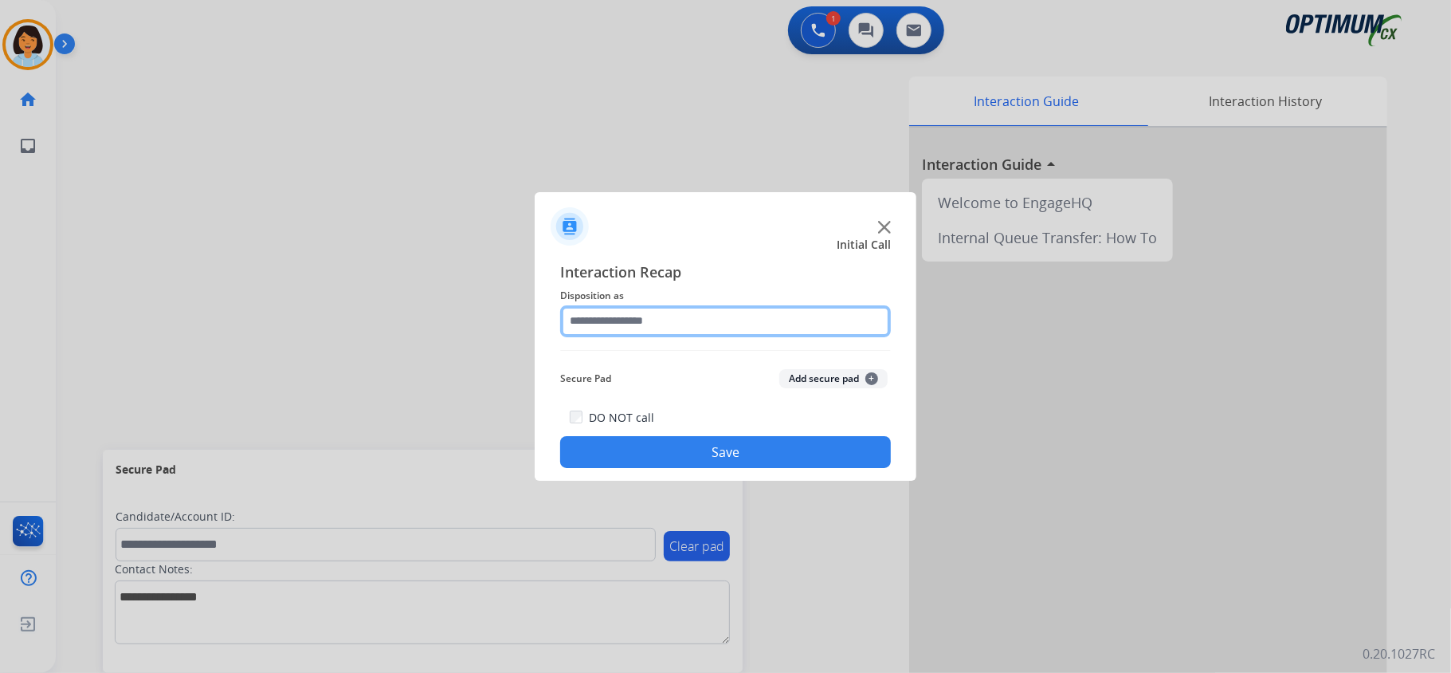
click at [705, 323] on input "text" at bounding box center [725, 321] width 331 height 32
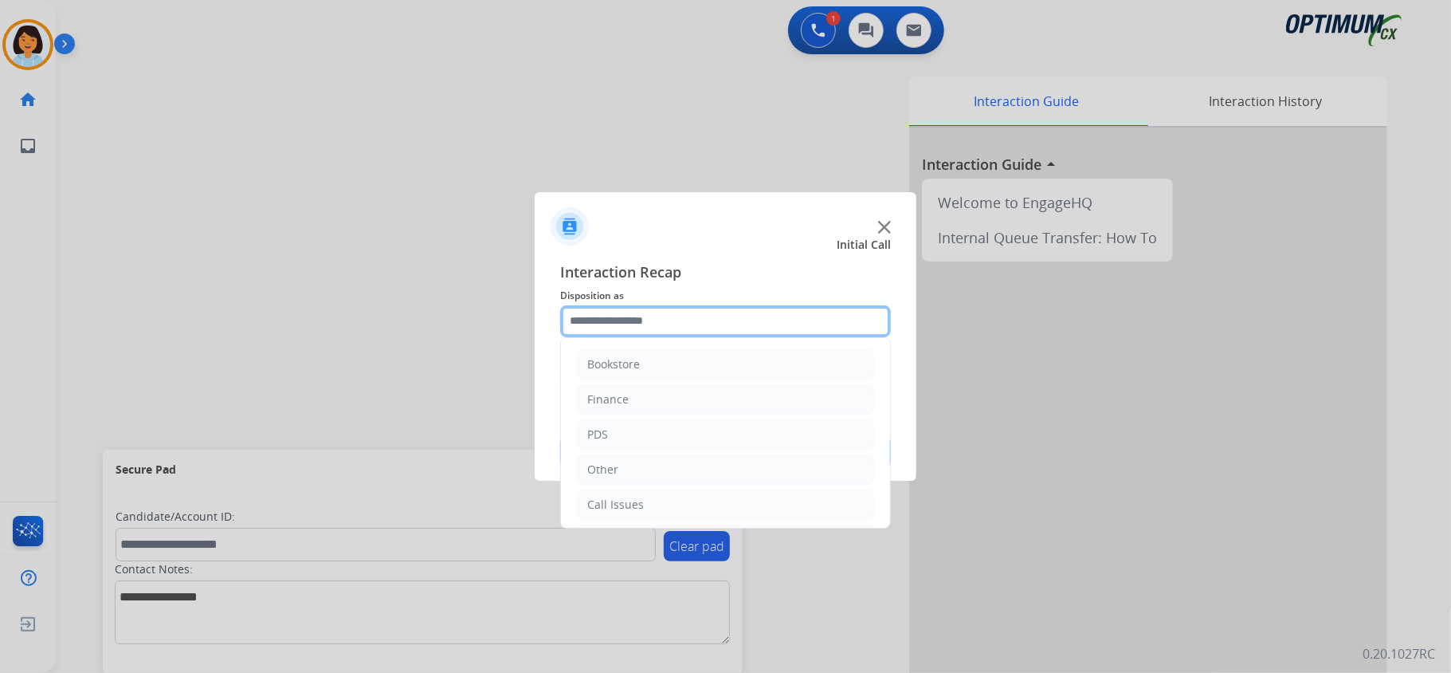
scroll to position [112, 0]
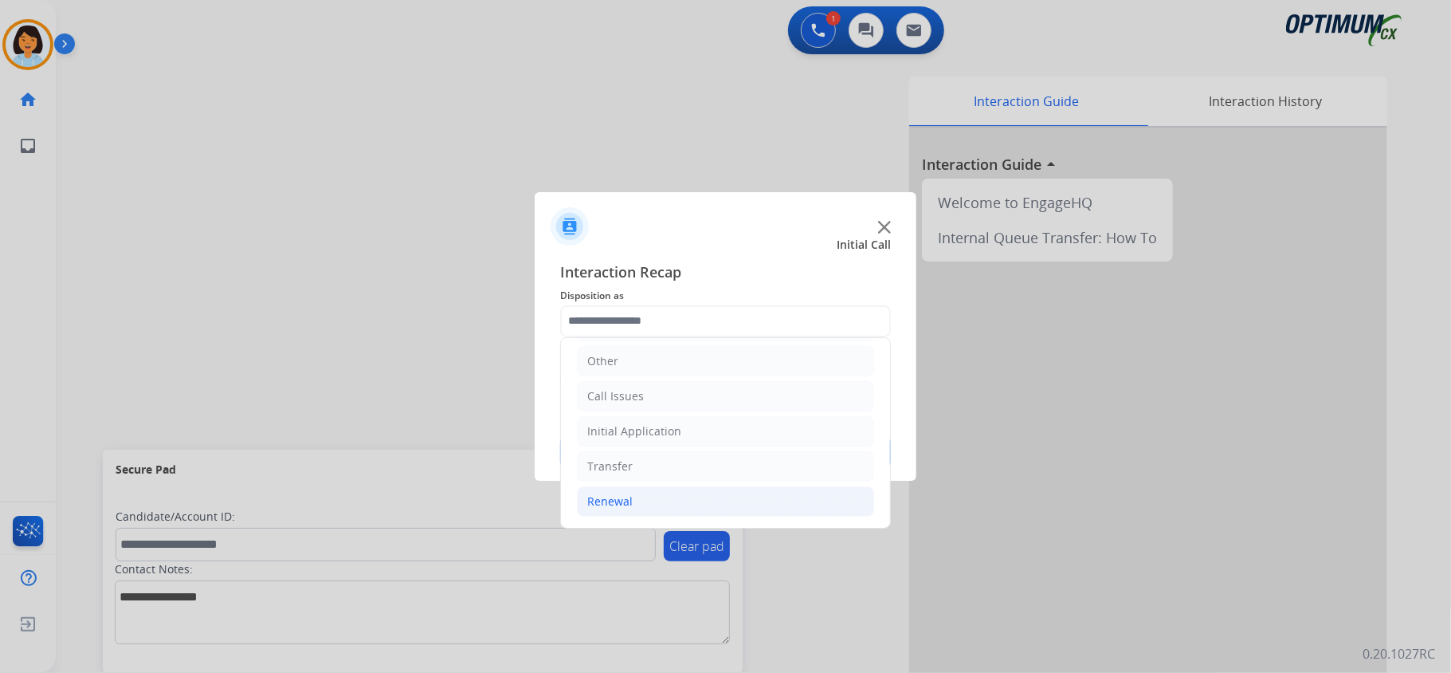
click at [689, 504] on li "Renewal" at bounding box center [725, 501] width 297 height 30
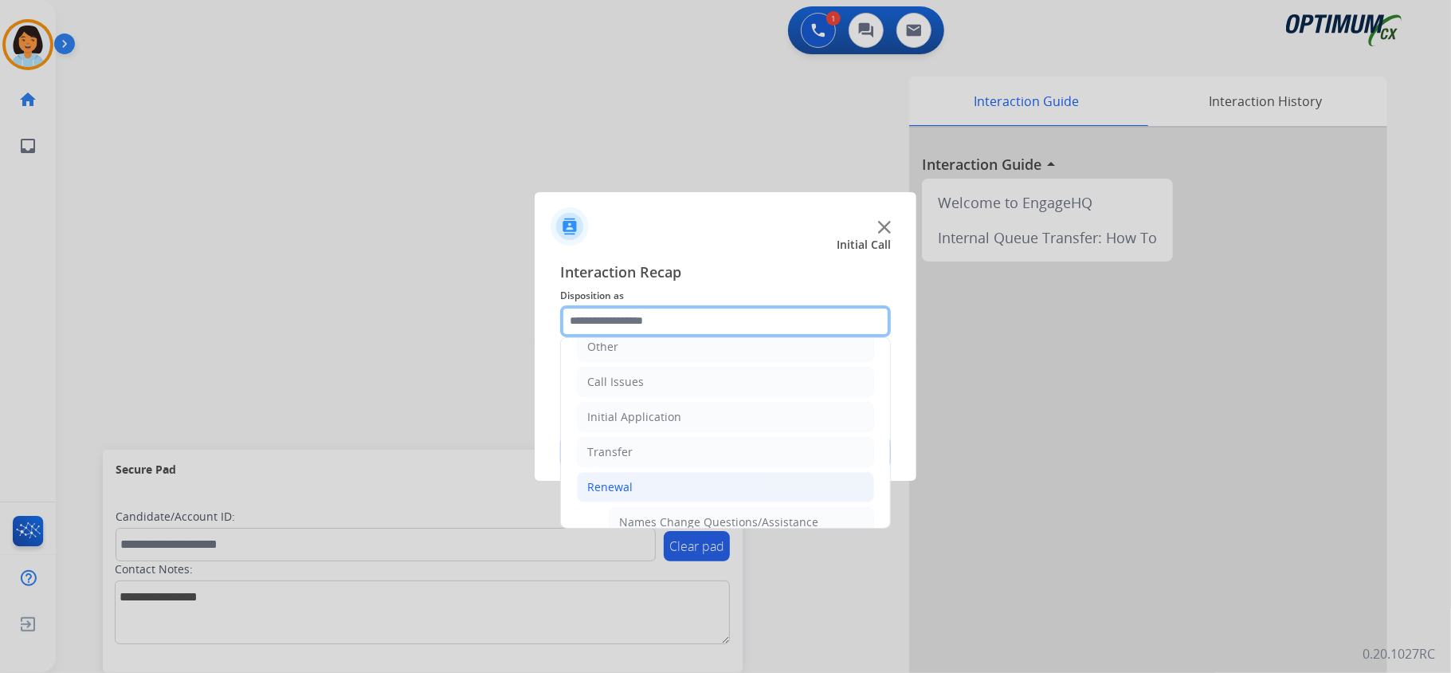
scroll to position [110, 0]
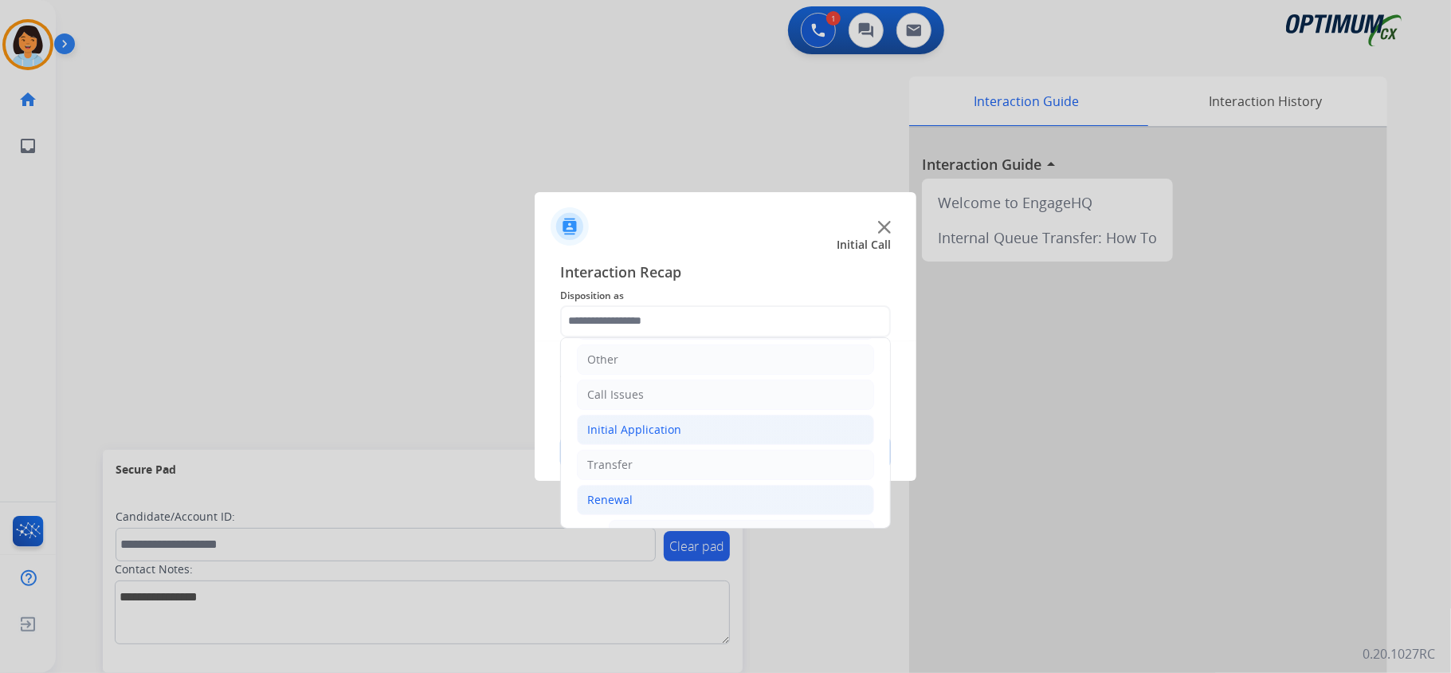
click at [669, 422] on div "Initial Application" at bounding box center [634, 430] width 94 height 16
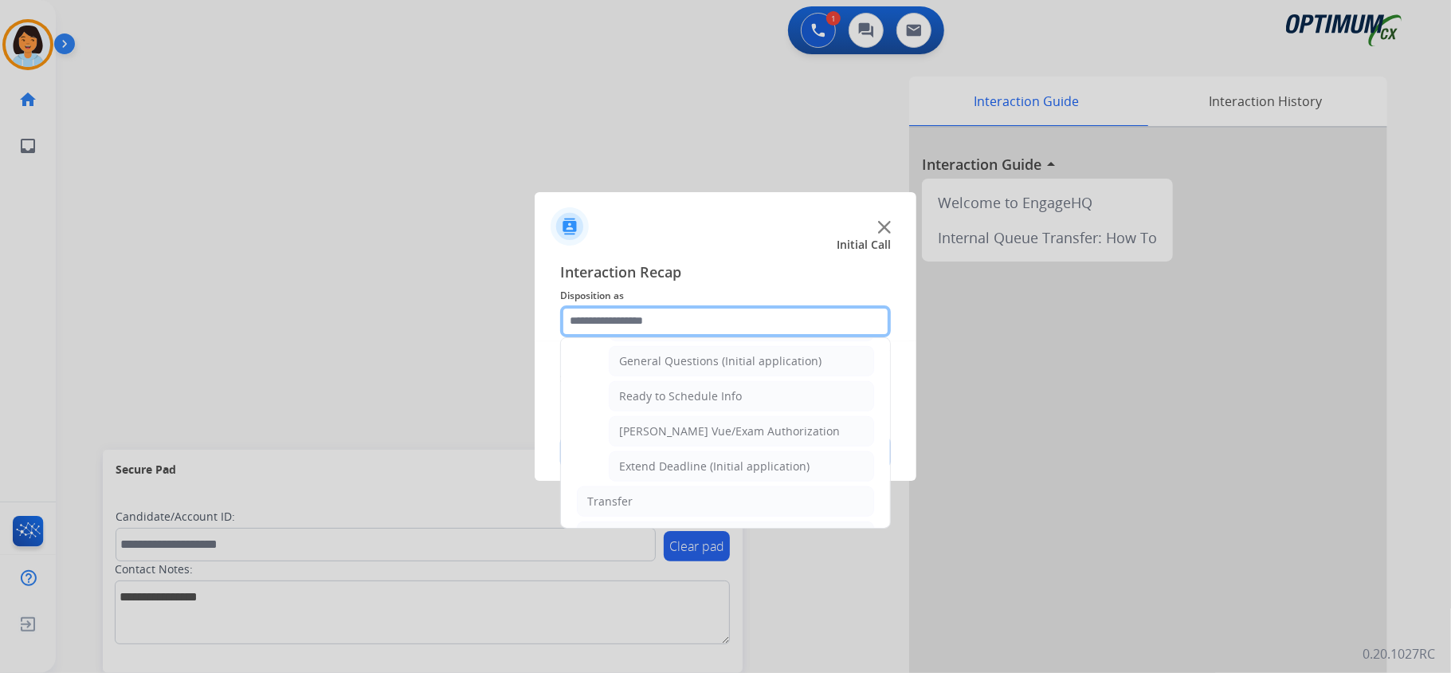
scroll to position [983, 0]
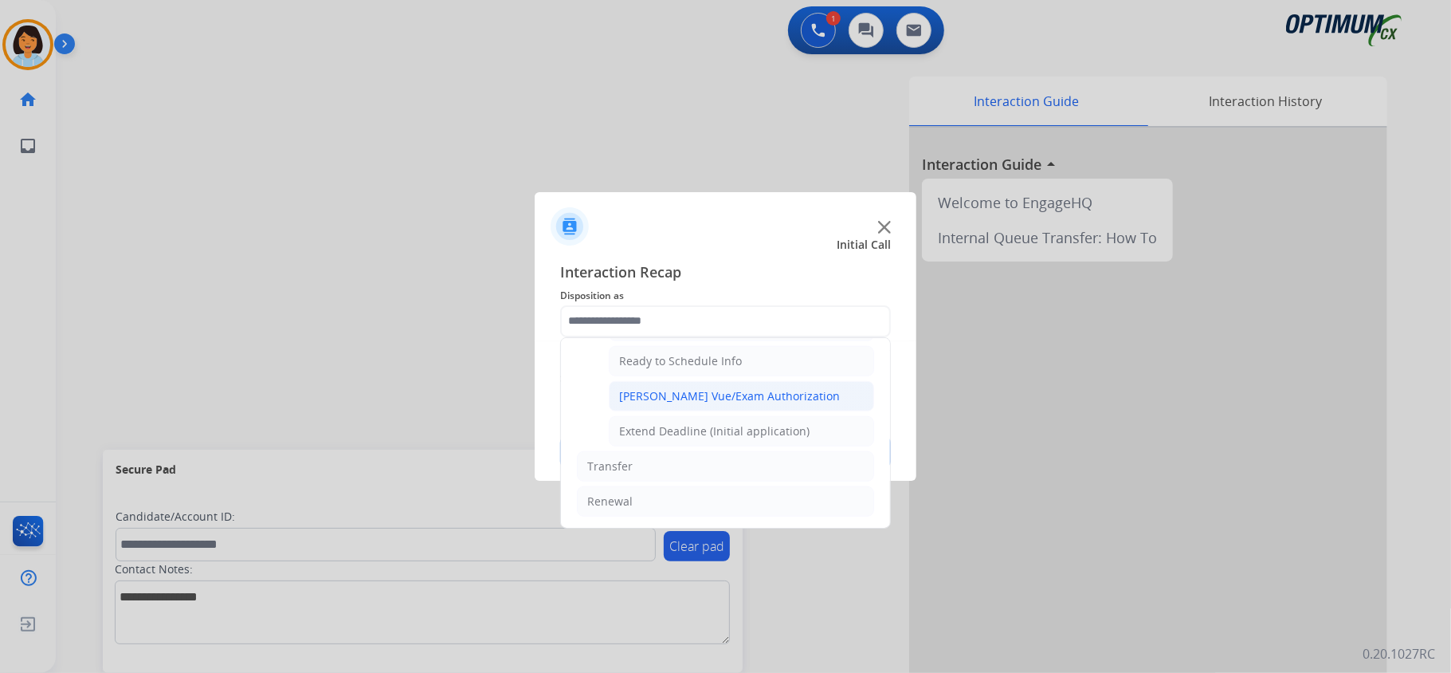
click at [715, 400] on div "[PERSON_NAME] Vue/Exam Authorization" at bounding box center [729, 396] width 221 height 16
type input "**********"
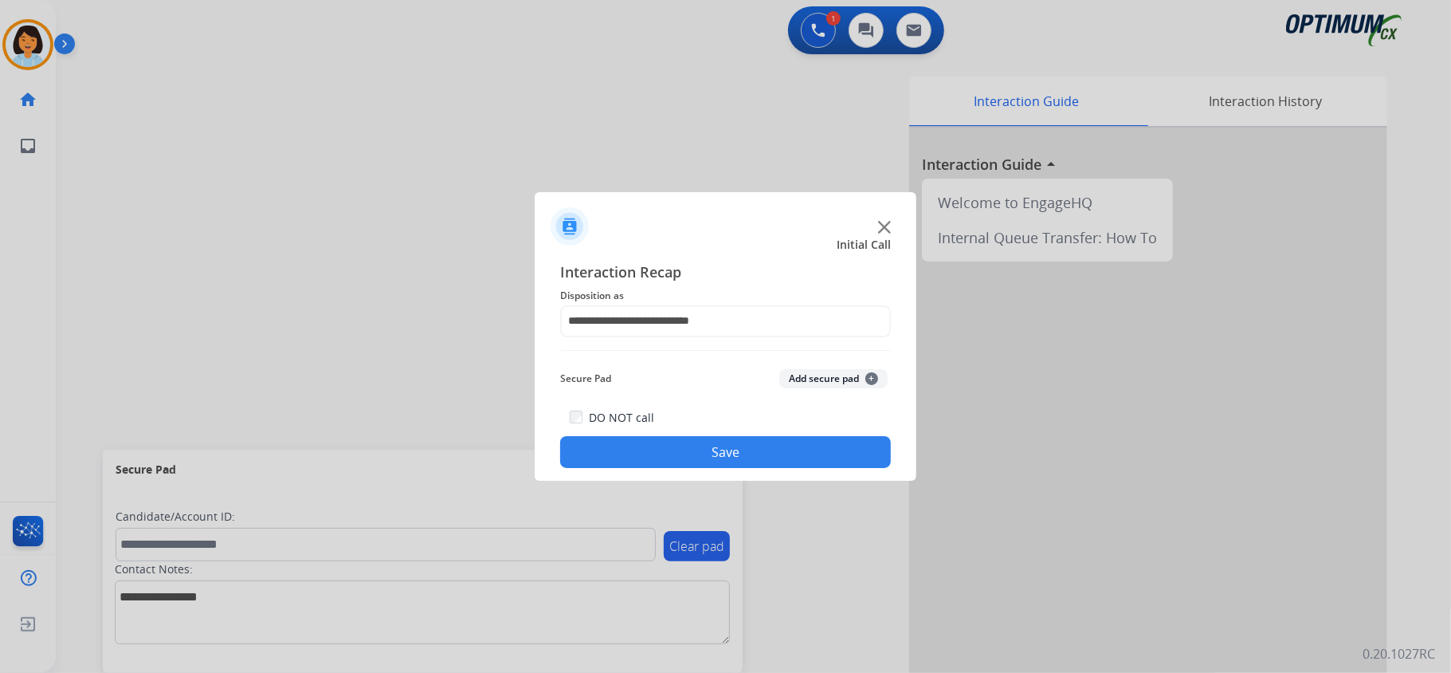
click at [715, 441] on button "Save" at bounding box center [725, 452] width 331 height 32
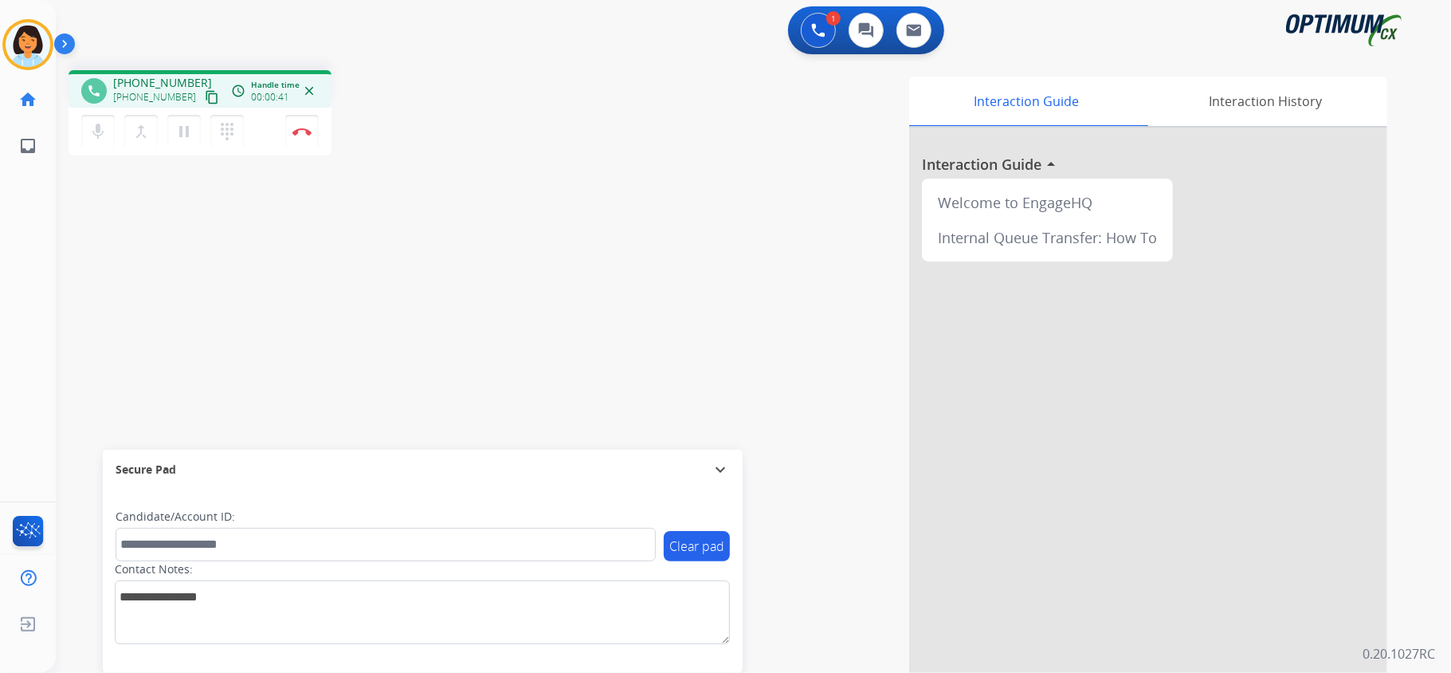
click at [205, 99] on mat-icon "content_copy" at bounding box center [212, 97] width 14 height 14
click at [298, 138] on button "Disconnect" at bounding box center [301, 131] width 33 height 33
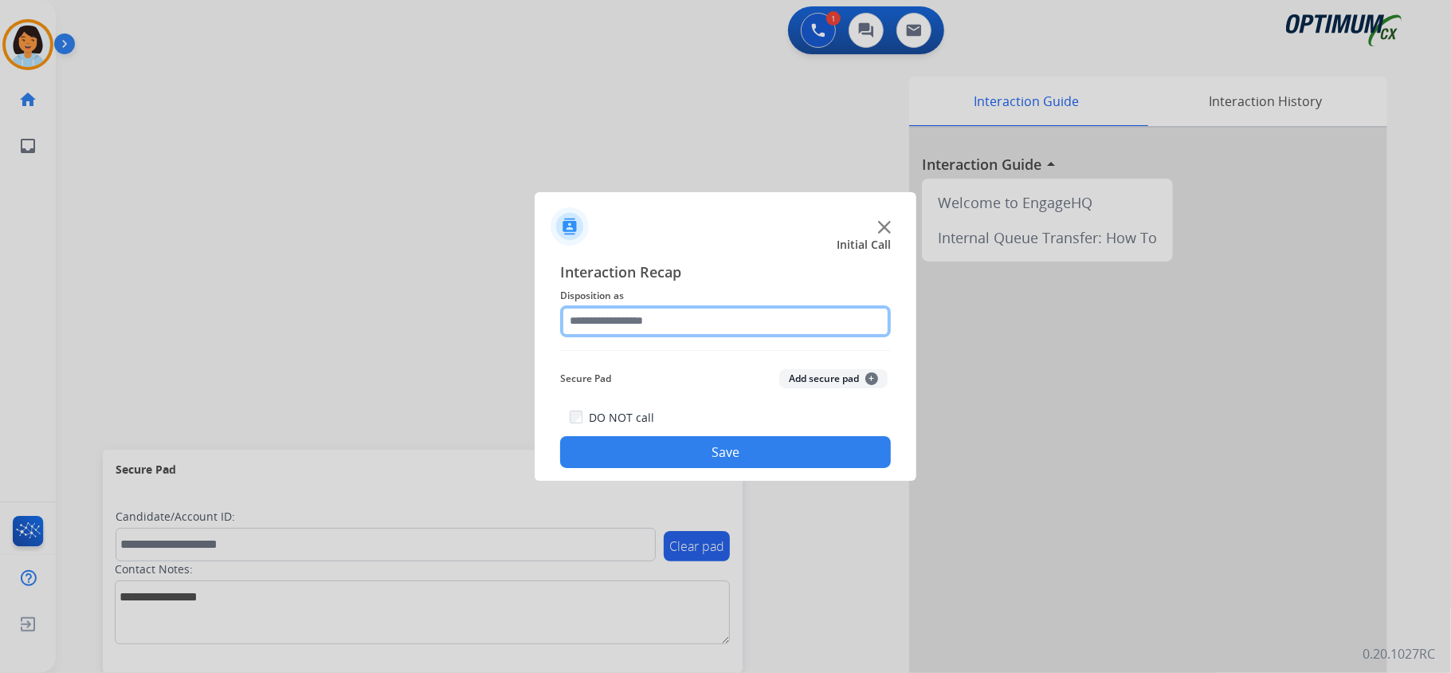
click at [735, 308] on input "text" at bounding box center [725, 321] width 331 height 32
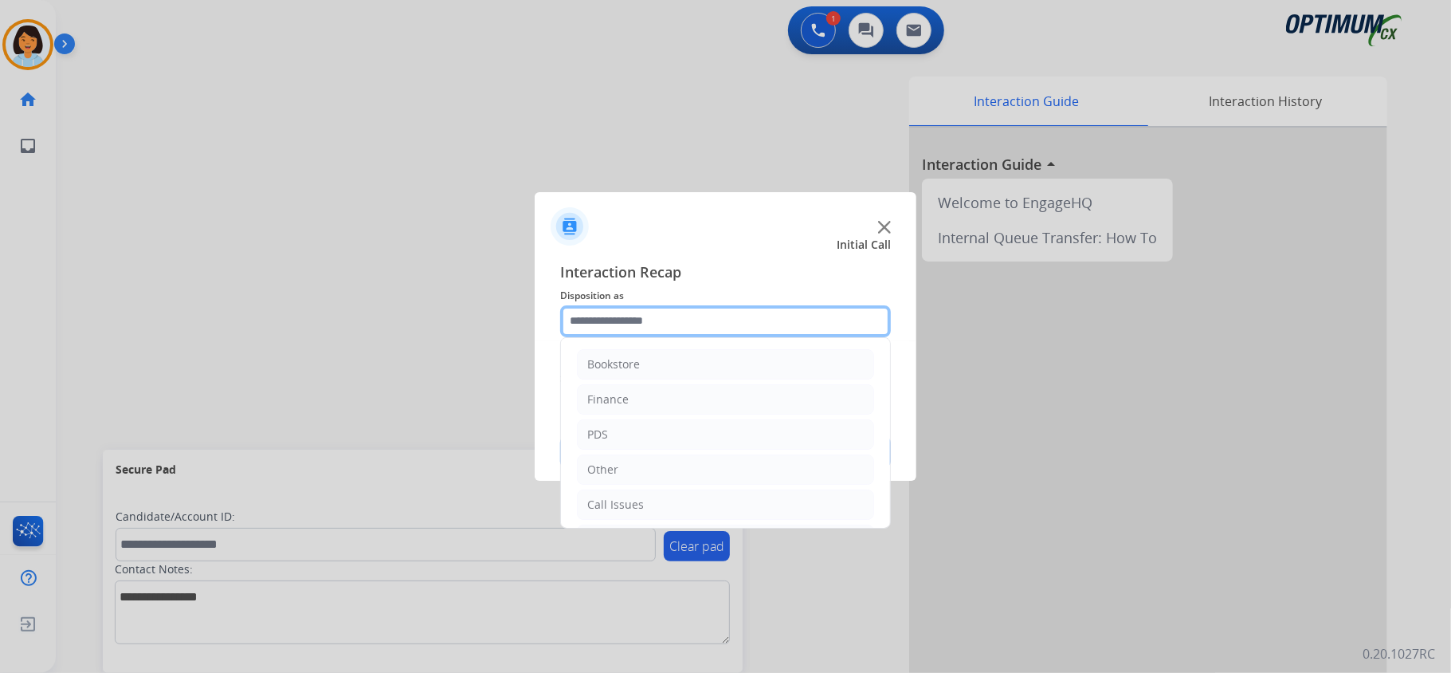
scroll to position [112, 0]
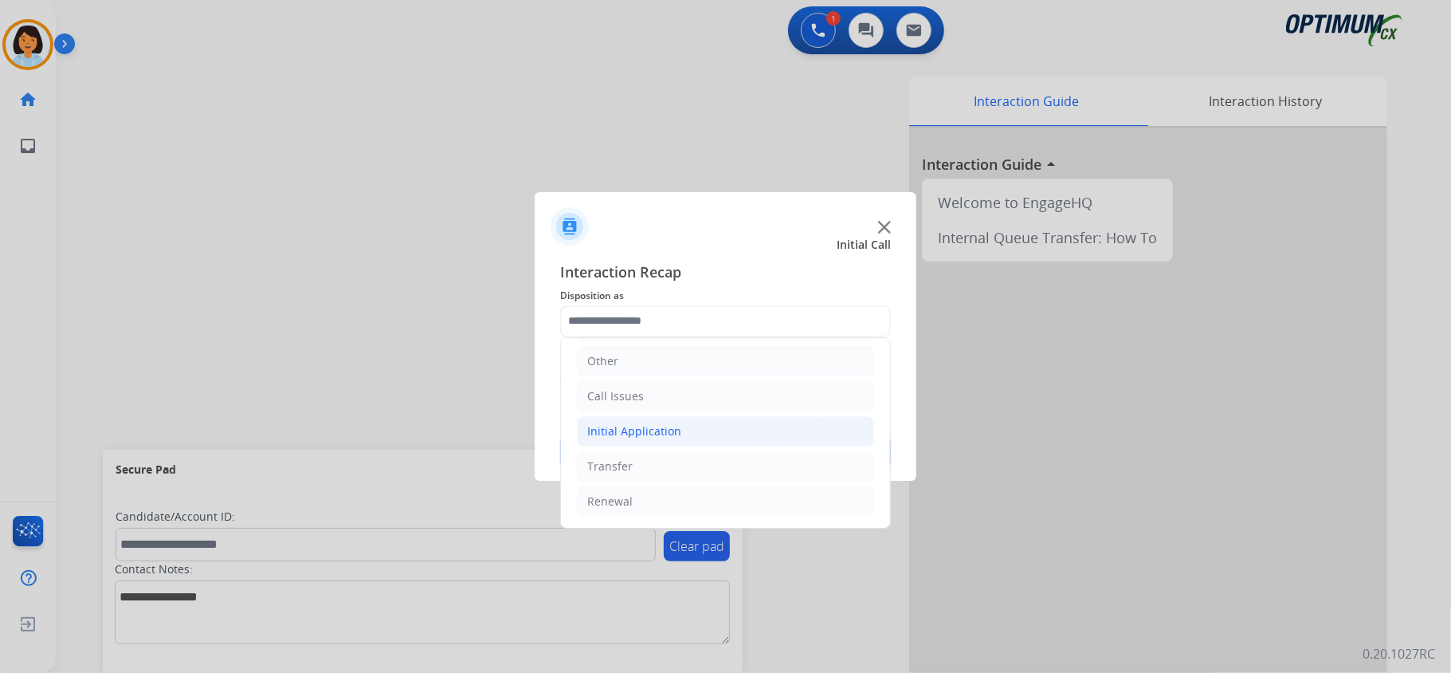
click at [666, 427] on div "Initial Application" at bounding box center [634, 431] width 94 height 16
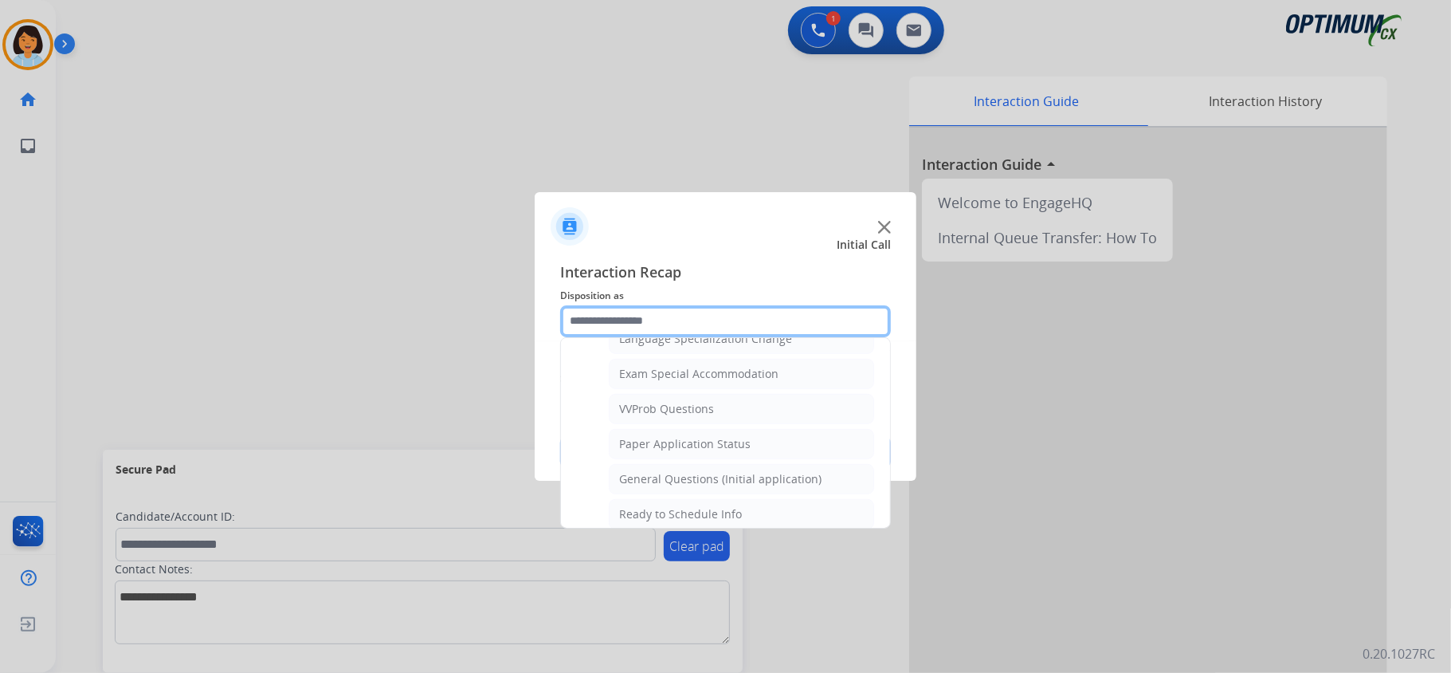
scroll to position [818, 0]
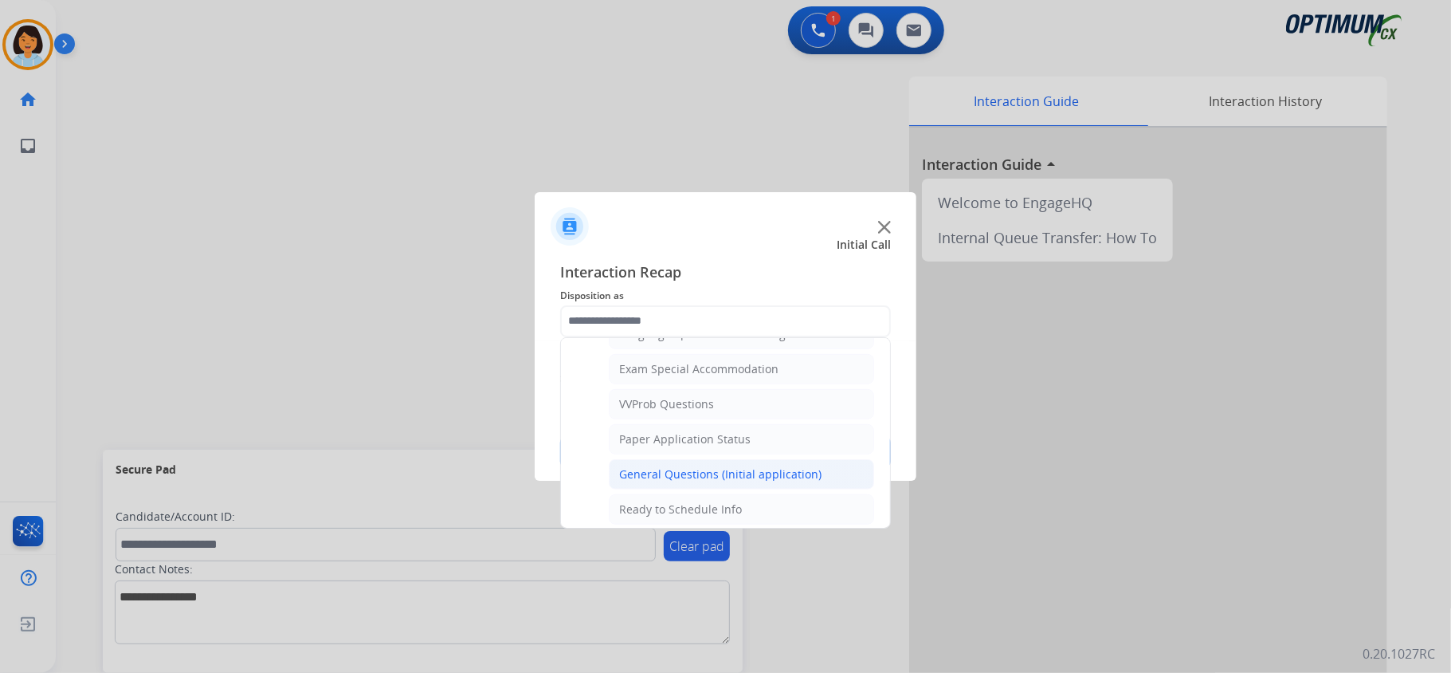
click at [747, 482] on div "General Questions (Initial application)" at bounding box center [720, 474] width 202 height 16
type input "**********"
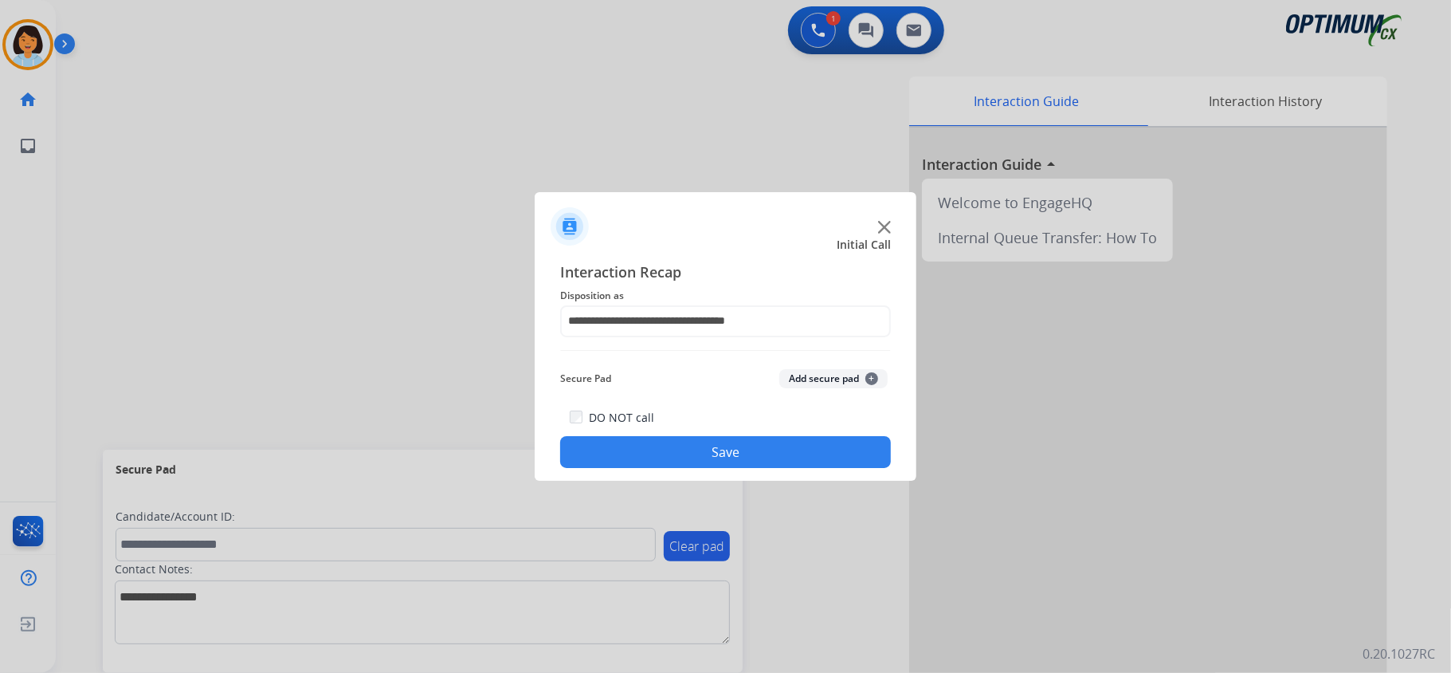
click at [686, 453] on button "Save" at bounding box center [725, 452] width 331 height 32
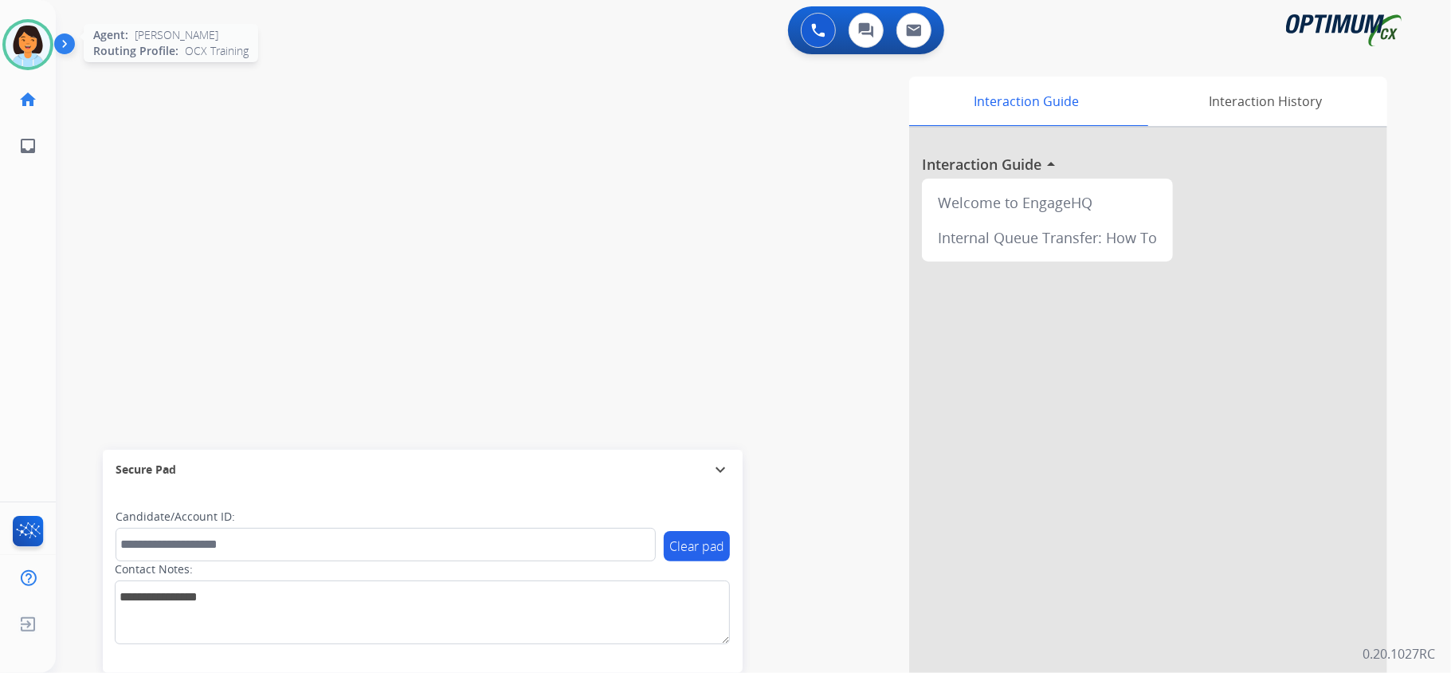
click at [20, 37] on img at bounding box center [28, 44] width 45 height 45
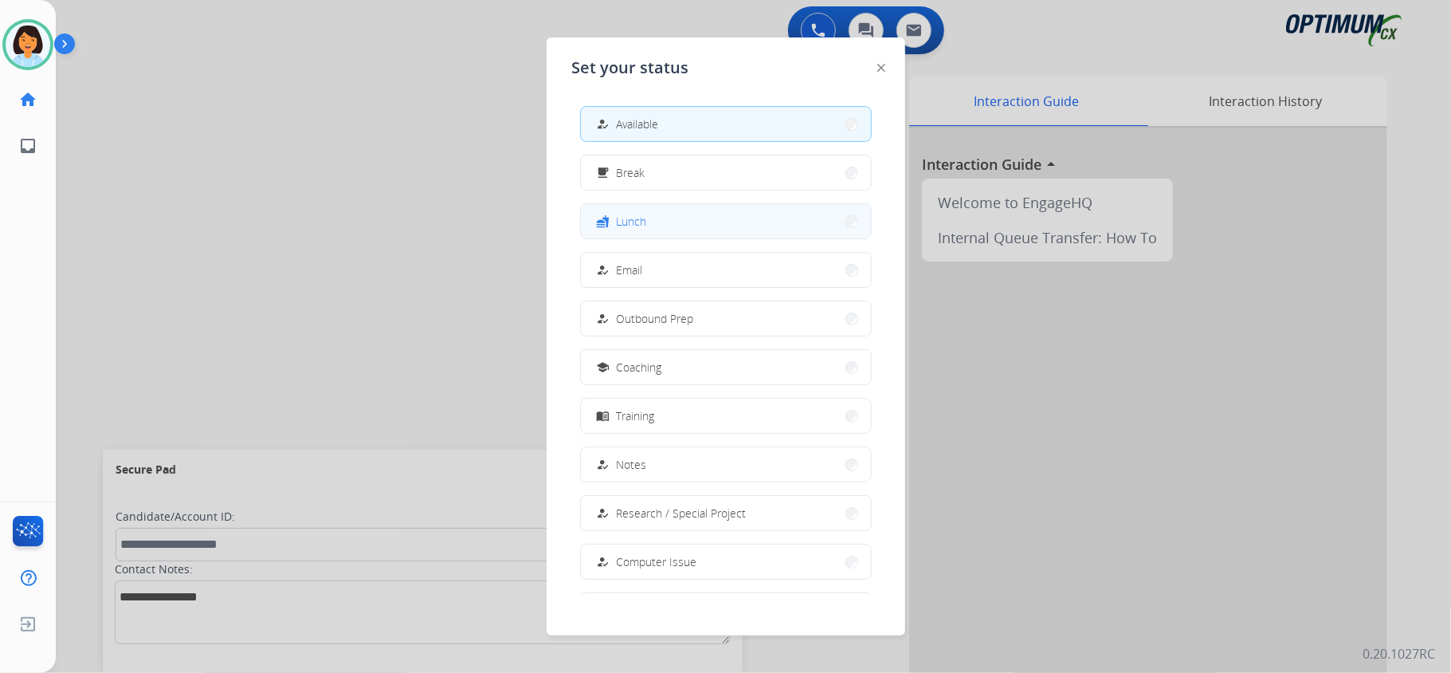
click at [711, 224] on button "fastfood Lunch" at bounding box center [726, 221] width 290 height 34
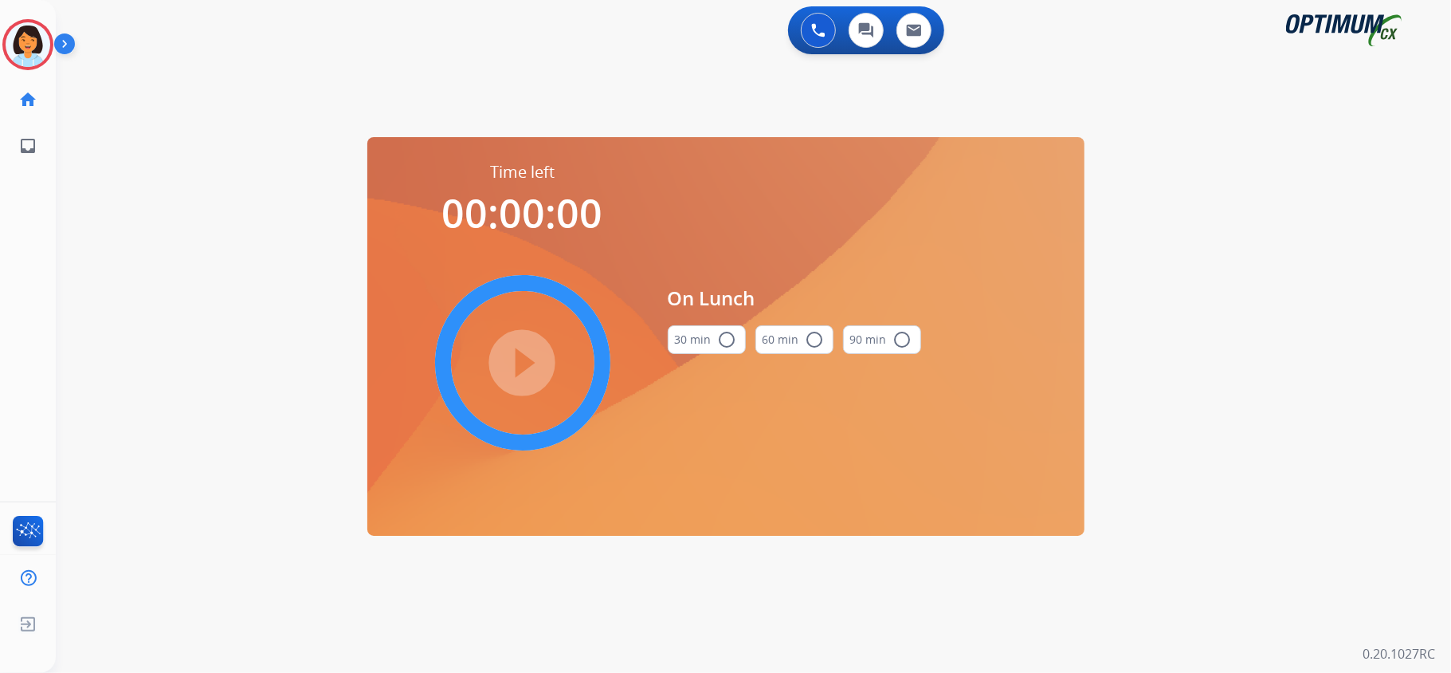
click at [698, 336] on button "30 min radio_button_unchecked" at bounding box center [707, 339] width 78 height 29
click at [529, 353] on mat-icon "play_circle_filled" at bounding box center [522, 362] width 19 height 19
